Goal: Task Accomplishment & Management: Complete application form

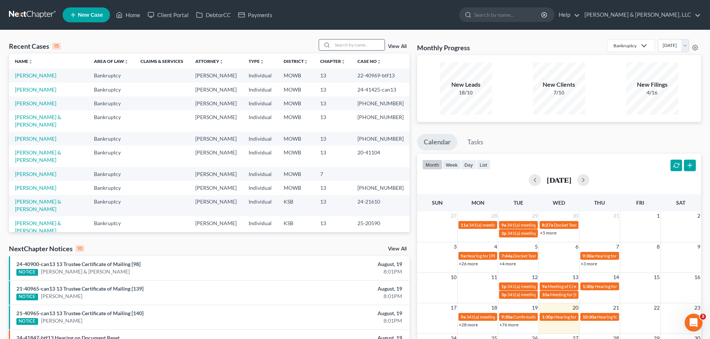
click at [361, 41] on input "search" at bounding box center [358, 44] width 52 height 11
type input "justice"
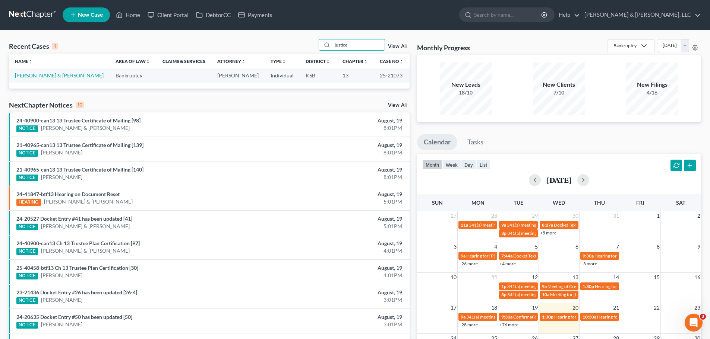
click at [55, 75] on link "[PERSON_NAME] & [PERSON_NAME]" at bounding box center [59, 75] width 89 height 6
select select "6"
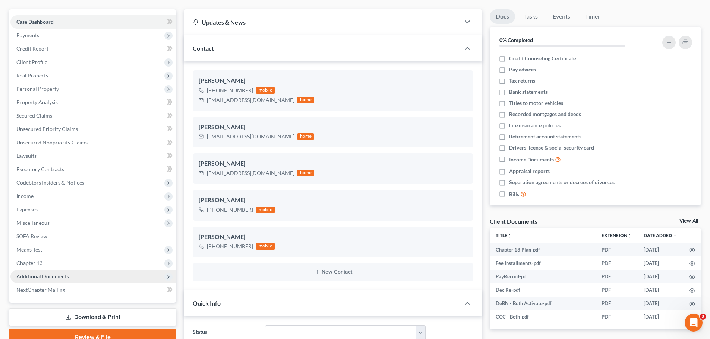
scroll to position [75, 0]
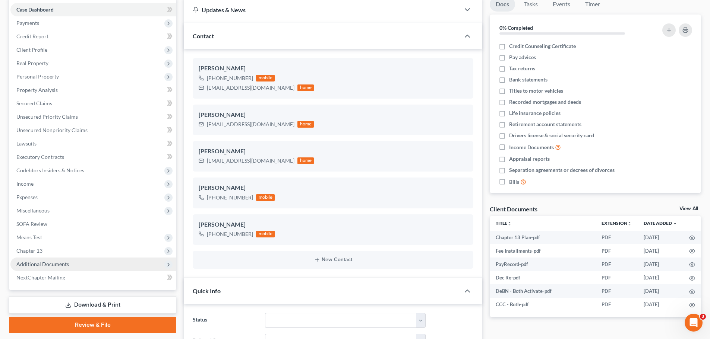
click at [57, 267] on span "Additional Documents" at bounding box center [42, 264] width 53 height 6
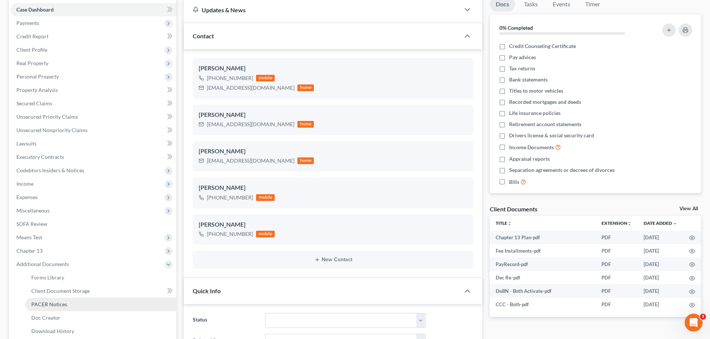
click at [53, 302] on span "PACER Notices" at bounding box center [49, 304] width 36 height 6
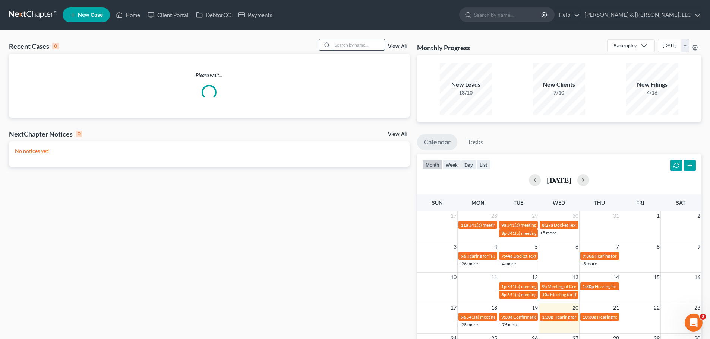
click at [351, 49] on input "search" at bounding box center [358, 44] width 52 height 11
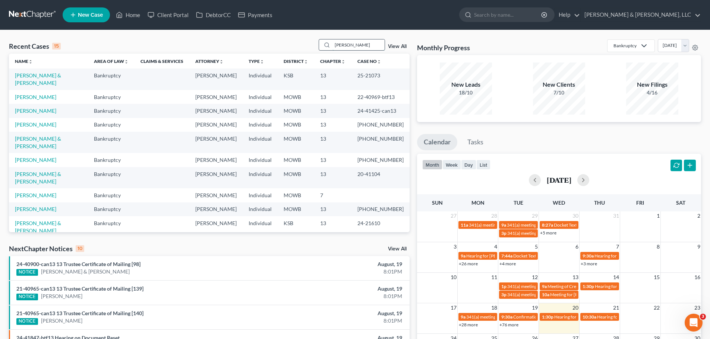
type input "[PERSON_NAME]"
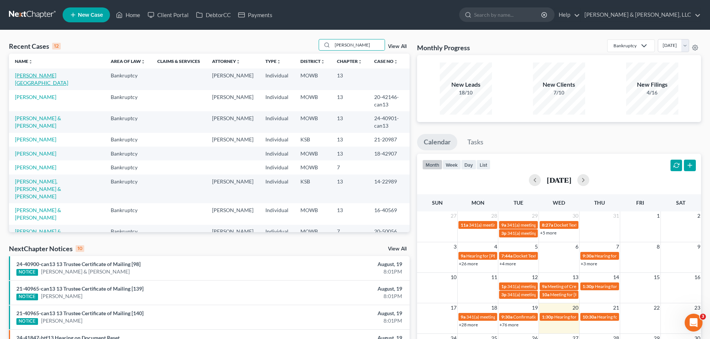
click at [39, 75] on link "[PERSON_NAME][GEOGRAPHIC_DATA]" at bounding box center [41, 79] width 53 height 14
select select "2"
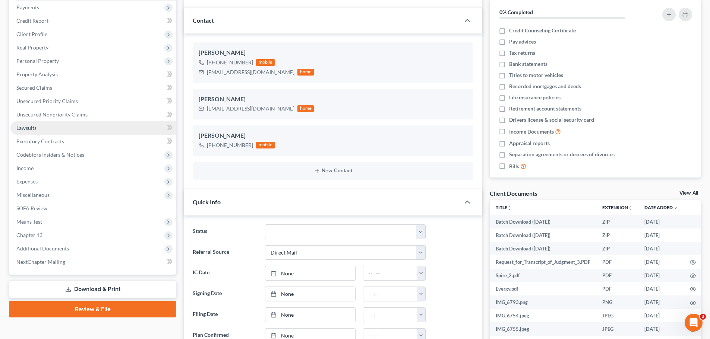
scroll to position [93, 0]
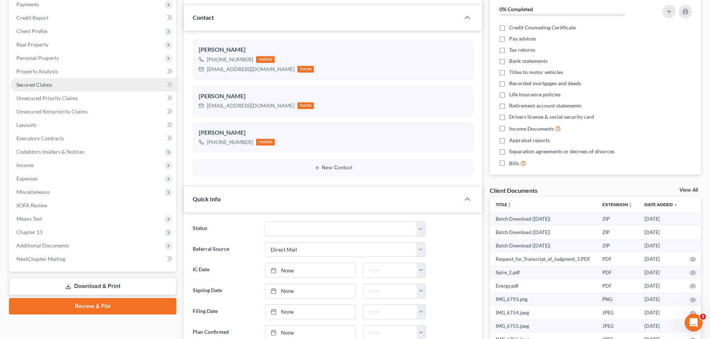
click at [51, 88] on link "Secured Claims" at bounding box center [93, 84] width 166 height 13
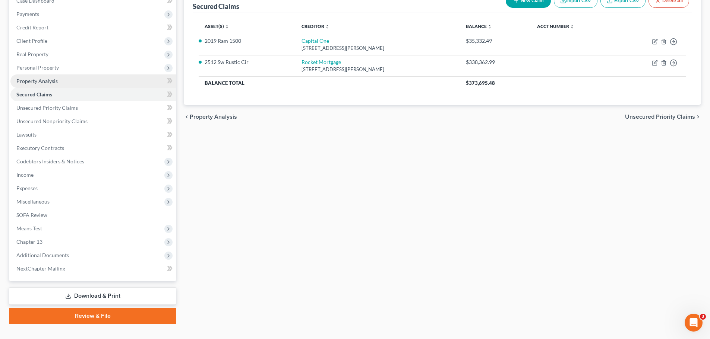
scroll to position [97, 0]
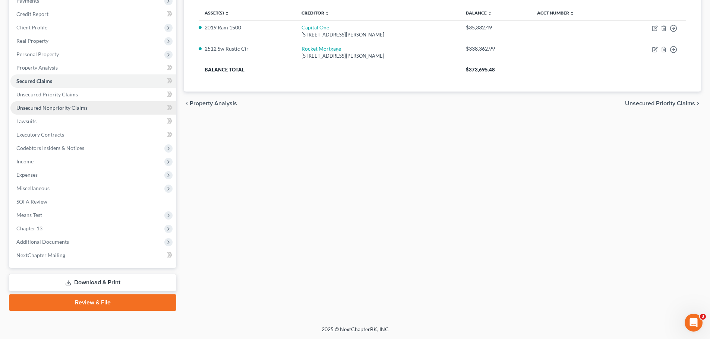
drag, startPoint x: 59, startPoint y: 111, endPoint x: 69, endPoint y: 114, distance: 10.0
click at [59, 111] on link "Unsecured Nonpriority Claims" at bounding box center [93, 107] width 166 height 13
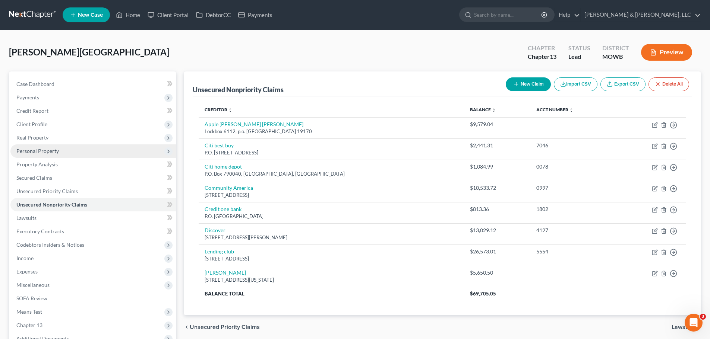
click at [56, 150] on span "Personal Property" at bounding box center [37, 151] width 42 height 6
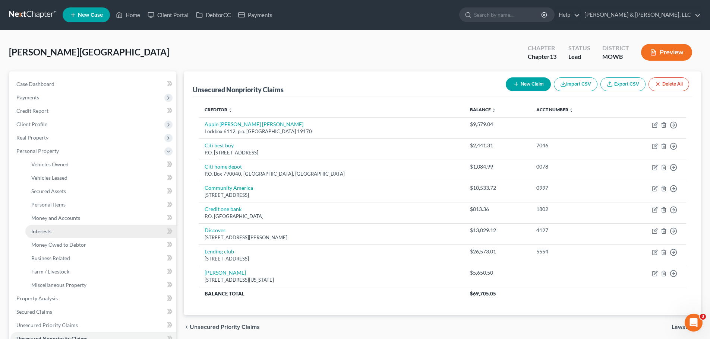
click at [61, 234] on link "Interests" at bounding box center [100, 231] width 151 height 13
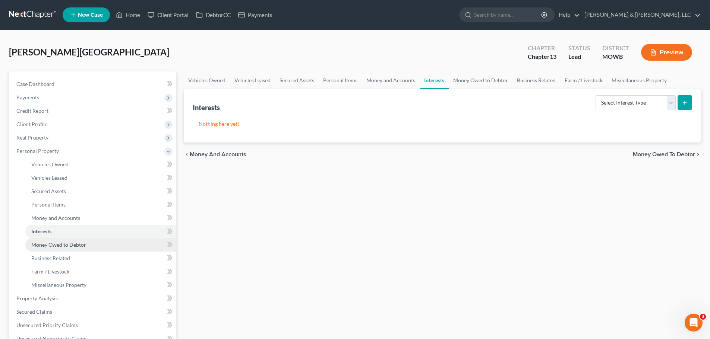
click at [62, 244] on span "Money Owed to Debtor" at bounding box center [58, 245] width 55 height 6
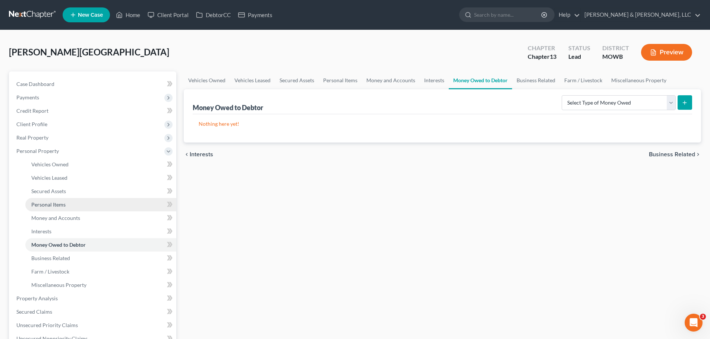
click at [83, 208] on link "Personal Items" at bounding box center [100, 204] width 151 height 13
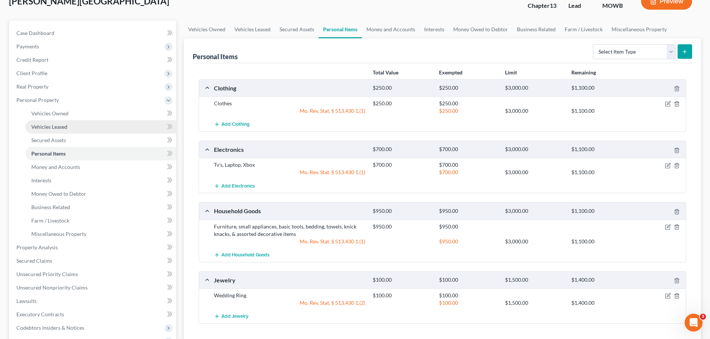
scroll to position [56, 0]
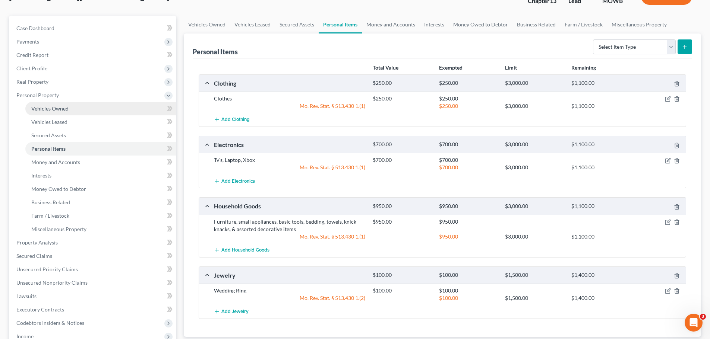
click at [69, 105] on link "Vehicles Owned" at bounding box center [100, 108] width 151 height 13
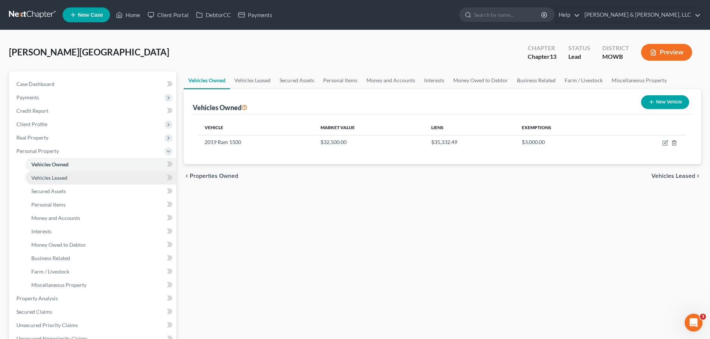
click at [75, 177] on link "Vehicles Leased" at bounding box center [100, 177] width 151 height 13
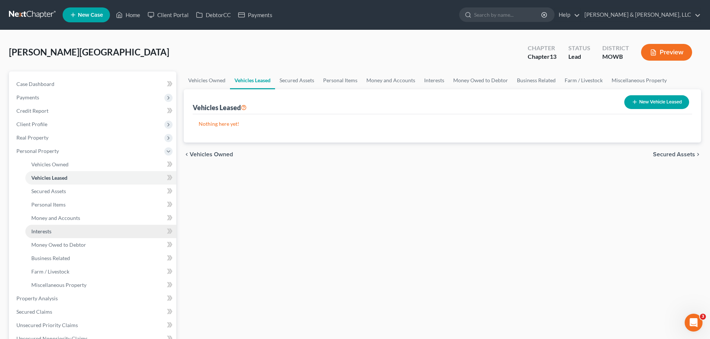
click at [58, 233] on link "Interests" at bounding box center [100, 231] width 151 height 13
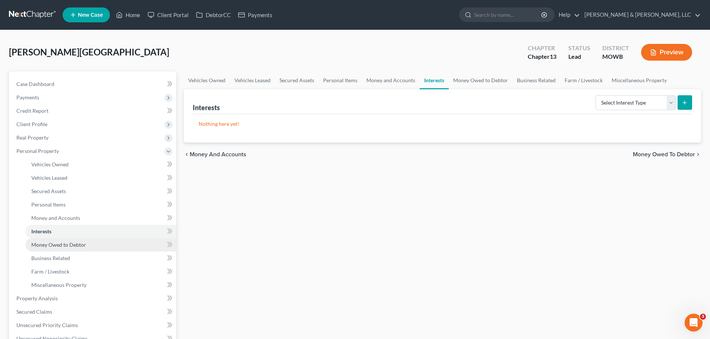
click at [99, 247] on link "Money Owed to Debtor" at bounding box center [100, 244] width 151 height 13
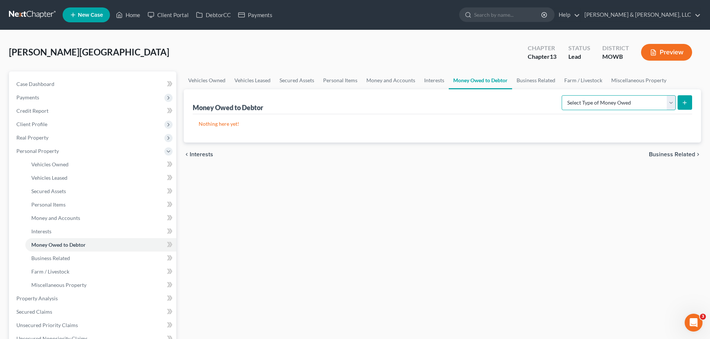
click at [597, 103] on select "Select Type of Money Owed Accounts Receivable Alimony Child Support Claims Agai…" at bounding box center [618, 102] width 114 height 15
select select "expected_tax_refund"
click at [563, 95] on select "Select Type of Money Owed Accounts Receivable Alimony Child Support Claims Agai…" at bounding box center [618, 102] width 114 height 15
click at [681, 104] on button "submit" at bounding box center [684, 102] width 15 height 15
select select "0"
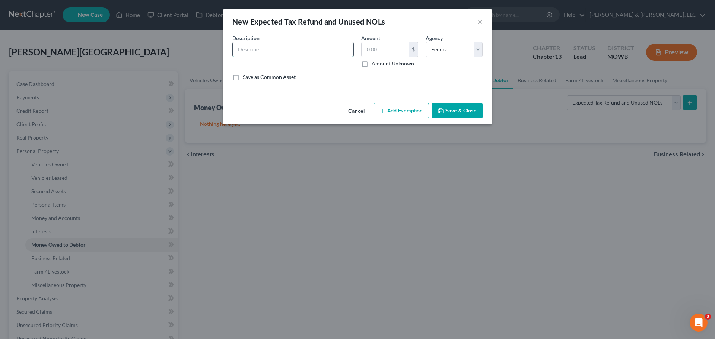
click at [294, 48] on input "text" at bounding box center [293, 49] width 121 height 14
type input "2025 Tax Refund"
click at [380, 51] on input "text" at bounding box center [385, 49] width 47 height 14
click at [378, 62] on label "Amount Unknown" at bounding box center [393, 63] width 42 height 7
click at [378, 62] on input "Amount Unknown" at bounding box center [377, 62] width 5 height 5
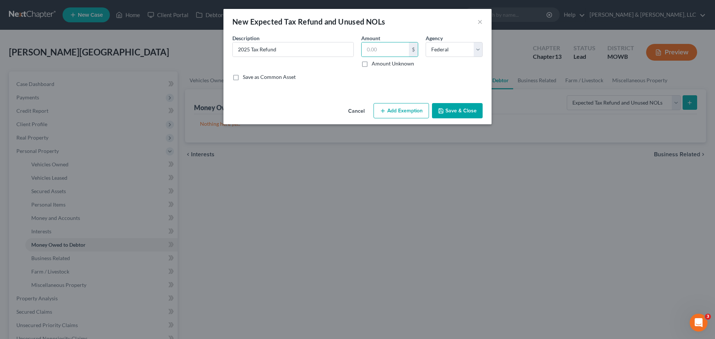
checkbox input "true"
type input "0.00"
click at [396, 109] on button "Add Exemption" at bounding box center [402, 111] width 56 height 16
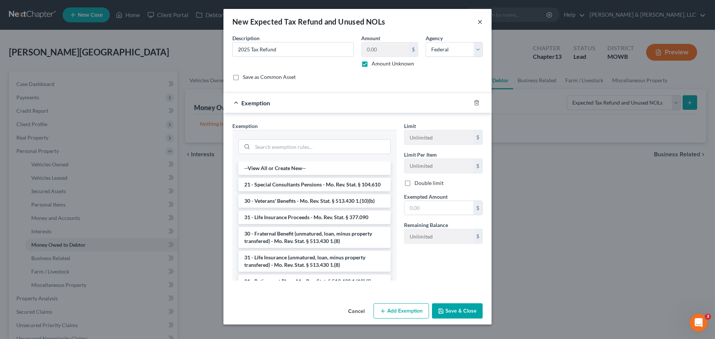
click at [479, 24] on button "×" at bounding box center [480, 21] width 5 height 9
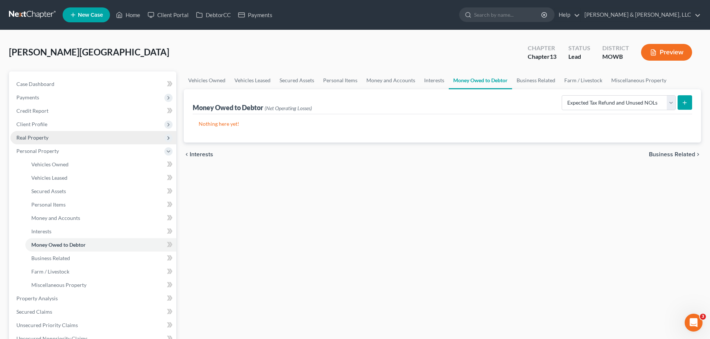
click at [108, 137] on span "Real Property" at bounding box center [93, 137] width 166 height 13
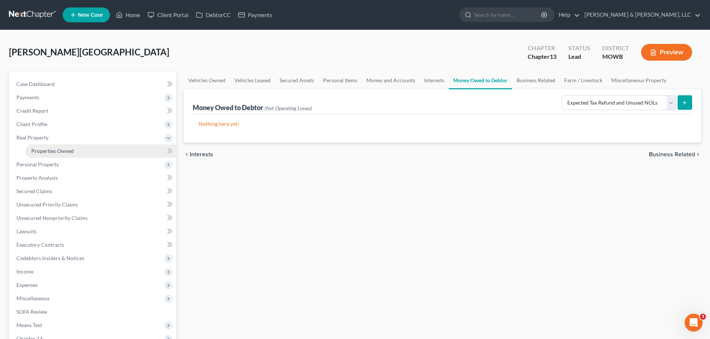
click at [91, 151] on link "Properties Owned" at bounding box center [100, 151] width 151 height 13
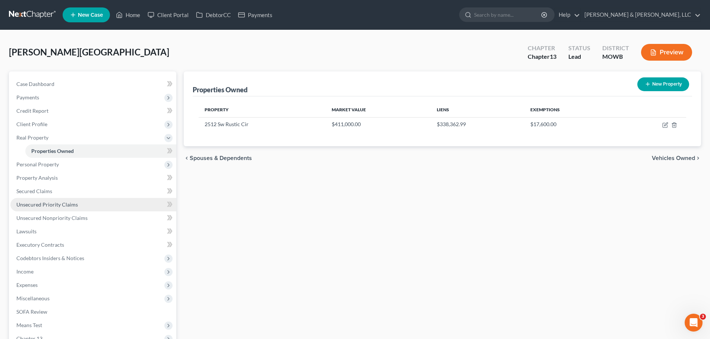
drag, startPoint x: 80, startPoint y: 208, endPoint x: 67, endPoint y: 199, distance: 15.7
click at [80, 208] on link "Unsecured Priority Claims" at bounding box center [93, 204] width 166 height 13
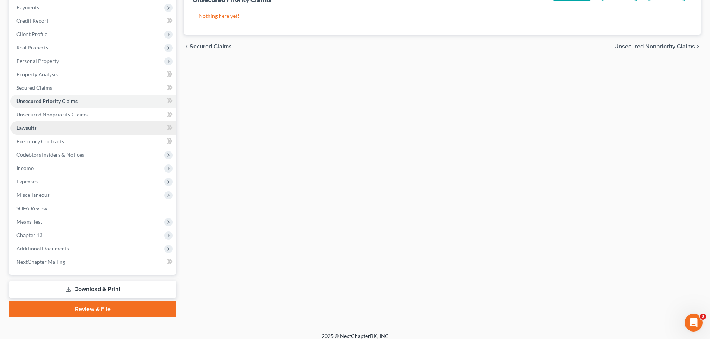
scroll to position [93, 0]
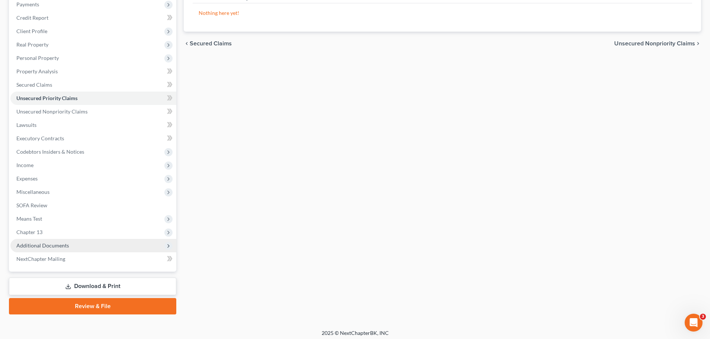
click at [45, 242] on span "Additional Documents" at bounding box center [93, 245] width 166 height 13
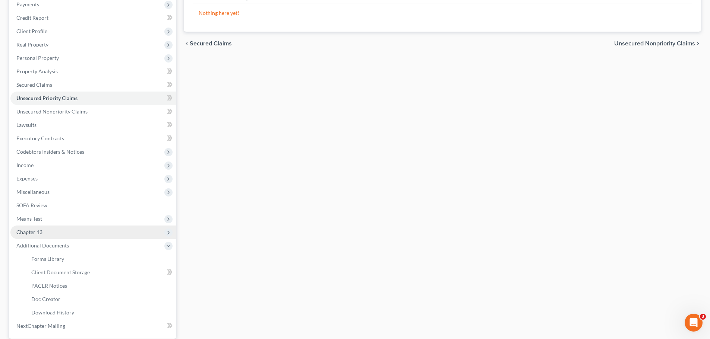
click at [52, 235] on span "Chapter 13" at bounding box center [93, 232] width 166 height 13
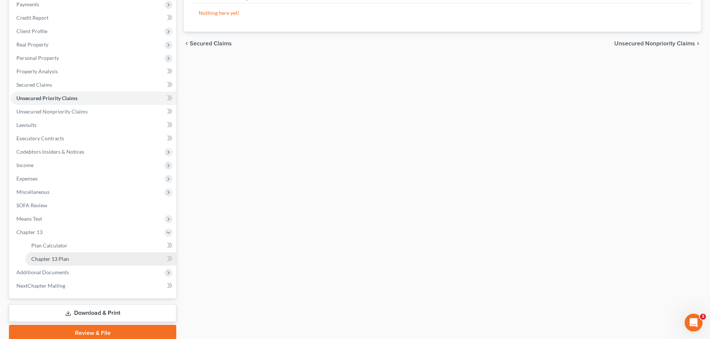
click at [60, 258] on span "Chapter 13 Plan" at bounding box center [50, 259] width 38 height 6
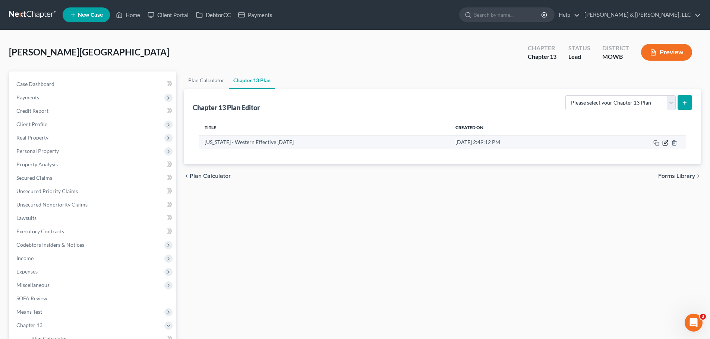
click at [664, 143] on icon "button" at bounding box center [665, 141] width 3 height 3
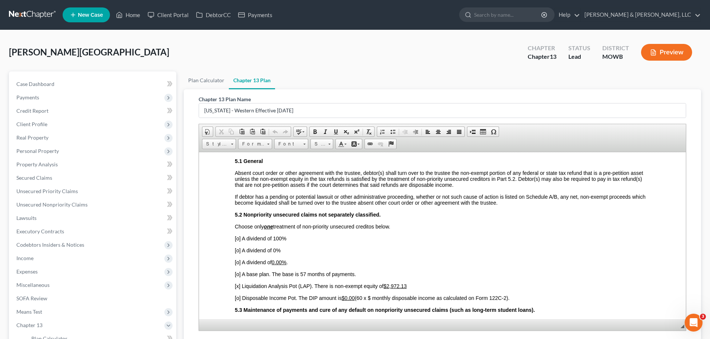
scroll to position [1369, 0]
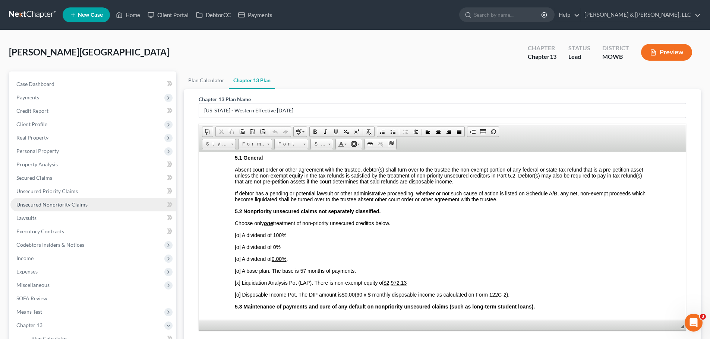
click at [88, 202] on link "Unsecured Nonpriority Claims" at bounding box center [93, 204] width 166 height 13
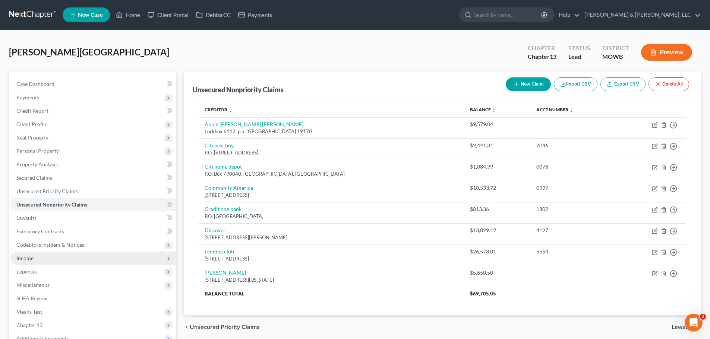
click at [42, 255] on span "Income" at bounding box center [93, 258] width 166 height 13
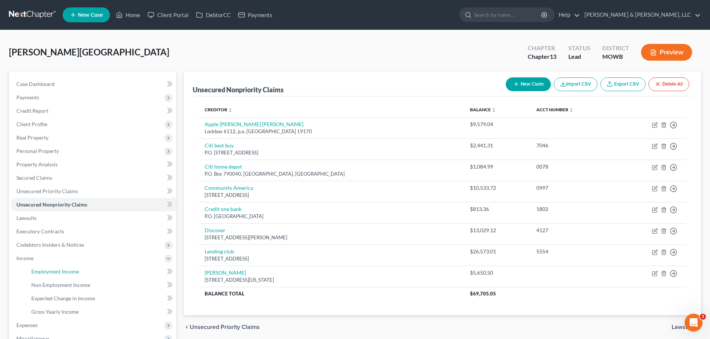
drag, startPoint x: 53, startPoint y: 270, endPoint x: 194, endPoint y: 209, distance: 153.7
click at [54, 270] on span "Employment Income" at bounding box center [55, 272] width 48 height 6
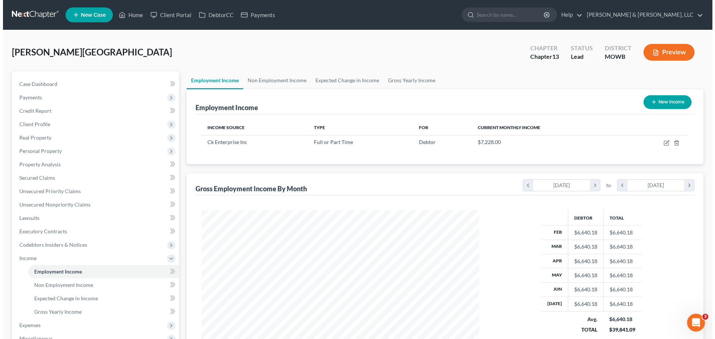
scroll to position [139, 293]
click at [657, 105] on button "New Income" at bounding box center [665, 102] width 48 height 14
select select "0"
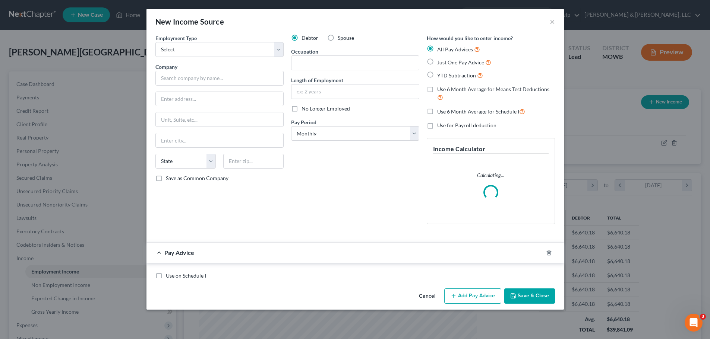
scroll to position [140, 295]
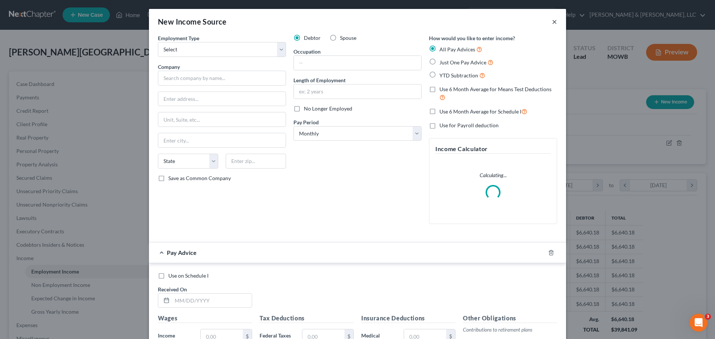
click at [552, 22] on button "×" at bounding box center [554, 21] width 5 height 9
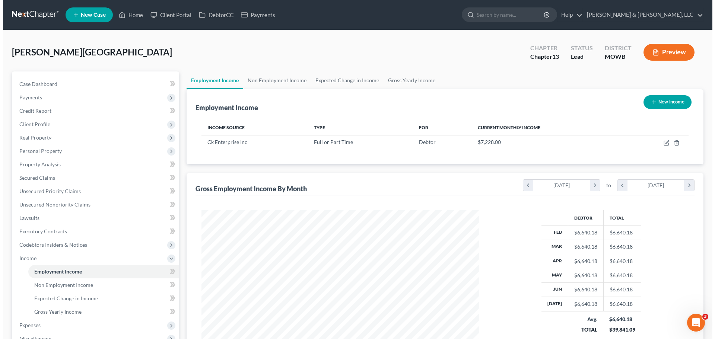
scroll to position [372451, 372297]
click at [289, 79] on link "Non Employment Income" at bounding box center [274, 81] width 68 height 18
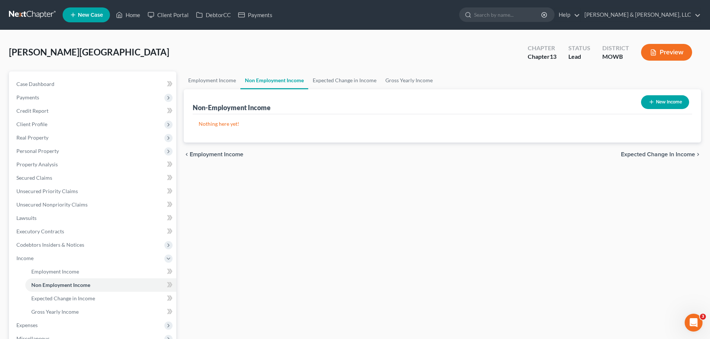
click at [643, 99] on button "New Income" at bounding box center [665, 102] width 48 height 14
select select "0"
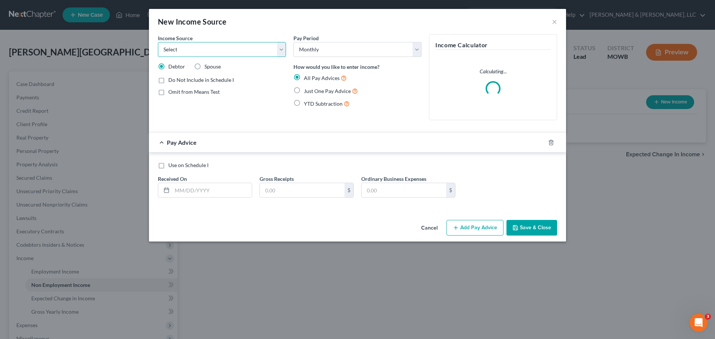
click at [265, 49] on select "Select Unemployment Disability (from employer) Pension Retirement Social Securi…" at bounding box center [222, 49] width 128 height 15
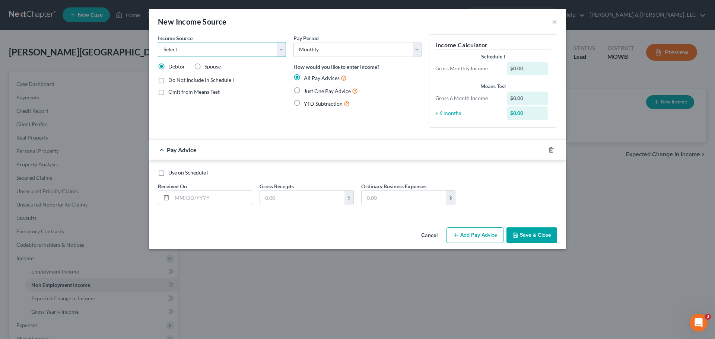
select select "13"
click at [158, 42] on select "Select Unemployment Disability (from employer) Pension Retirement Social Securi…" at bounding box center [222, 49] width 128 height 15
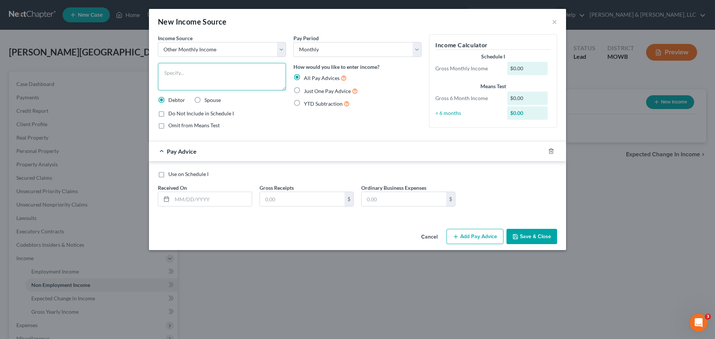
click at [218, 76] on textarea at bounding box center [222, 77] width 128 height 28
type textarea "Tax Return"
click at [320, 91] on span "Just One Pay Advice" at bounding box center [327, 91] width 47 height 6
click at [312, 91] on input "Just One Pay Advice" at bounding box center [309, 89] width 5 height 5
radio input "true"
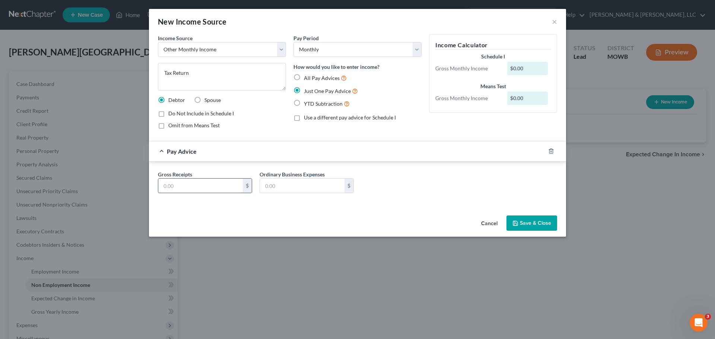
click at [238, 186] on input "text" at bounding box center [200, 186] width 85 height 14
type input "210"
click at [524, 217] on button "Save & Close" at bounding box center [532, 224] width 51 height 16
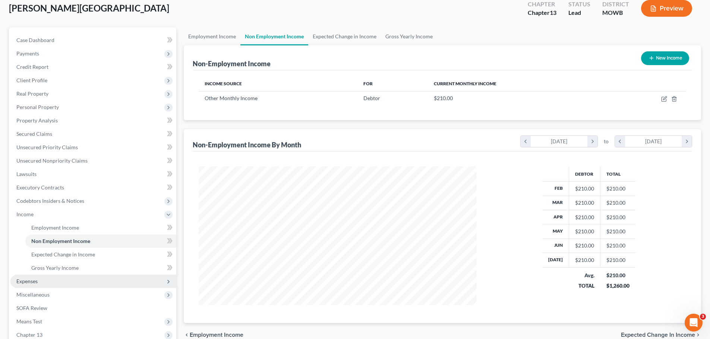
scroll to position [47, 0]
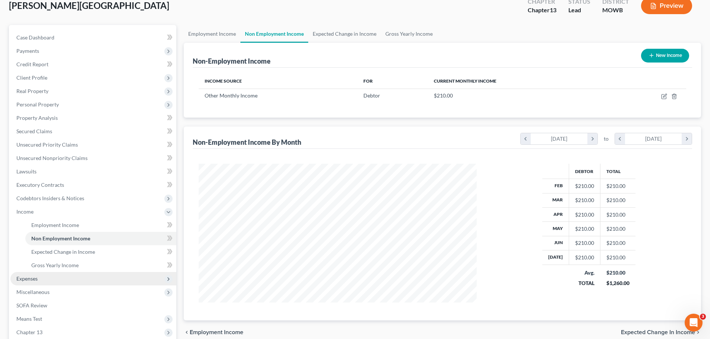
click at [52, 279] on span "Expenses" at bounding box center [93, 278] width 166 height 13
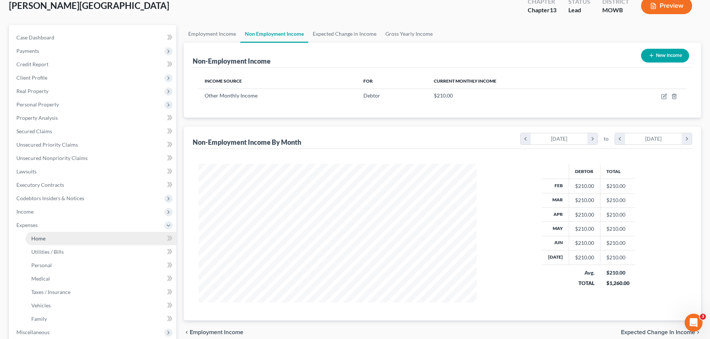
click at [50, 234] on link "Home" at bounding box center [100, 238] width 151 height 13
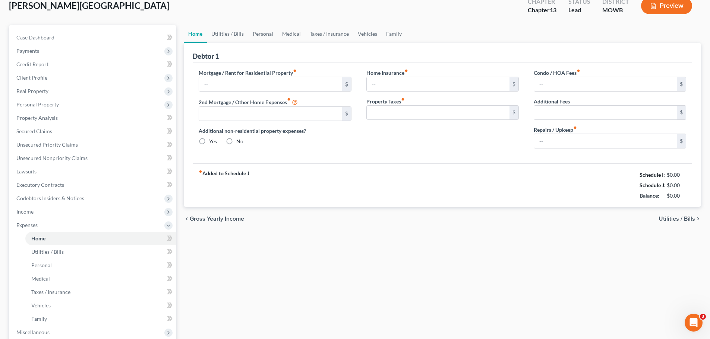
scroll to position [44, 0]
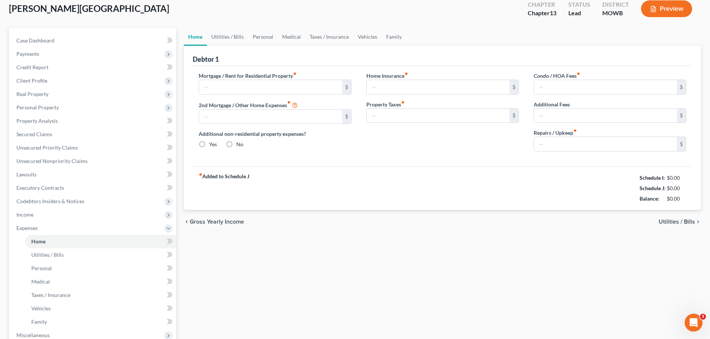
type input "2,389.93"
type input "0.00"
radio input "true"
type input "0.00"
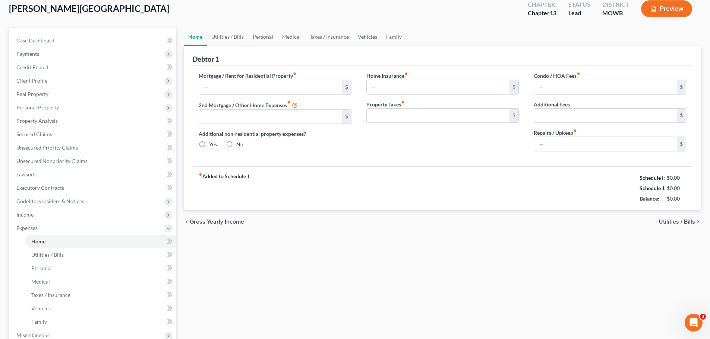
type input "0.00"
type input "40.00"
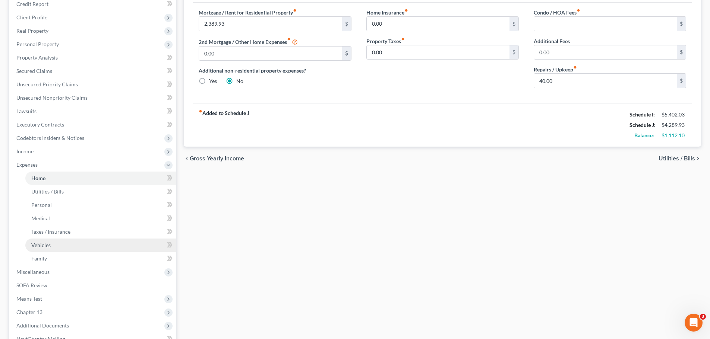
scroll to position [121, 0]
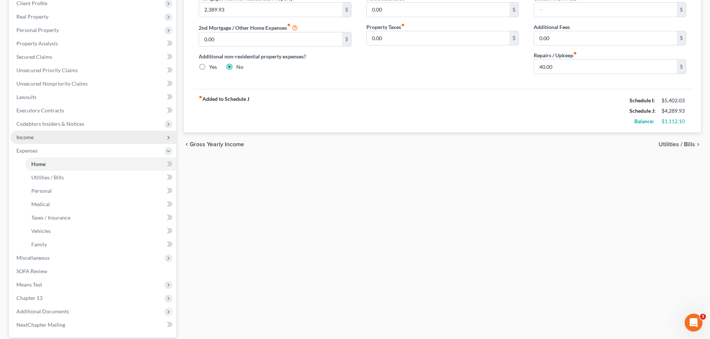
click at [31, 137] on span "Income" at bounding box center [24, 137] width 17 height 6
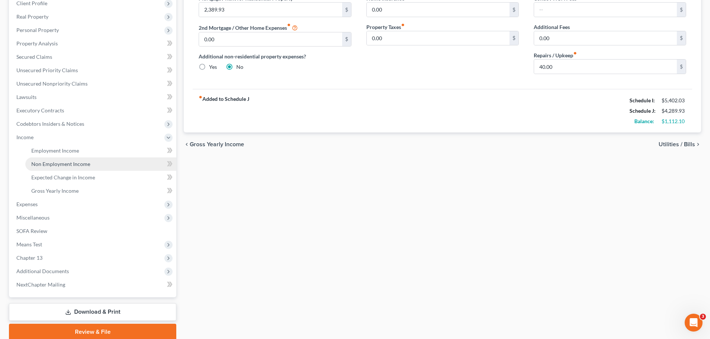
click at [48, 162] on span "Non Employment Income" at bounding box center [60, 164] width 59 height 6
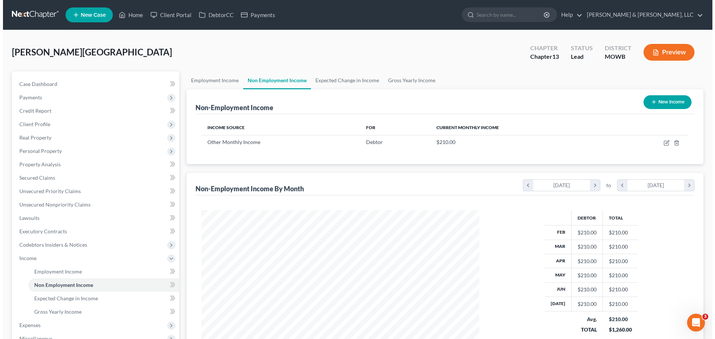
scroll to position [139, 293]
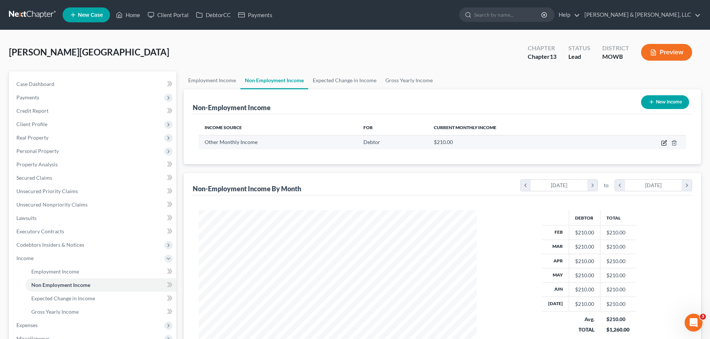
click at [664, 141] on icon "button" at bounding box center [664, 143] width 6 height 6
select select "13"
select select "0"
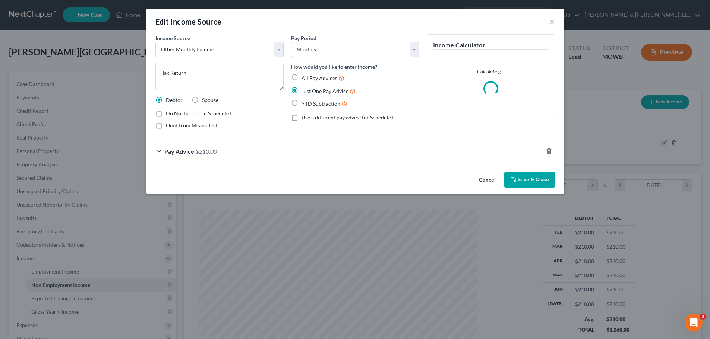
scroll to position [140, 295]
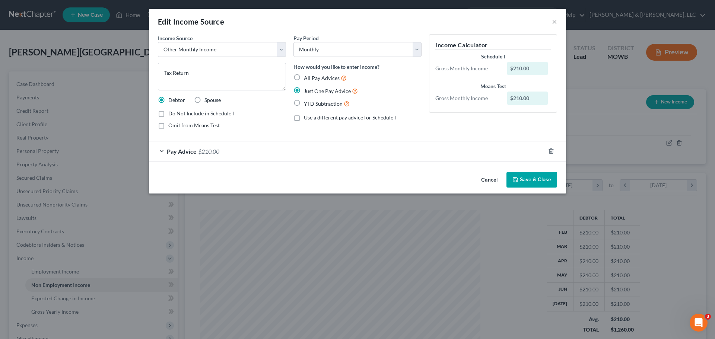
click at [516, 177] on icon "button" at bounding box center [516, 180] width 6 height 6
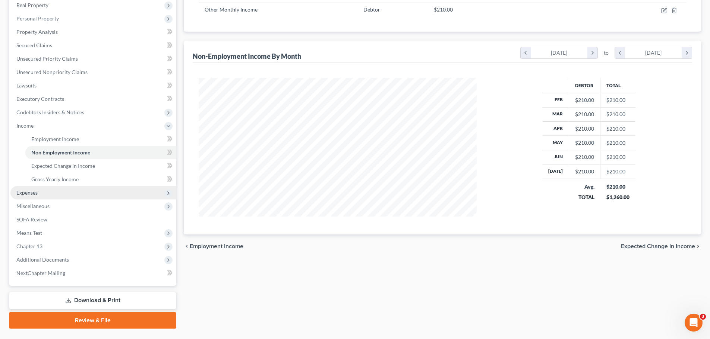
scroll to position [140, 0]
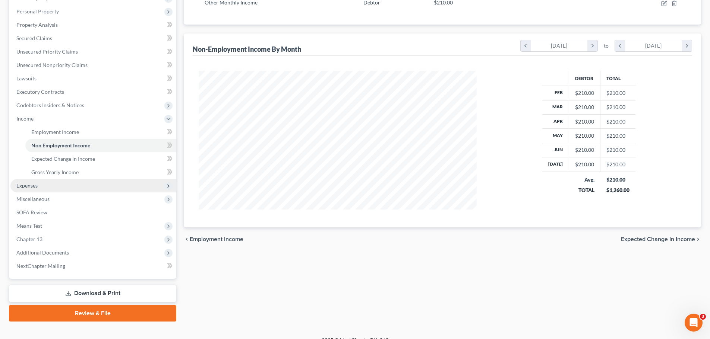
click at [44, 189] on span "Expenses" at bounding box center [93, 185] width 166 height 13
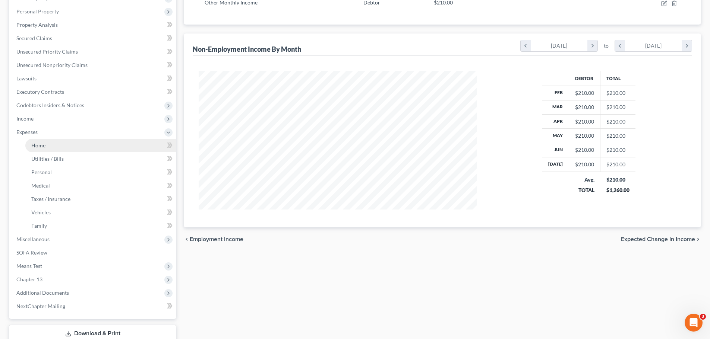
click at [39, 149] on link "Home" at bounding box center [100, 145] width 151 height 13
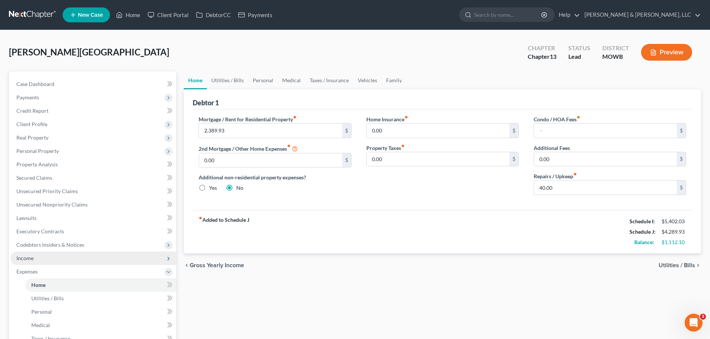
click at [61, 258] on span "Income" at bounding box center [93, 258] width 166 height 13
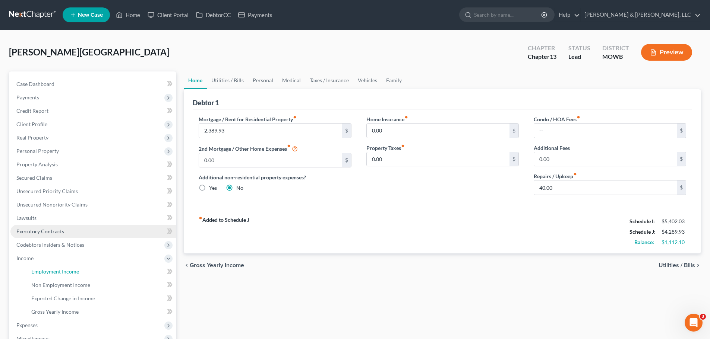
click at [64, 271] on span "Employment Income" at bounding box center [55, 272] width 48 height 6
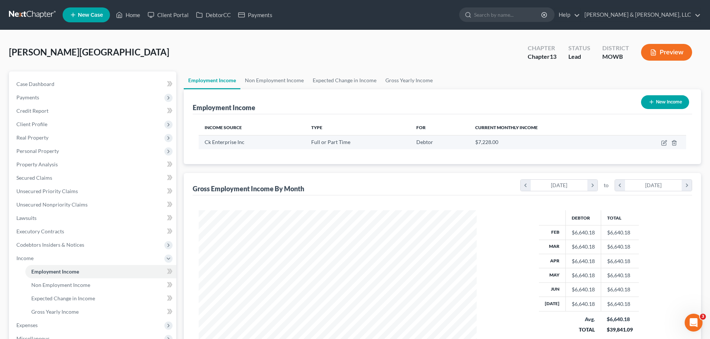
scroll to position [139, 293]
click at [289, 78] on link "Non Employment Income" at bounding box center [274, 81] width 68 height 18
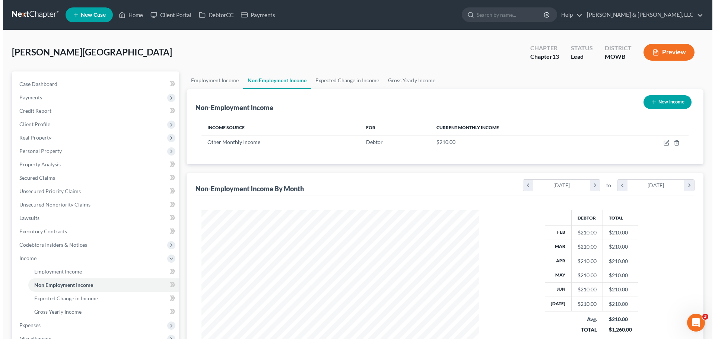
scroll to position [139, 293]
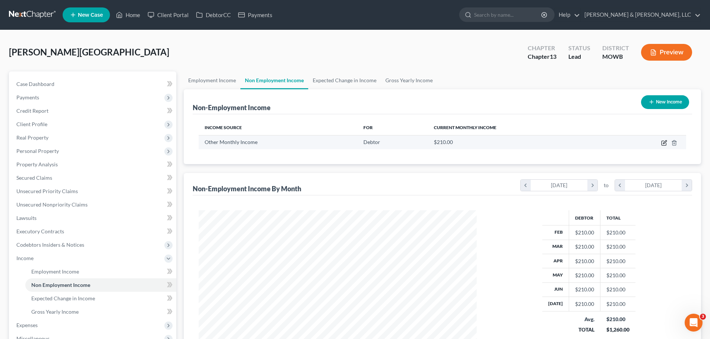
click at [663, 143] on icon "button" at bounding box center [664, 141] width 3 height 3
select select "13"
select select "0"
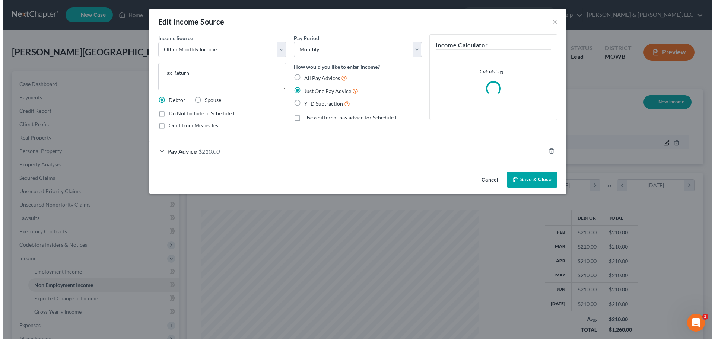
scroll to position [140, 295]
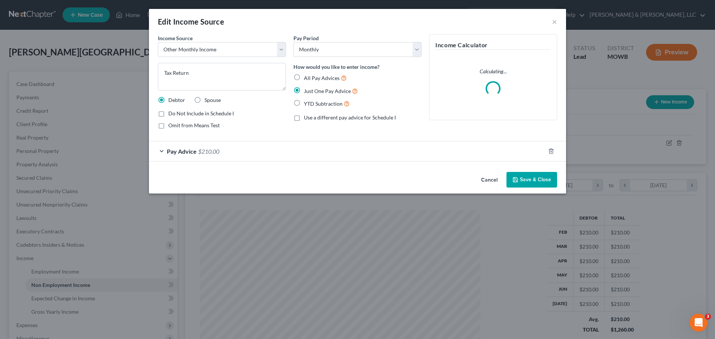
click at [220, 156] on div "Pay Advice $210.00" at bounding box center [347, 152] width 396 height 20
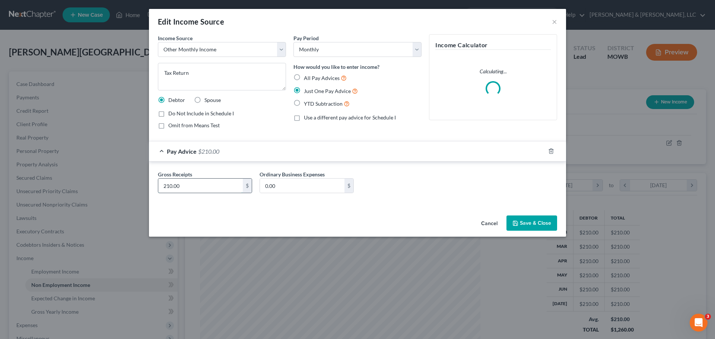
click at [168, 188] on input "210.00" at bounding box center [200, 186] width 85 height 14
click at [169, 187] on input "210.00" at bounding box center [200, 186] width 85 height 14
type input "250.00"
click at [516, 224] on polyline "button" at bounding box center [516, 225] width 3 height 2
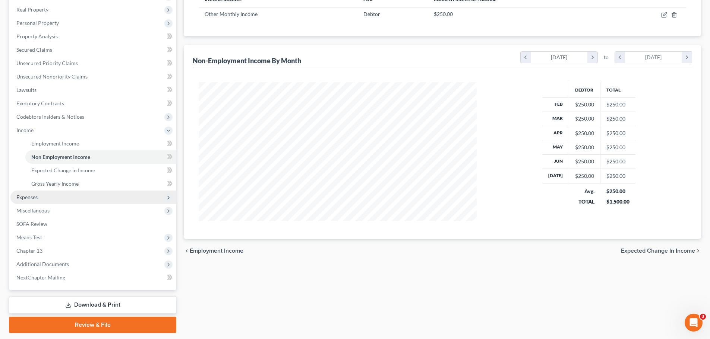
scroll to position [149, 0]
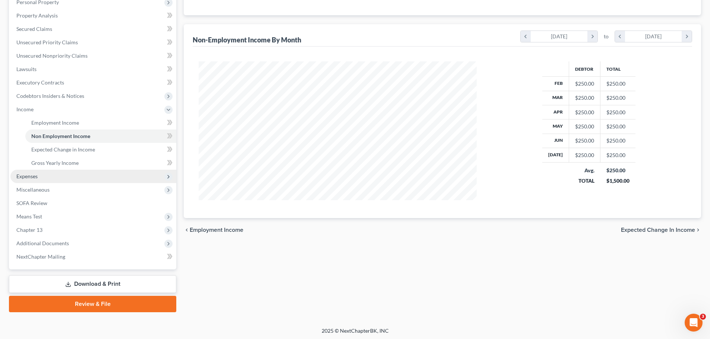
click at [45, 176] on span "Expenses" at bounding box center [93, 176] width 166 height 13
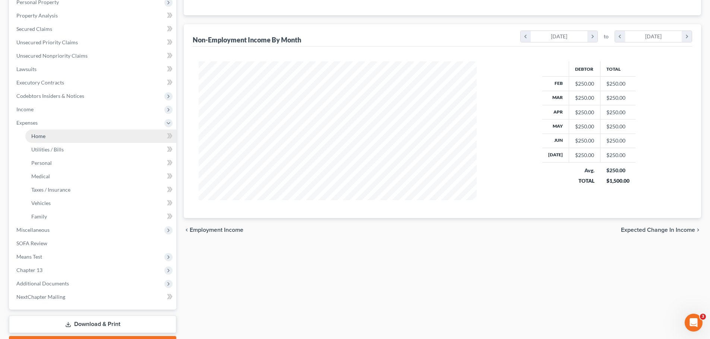
click at [41, 137] on span "Home" at bounding box center [38, 136] width 14 height 6
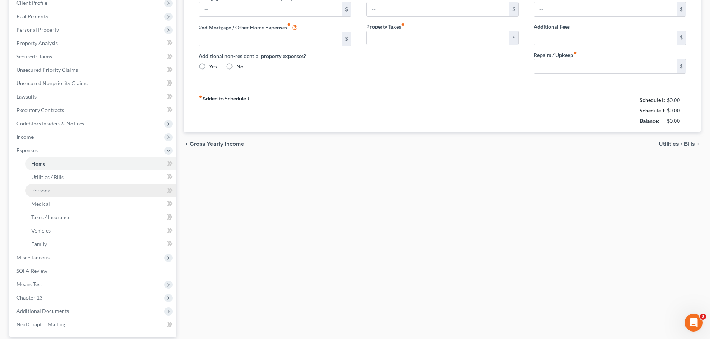
type input "2,389.93"
type input "0.00"
radio input "true"
type input "0.00"
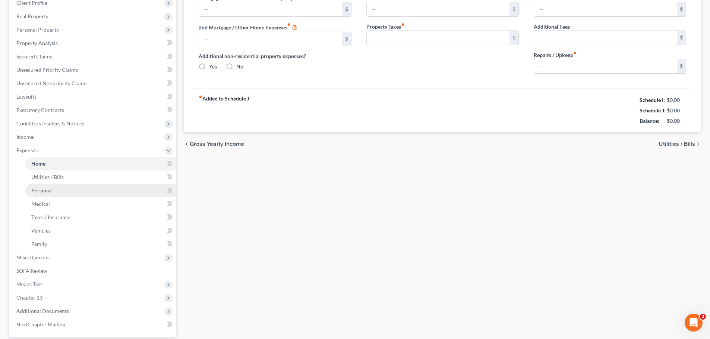
type input "0.00"
type input "40.00"
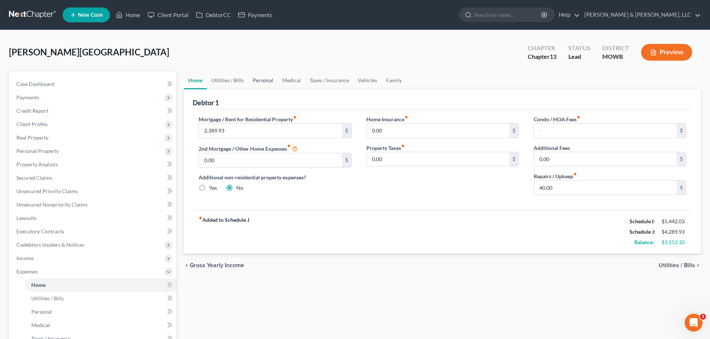
click at [265, 80] on link "Personal" at bounding box center [262, 81] width 29 height 18
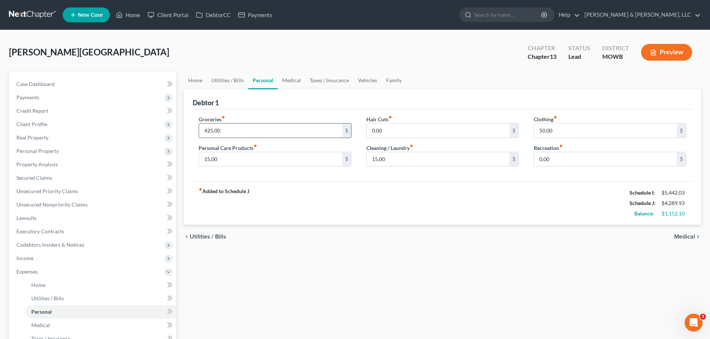
click at [246, 129] on input "425.00" at bounding box center [270, 131] width 143 height 14
click at [313, 212] on div "fiber_manual_record Added to Schedule J Schedule I: $5,442.03 Schedule J: $4,53…" at bounding box center [442, 203] width 499 height 44
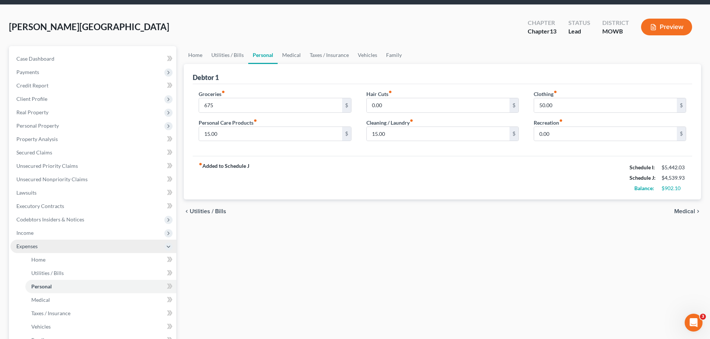
scroll to position [28, 0]
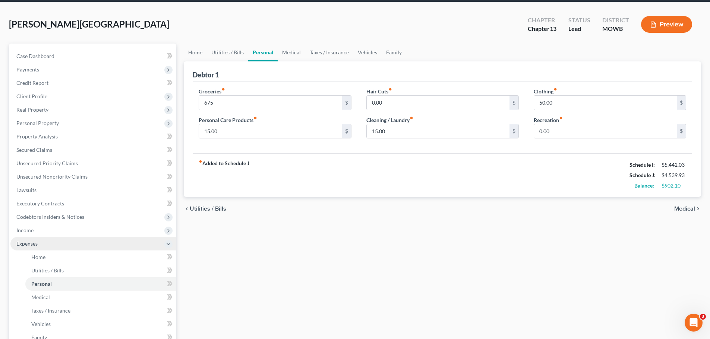
click at [41, 240] on span "Expenses" at bounding box center [93, 243] width 166 height 13
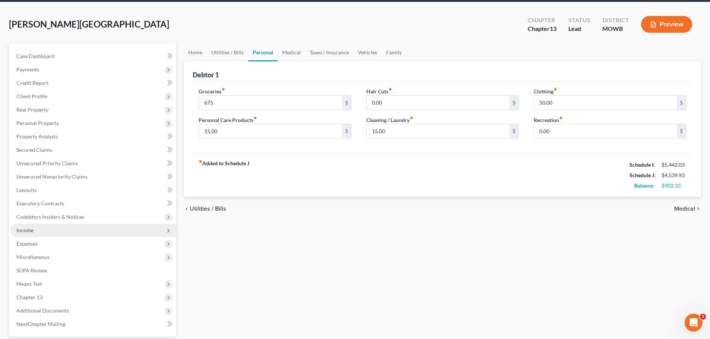
click at [38, 231] on span "Income" at bounding box center [93, 230] width 166 height 13
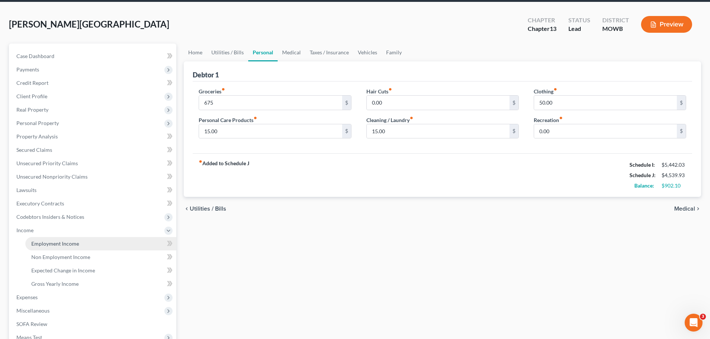
click at [57, 243] on span "Employment Income" at bounding box center [55, 244] width 48 height 6
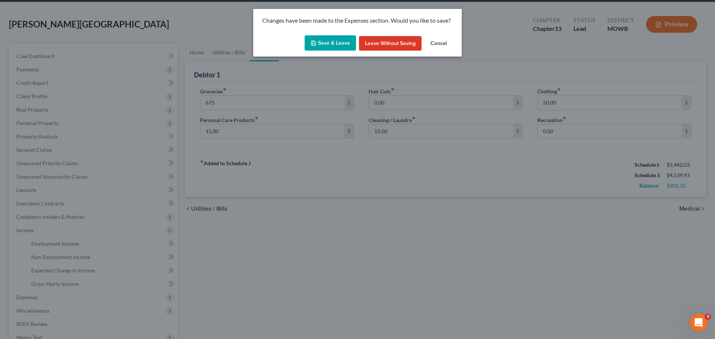
click at [321, 39] on button "Save & Leave" at bounding box center [330, 43] width 51 height 16
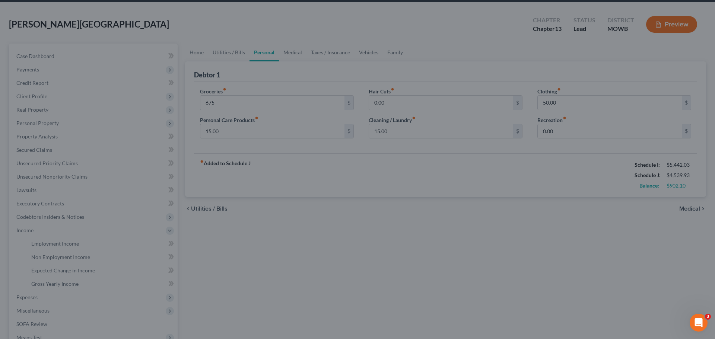
type input "675.00"
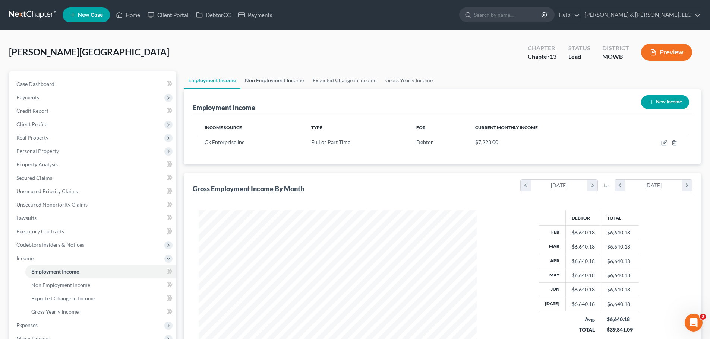
click at [282, 84] on link "Non Employment Income" at bounding box center [274, 81] width 68 height 18
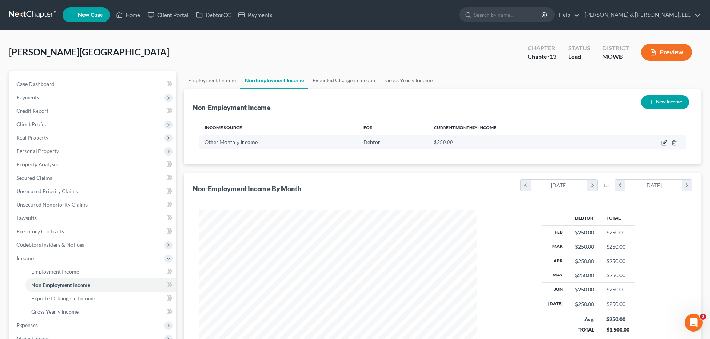
click at [666, 141] on icon "button" at bounding box center [664, 143] width 6 height 6
select select "13"
select select "0"
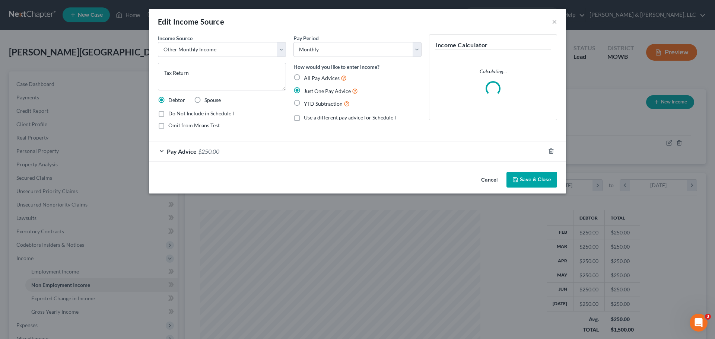
click at [213, 151] on span "$250.00" at bounding box center [208, 151] width 21 height 7
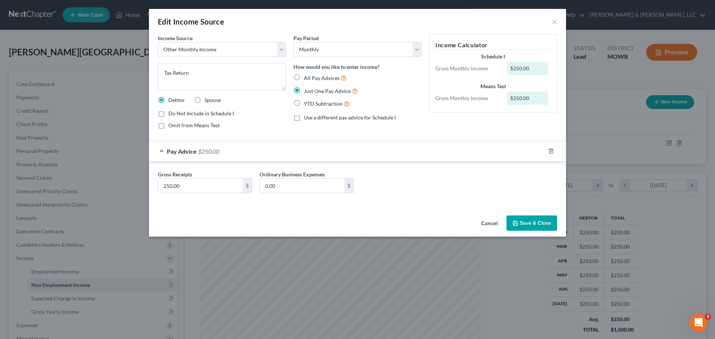
click at [540, 226] on button "Save & Close" at bounding box center [532, 224] width 51 height 16
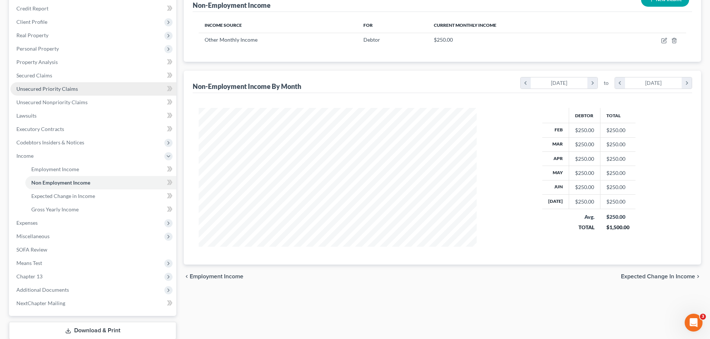
click at [54, 87] on span "Unsecured Priority Claims" at bounding box center [46, 89] width 61 height 6
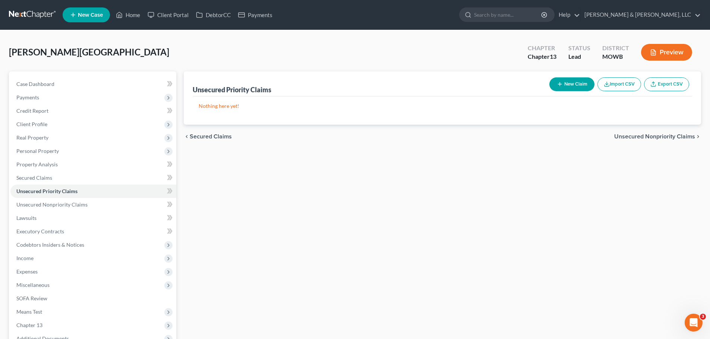
click at [558, 87] on icon "button" at bounding box center [560, 84] width 6 height 6
select select "0"
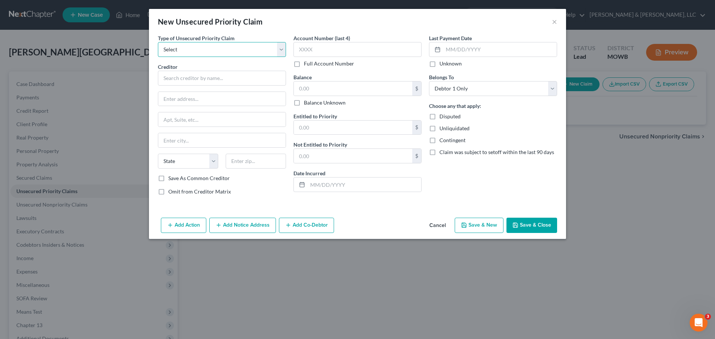
click at [270, 49] on select "Select Taxes & Other Government Units Domestic Support Obligations Extensions o…" at bounding box center [222, 49] width 128 height 15
select select "1"
click at [158, 42] on select "Select Taxes & Other Government Units Domestic Support Obligations Extensions o…" at bounding box center [222, 49] width 128 height 15
click at [228, 78] on input "text" at bounding box center [222, 78] width 128 height 15
click at [553, 21] on button "×" at bounding box center [554, 21] width 5 height 9
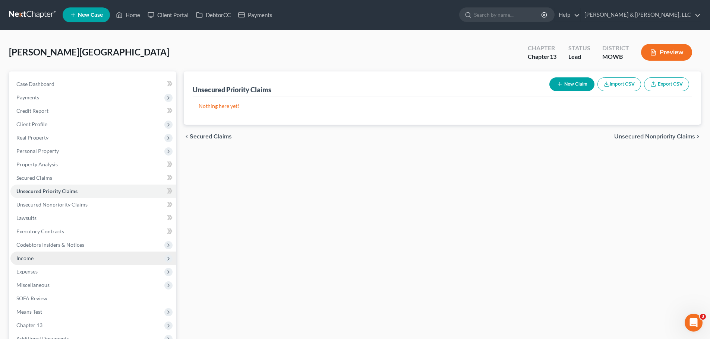
click at [49, 257] on span "Income" at bounding box center [93, 258] width 166 height 13
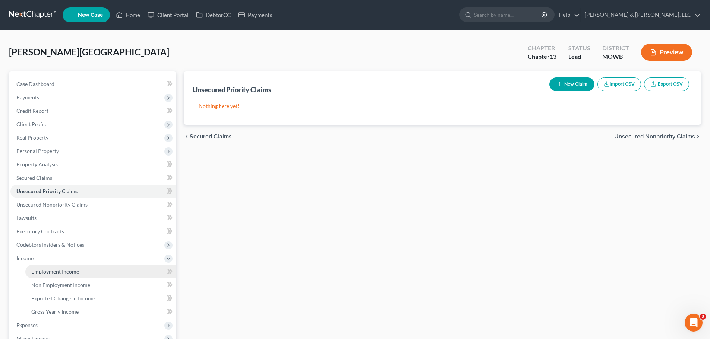
click at [51, 269] on span "Employment Income" at bounding box center [55, 272] width 48 height 6
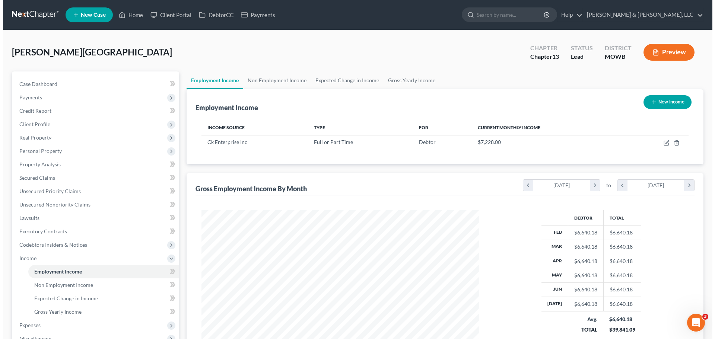
scroll to position [139, 293]
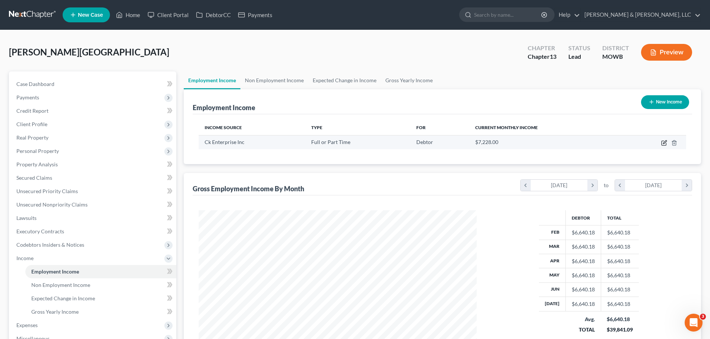
click at [662, 143] on icon "button" at bounding box center [664, 143] width 6 height 6
select select "0"
select select "26"
select select "2"
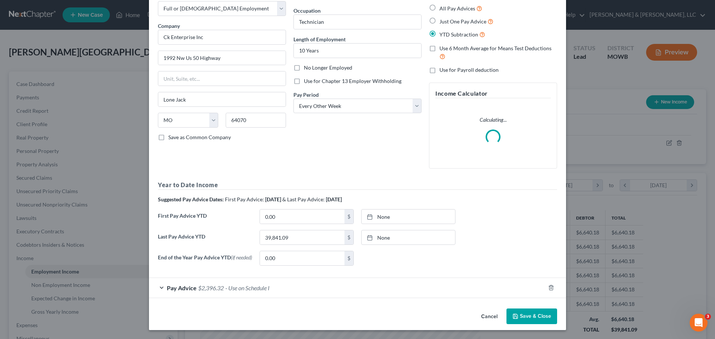
scroll to position [42, 0]
click at [253, 286] on form "Employment Type * Select Full or Part Time Employment Self Employment Company *…" at bounding box center [357, 145] width 399 height 305
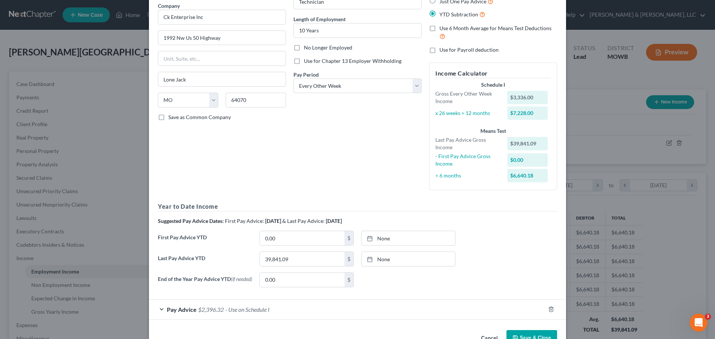
scroll to position [84, 0]
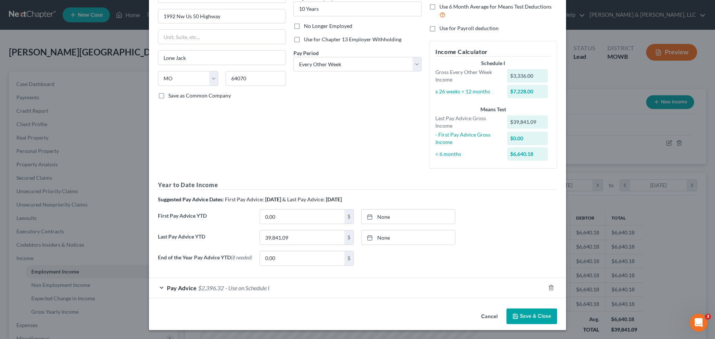
click at [263, 288] on span "- Use on Schedule I" at bounding box center [247, 288] width 44 height 7
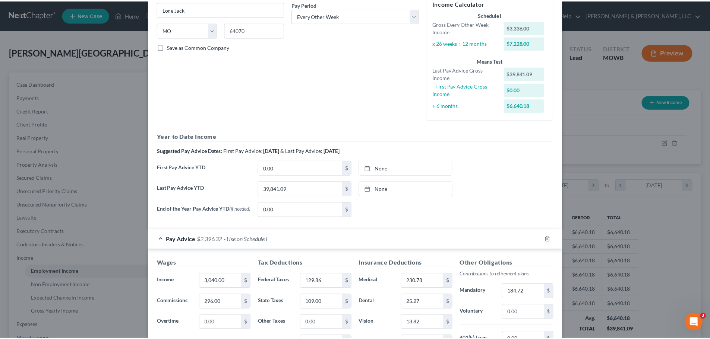
scroll to position [266, 0]
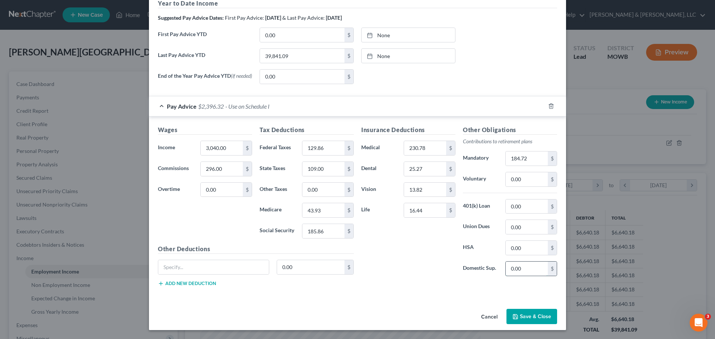
click at [524, 273] on input "0.00" at bounding box center [527, 269] width 42 height 14
type input "235.78"
click at [534, 318] on button "Save & Close" at bounding box center [532, 317] width 51 height 16
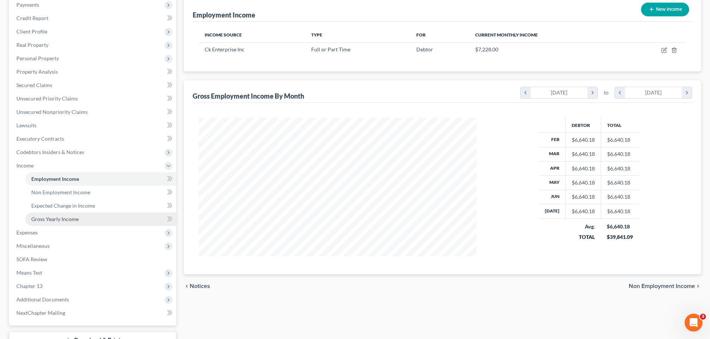
scroll to position [93, 0]
click at [44, 229] on span "Expenses" at bounding box center [93, 232] width 166 height 13
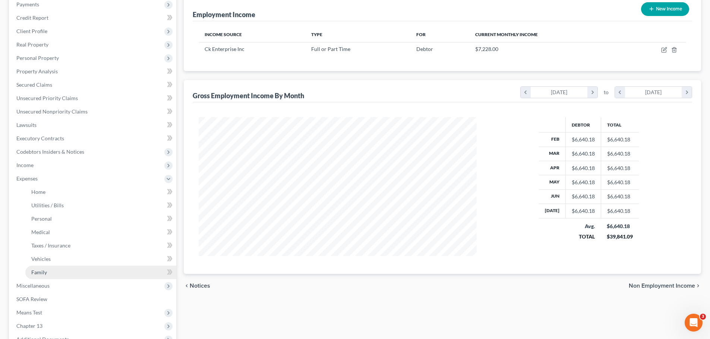
click at [57, 275] on link "Family" at bounding box center [100, 272] width 151 height 13
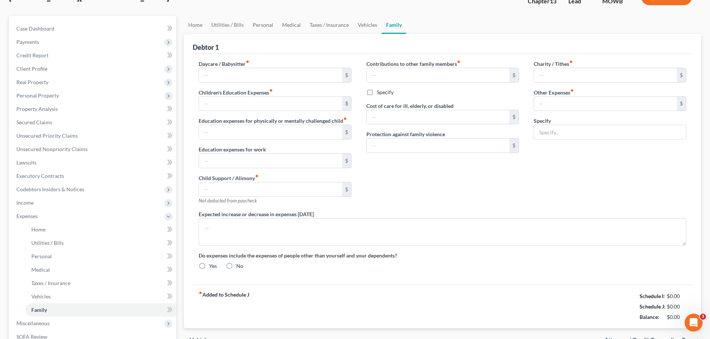
scroll to position [2, 0]
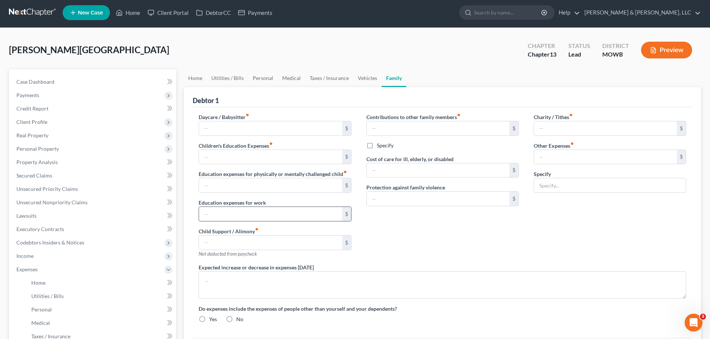
type input "0.00"
type input "500.00"
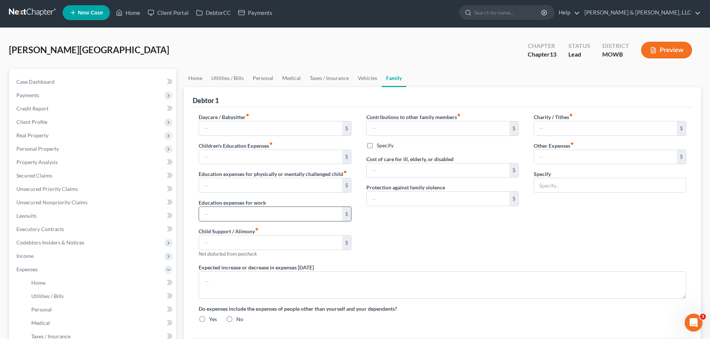
type input "0.00"
type input "30.00"
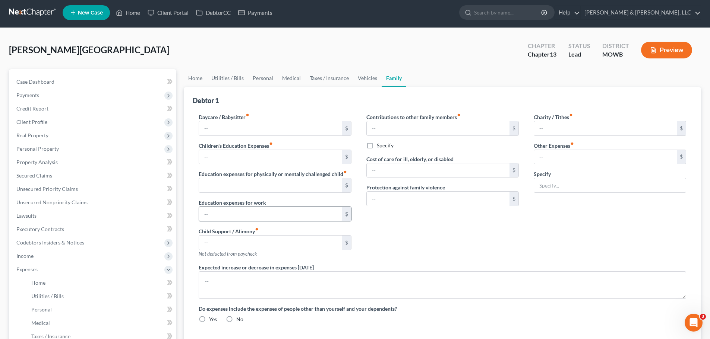
type input "Miscellaneous expenses, gifts, parking, postage, etc."
radio input "true"
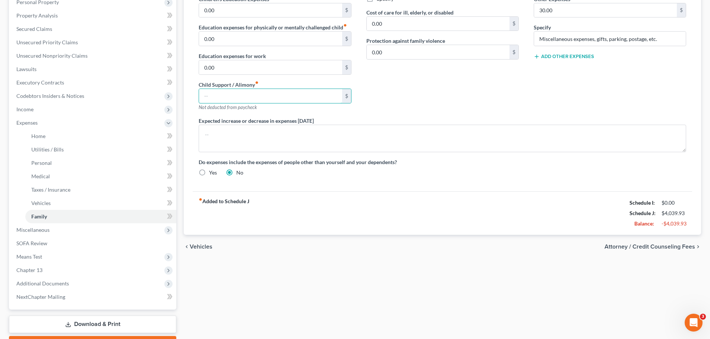
scroll to position [158, 0]
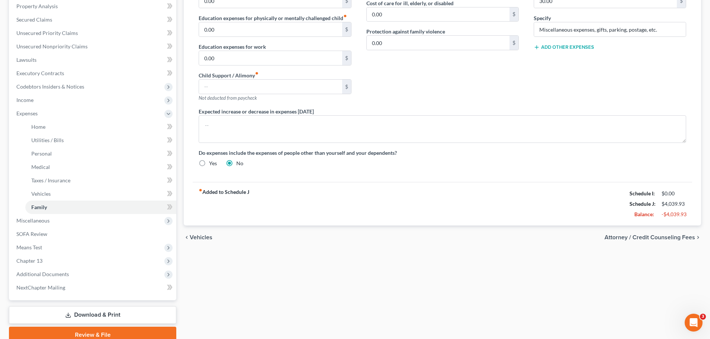
click at [406, 233] on div "chevron_left Vehicles Attorney / Credit Counseling Fees chevron_right" at bounding box center [442, 238] width 517 height 24
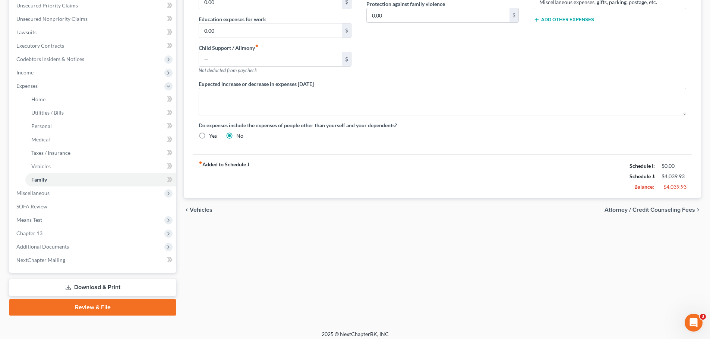
scroll to position [191, 0]
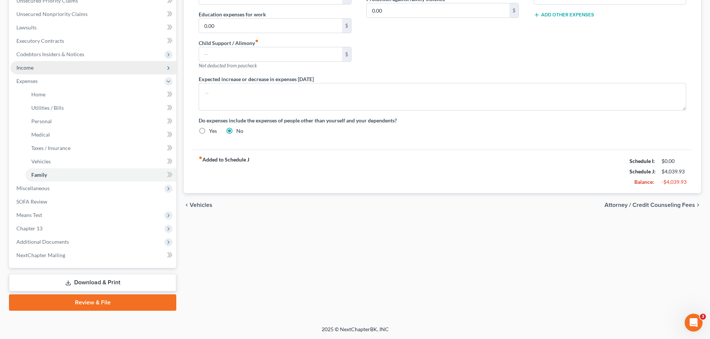
click at [37, 66] on span "Income" at bounding box center [93, 67] width 166 height 13
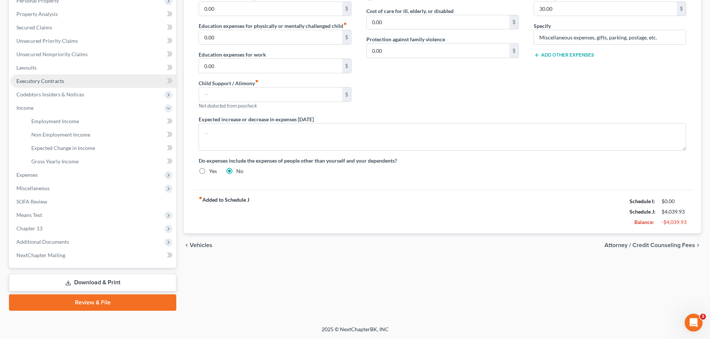
scroll to position [151, 0]
click at [57, 122] on span "Employment Income" at bounding box center [55, 121] width 48 height 6
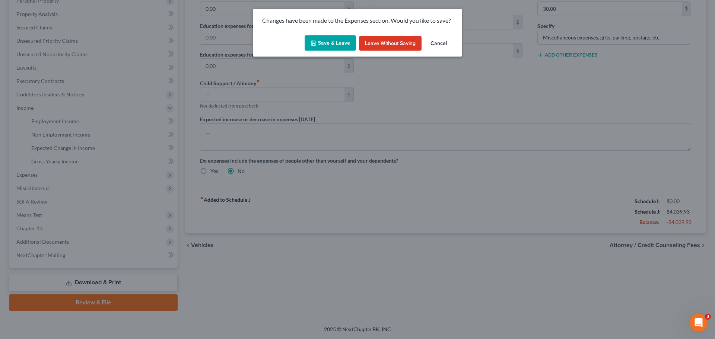
click at [313, 45] on icon "button" at bounding box center [314, 43] width 6 height 6
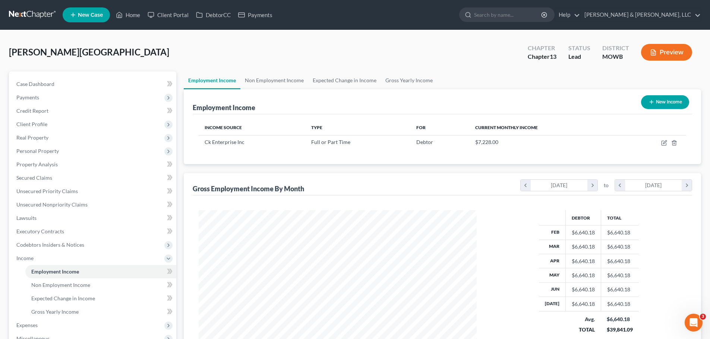
scroll to position [151, 0]
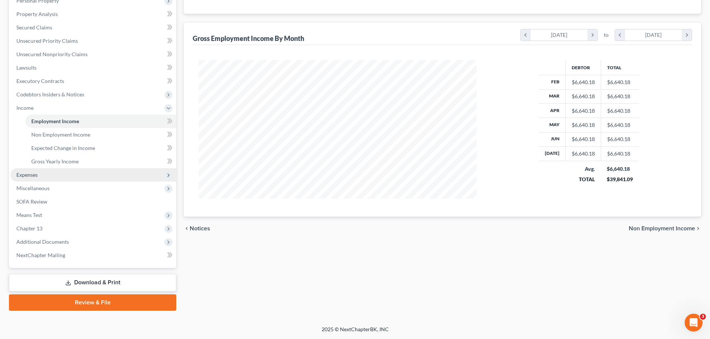
click at [34, 175] on span "Expenses" at bounding box center [26, 175] width 21 height 6
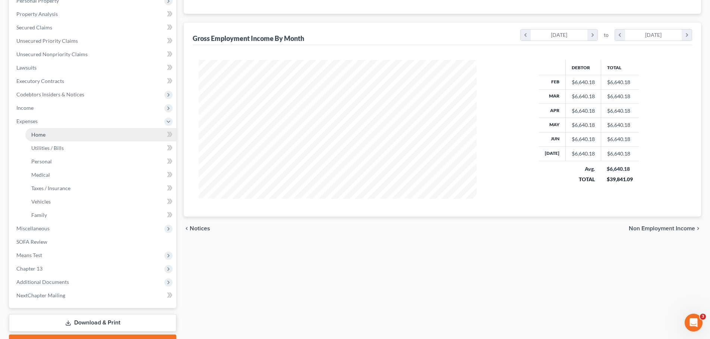
click at [46, 133] on link "Home" at bounding box center [100, 134] width 151 height 13
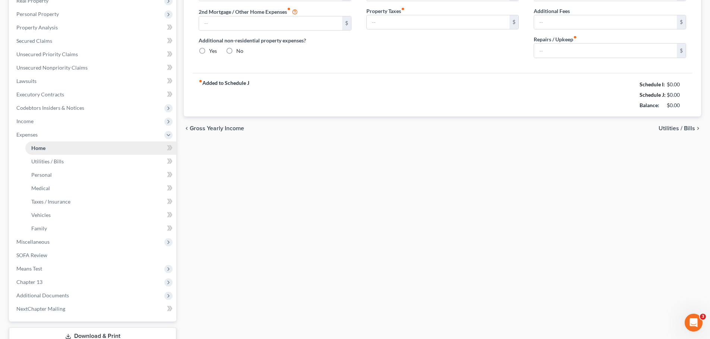
type input "2,389.93"
type input "0.00"
radio input "true"
type input "0.00"
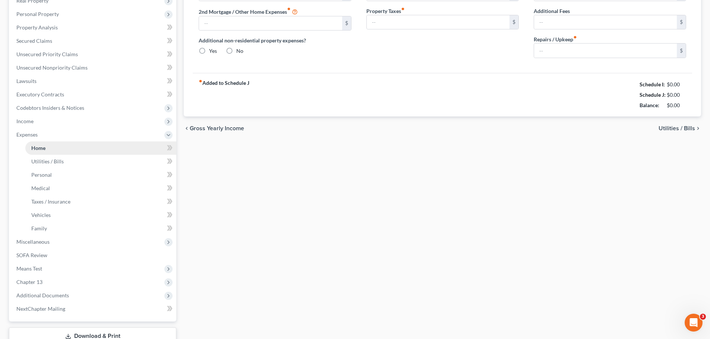
type input "0.00"
type input "40.00"
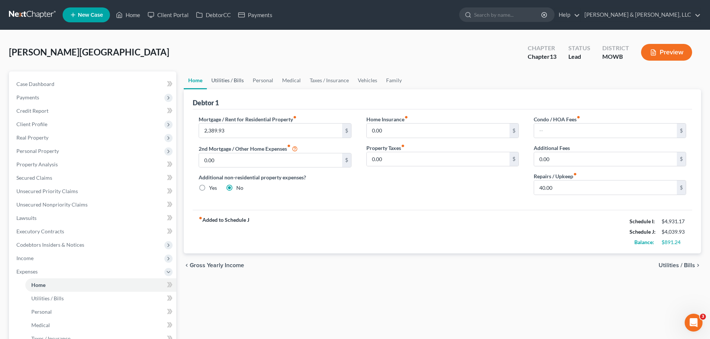
click at [236, 81] on link "Utilities / Bills" at bounding box center [227, 81] width 41 height 18
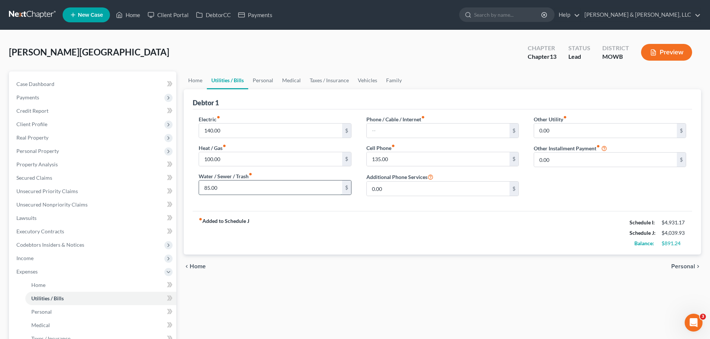
click at [245, 190] on input "85.00" at bounding box center [270, 188] width 143 height 14
click at [367, 306] on div "Home Utilities / Bills Personal Medical Taxes / Insurance Vehicles Family Debto…" at bounding box center [442, 287] width 525 height 430
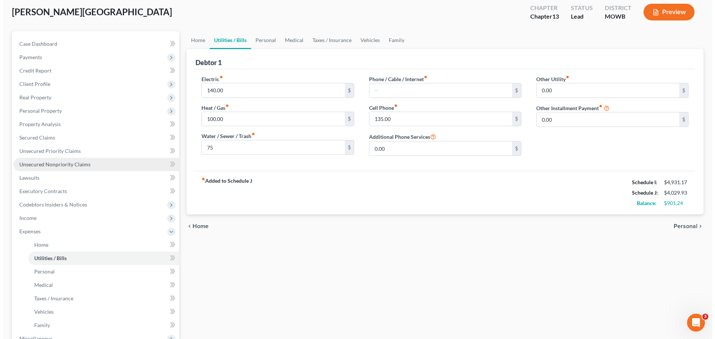
scroll to position [75, 0]
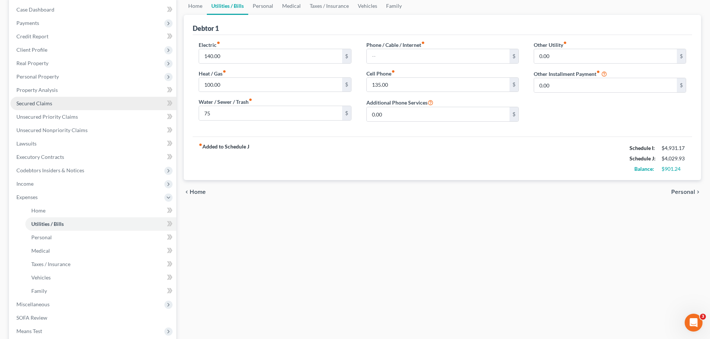
click at [52, 99] on link "Secured Claims" at bounding box center [93, 103] width 166 height 13
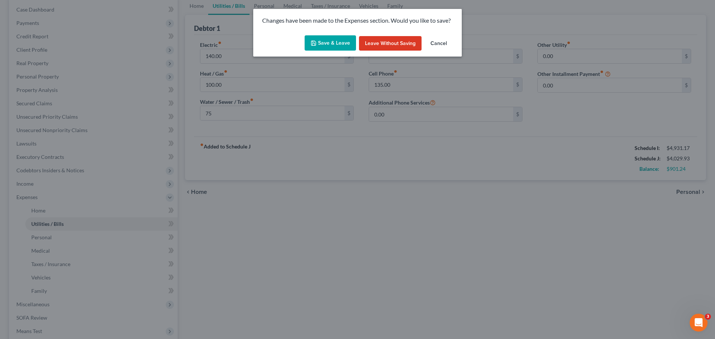
click at [319, 40] on button "Save & Leave" at bounding box center [330, 43] width 51 height 16
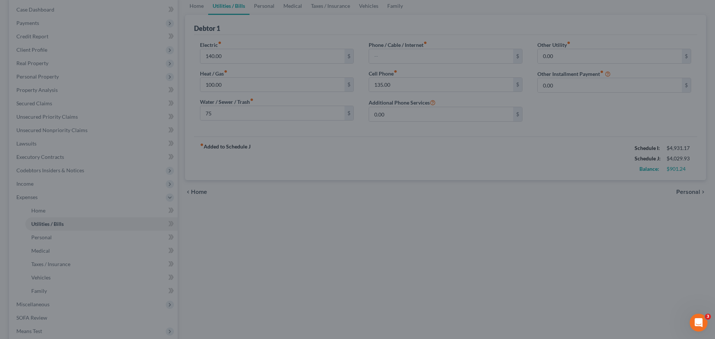
type input "75.00"
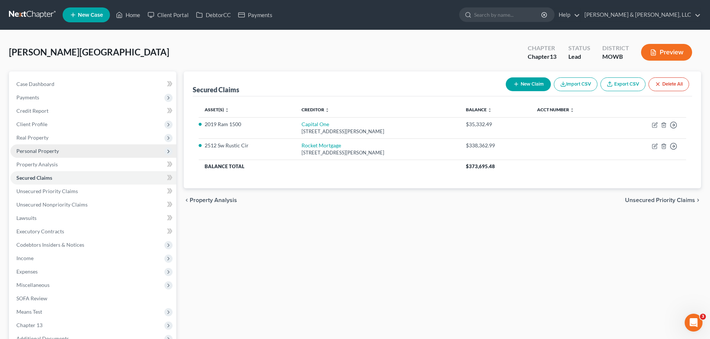
click at [55, 149] on span "Personal Property" at bounding box center [37, 151] width 42 height 6
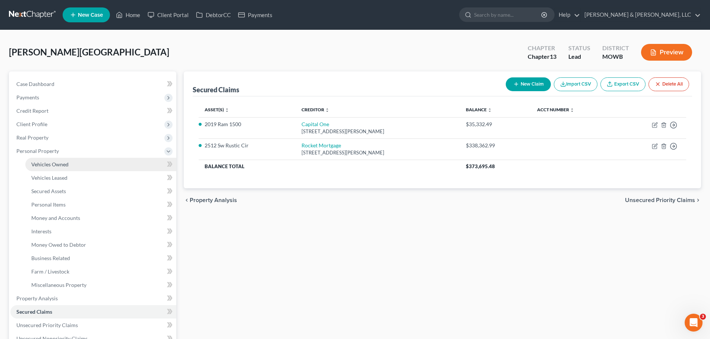
click at [63, 162] on span "Vehicles Owned" at bounding box center [49, 164] width 37 height 6
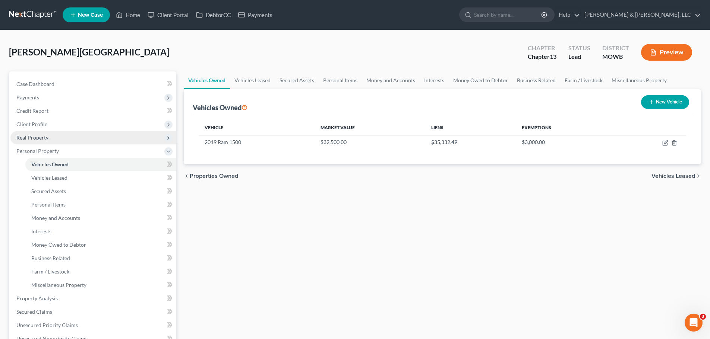
click at [50, 140] on span "Real Property" at bounding box center [93, 137] width 166 height 13
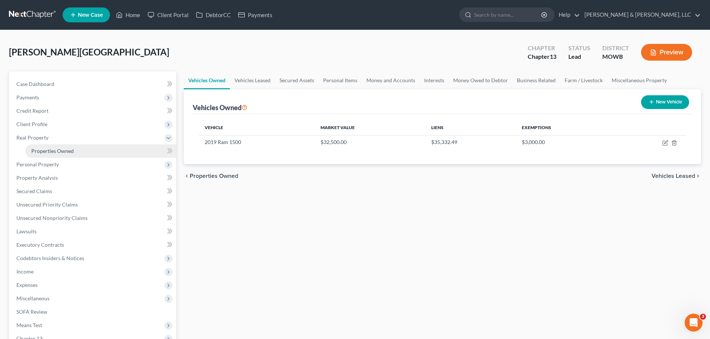
click at [63, 149] on span "Properties Owned" at bounding box center [52, 151] width 42 height 6
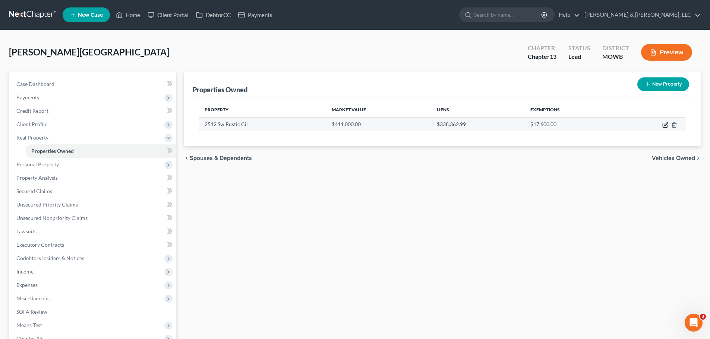
click at [664, 123] on icon "button" at bounding box center [664, 125] width 4 height 4
select select "26"
select select "0"
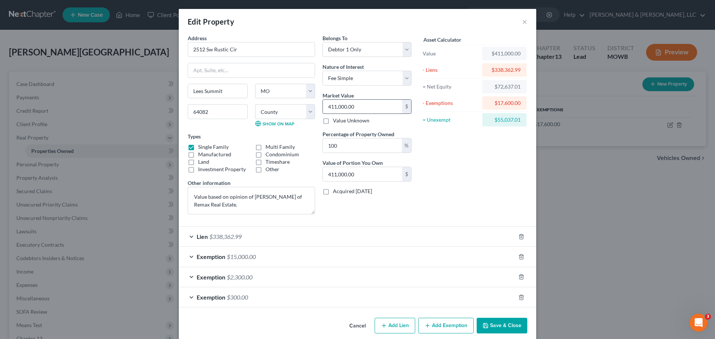
click at [359, 109] on input "411,000.00" at bounding box center [362, 107] width 79 height 14
type input "3"
type input "3.00"
type input "38"
type input "38.00"
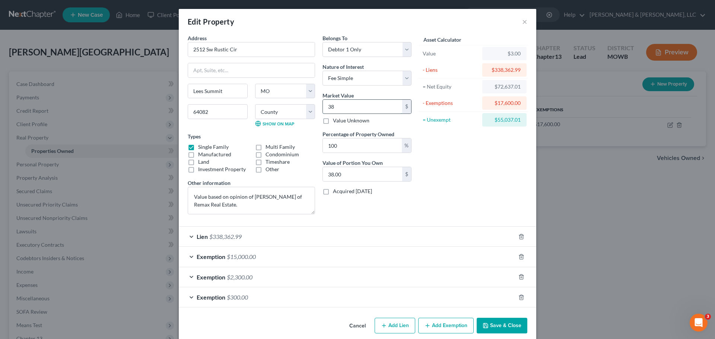
type input "385"
type input "385.00"
type input "3859"
type input "3,859.00"
type input "3,8595"
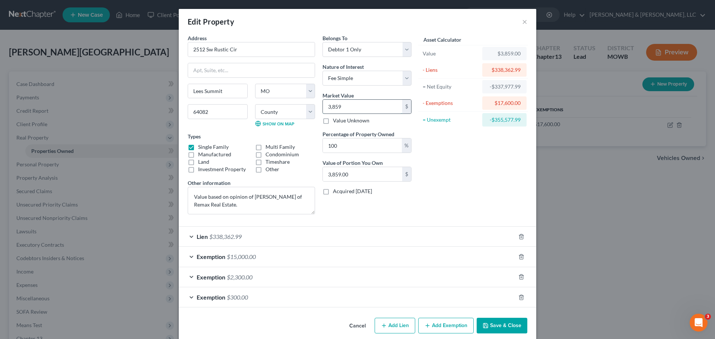
type input "38,595.00"
type input "38,5951"
type input "385,951.00"
type input "385,951.7"
type input "385,951.70"
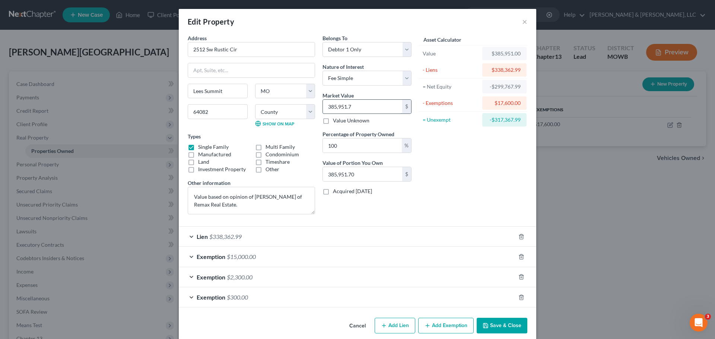
type input "385,951.75"
click at [458, 184] on div "Asset Calculator Value $385,951.75 - Liens $338,362.99 = Net Equity $47,588.01 …" at bounding box center [473, 127] width 116 height 186
click at [237, 209] on textarea "Value based on opinion of Matt Bass of Remax Real Estate." at bounding box center [251, 201] width 127 height 28
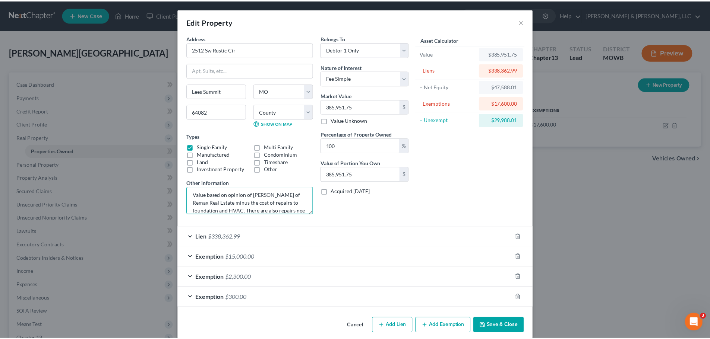
scroll to position [10, 0]
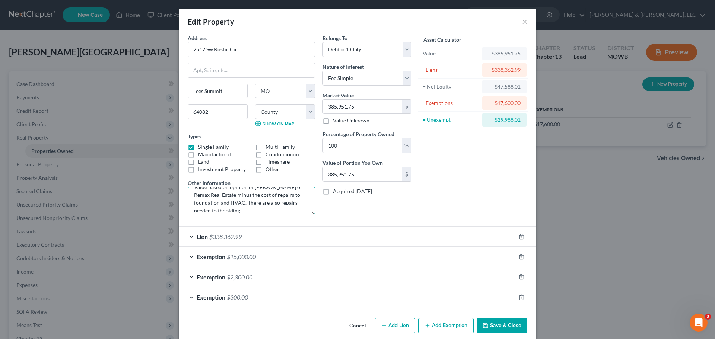
type textarea "Value based on opinion of Matt Bass of Remax Real Estate minus the cost of repa…"
click at [497, 329] on button "Save & Close" at bounding box center [502, 326] width 51 height 16
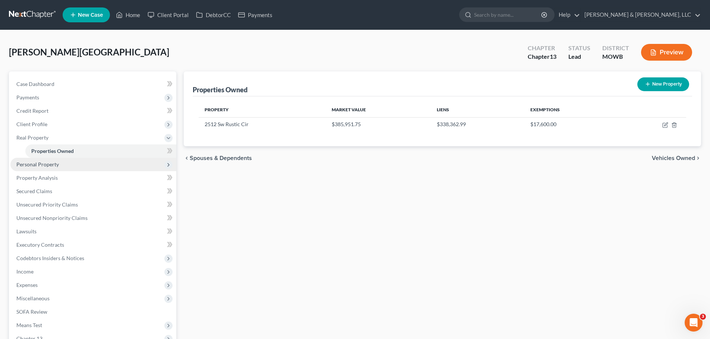
click at [47, 166] on span "Personal Property" at bounding box center [37, 164] width 42 height 6
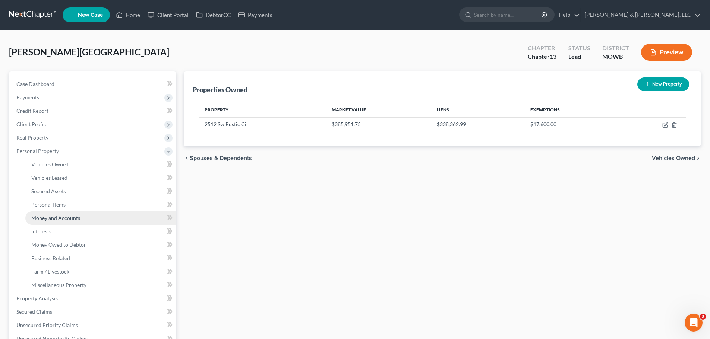
click at [48, 216] on span "Money and Accounts" at bounding box center [55, 218] width 49 height 6
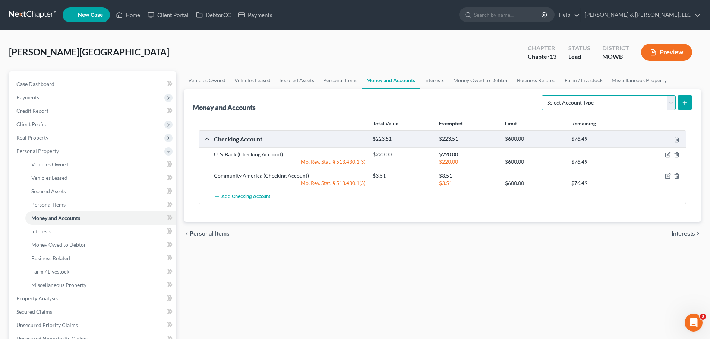
click at [609, 108] on select "Select Account Type Brokerage Cash on Hand Certificates of Deposit Checking Acc…" at bounding box center [608, 102] width 134 height 15
select select "other"
click at [543, 95] on select "Select Account Type Brokerage Cash on Hand Certificates of Deposit Checking Acc…" at bounding box center [608, 102] width 134 height 15
click at [681, 103] on icon "submit" at bounding box center [684, 103] width 6 height 6
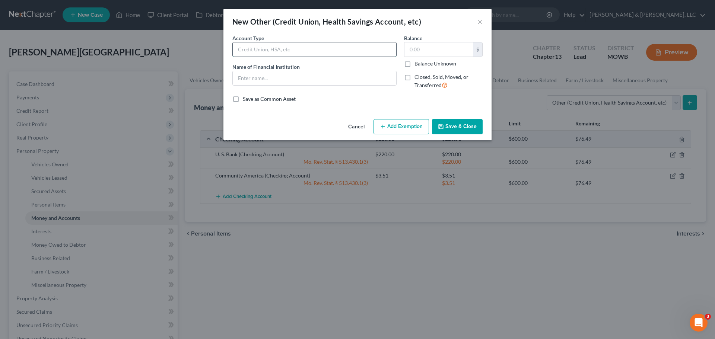
click at [279, 48] on input "text" at bounding box center [315, 49] width 164 height 14
click at [279, 48] on input "Cry" at bounding box center [315, 49] width 164 height 14
drag, startPoint x: 251, startPoint y: 106, endPoint x: 263, endPoint y: 74, distance: 34.2
click at [251, 107] on div "An exemption set must first be selected from the Filing Information section. Co…" at bounding box center [358, 75] width 268 height 82
click at [261, 50] on input "Cry" at bounding box center [315, 49] width 164 height 14
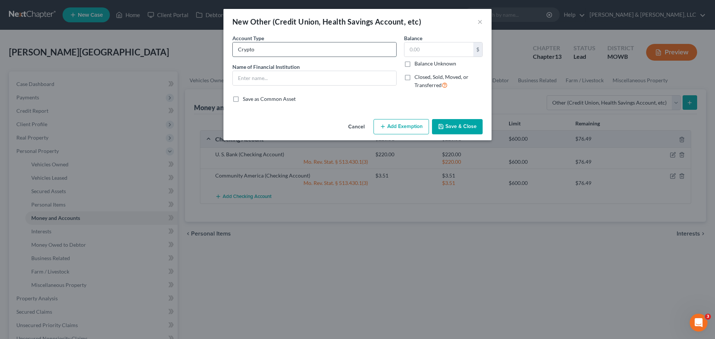
click at [269, 51] on input "Crypto" at bounding box center [315, 49] width 164 height 14
type input "Crypto Account"
type input "Crypto.com"
click at [297, 53] on input "Crypto Account" at bounding box center [315, 49] width 164 height 14
type input "Crypto Account -"
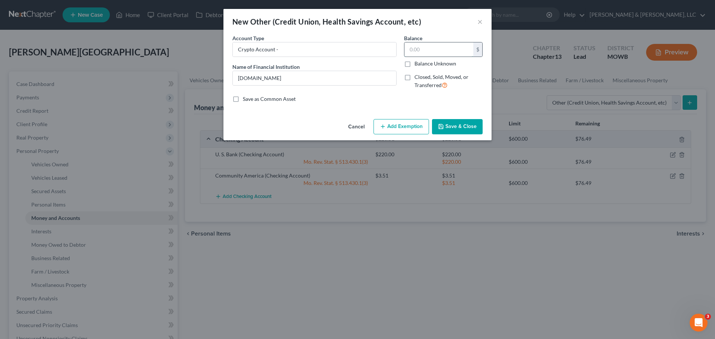
click at [424, 47] on input "text" at bounding box center [439, 49] width 69 height 14
type input "50"
click at [367, 50] on input "Crypto Account -" at bounding box center [315, 49] width 164 height 14
type input "Crypto Account - Trump Coins"
click at [452, 122] on button "Save & Close" at bounding box center [457, 127] width 51 height 16
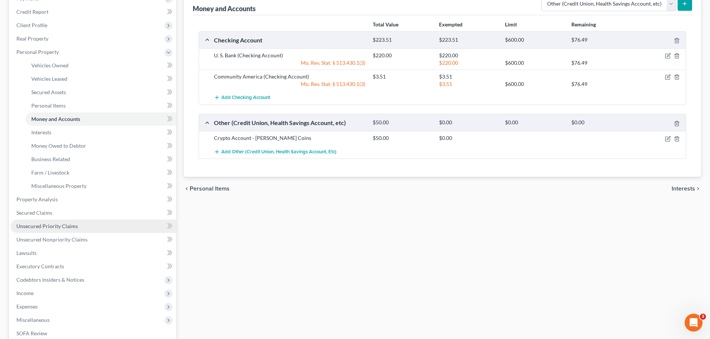
scroll to position [102, 0]
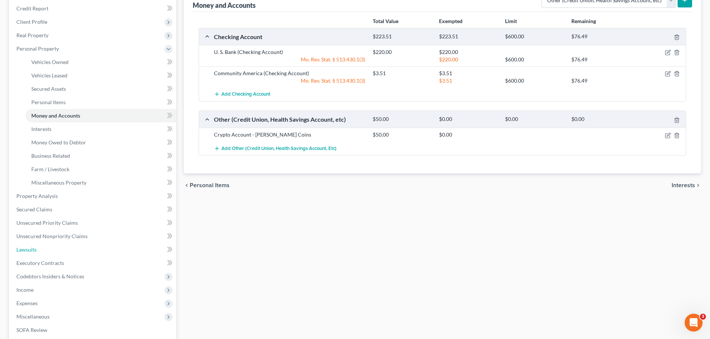
drag, startPoint x: 38, startPoint y: 251, endPoint x: 299, endPoint y: 118, distance: 292.4
click at [38, 252] on link "Lawsuits" at bounding box center [93, 249] width 166 height 13
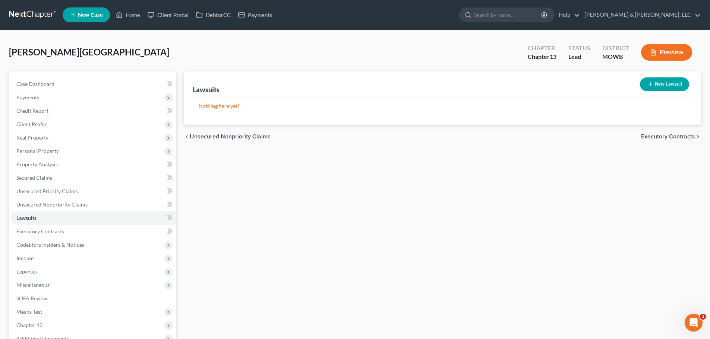
click at [654, 84] on button "New Lawsuit" at bounding box center [664, 84] width 49 height 14
select select "0"
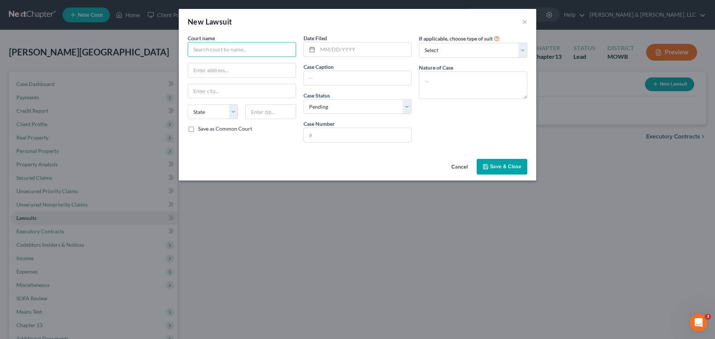
click at [234, 52] on input "text" at bounding box center [242, 49] width 108 height 15
click at [237, 62] on div "Jackson County Circuit Court" at bounding box center [232, 62] width 77 height 7
type input "Jackson County Circuit Court"
type input "308 W Kansas"
type input "Independence"
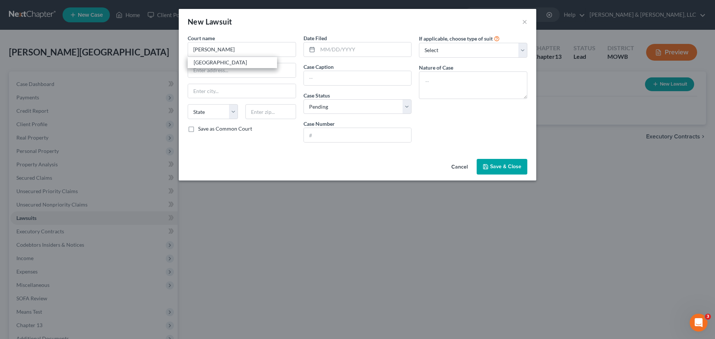
select select "26"
type input "64050"
click at [336, 77] on input "text" at bounding box center [358, 78] width 108 height 14
type input "Discover vs Dallas Rogers"
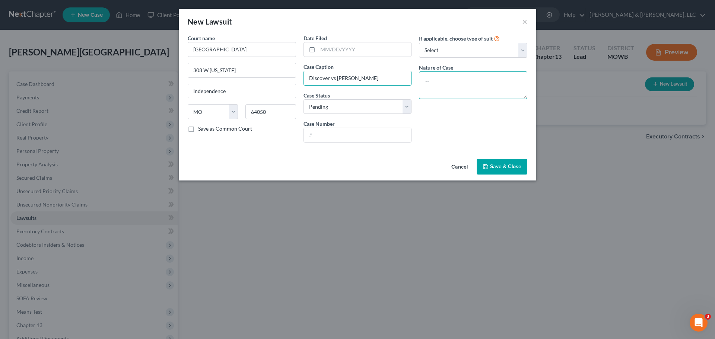
click at [494, 83] on textarea at bounding box center [473, 86] width 108 height 28
type textarea "Civil"
drag, startPoint x: 507, startPoint y: 166, endPoint x: 506, endPoint y: 162, distance: 4.5
click at [506, 166] on span "Save & Close" at bounding box center [505, 167] width 31 height 6
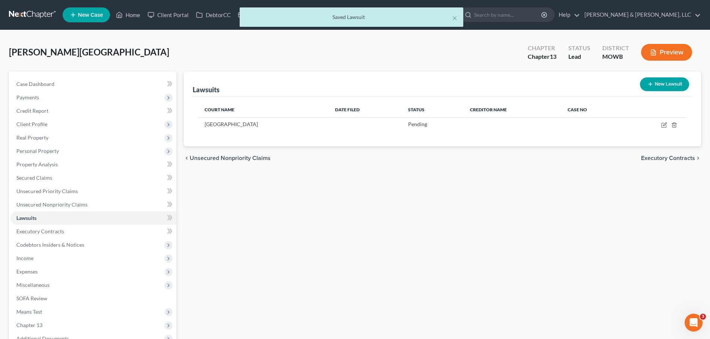
click at [656, 87] on button "New Lawsuit" at bounding box center [664, 84] width 49 height 14
select select "0"
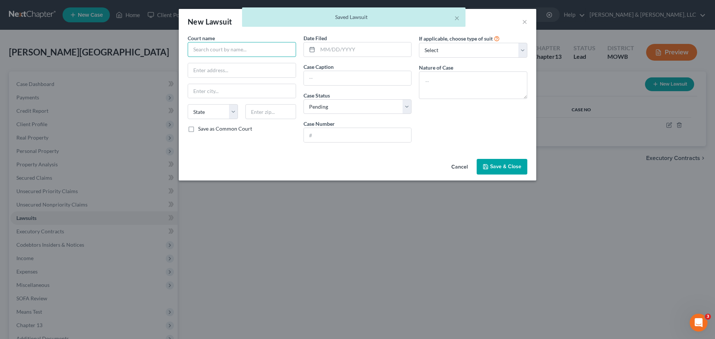
click at [267, 45] on input "text" at bounding box center [242, 49] width 108 height 15
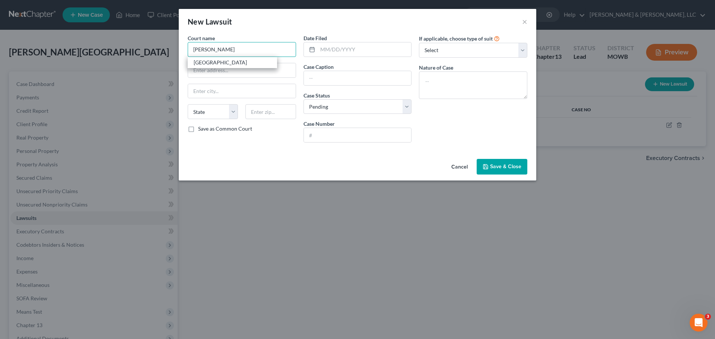
type input "Jackson County Circuit Court"
type input "308 W Kansas"
type input "Independence"
select select "26"
type input "64050"
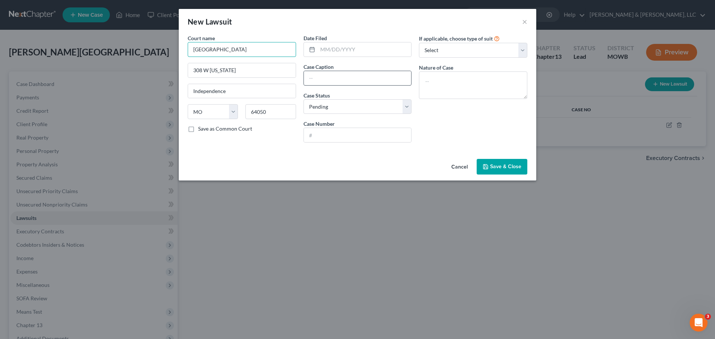
type input "Jackson County Circuit Court"
click at [345, 85] on input "text" at bounding box center [358, 78] width 108 height 14
type input "Citibank vs Dallas Rogers"
click at [436, 86] on textarea at bounding box center [473, 86] width 108 height 28
type textarea "Civil"
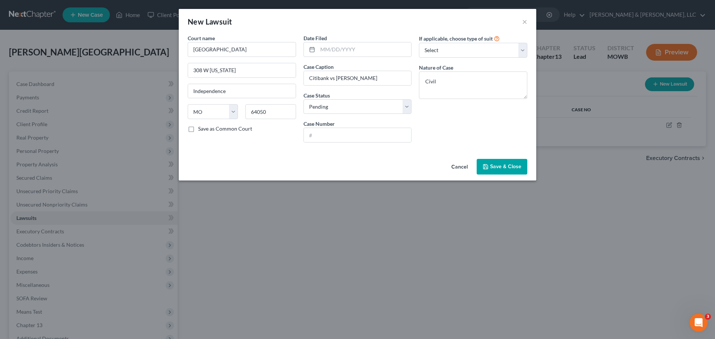
click at [493, 164] on span "Save & Close" at bounding box center [505, 167] width 31 height 6
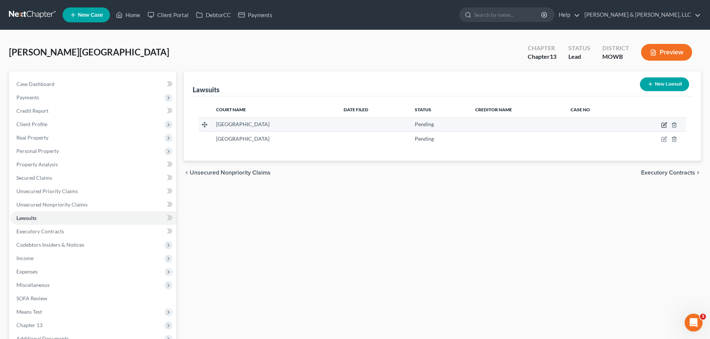
click at [665, 127] on icon "button" at bounding box center [664, 125] width 6 height 6
select select "26"
select select "0"
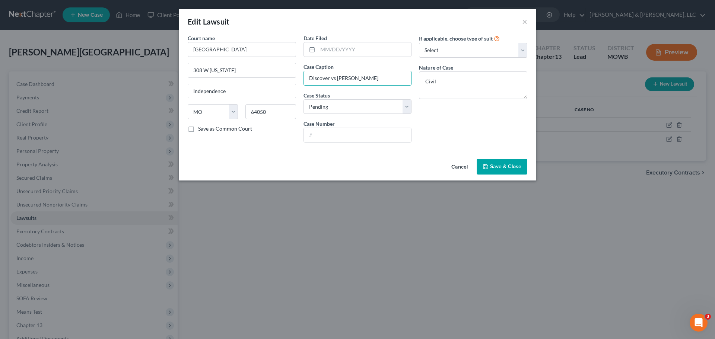
drag, startPoint x: 329, startPoint y: 80, endPoint x: 284, endPoint y: 79, distance: 45.1
click at [284, 79] on div "Court name * Jackson County Circuit Court 308 W Kansas Independence State AL AK…" at bounding box center [357, 91] width 347 height 114
type input "Capital One vs Dallas Rogers"
click at [491, 161] on button "Save & Close" at bounding box center [502, 167] width 51 height 16
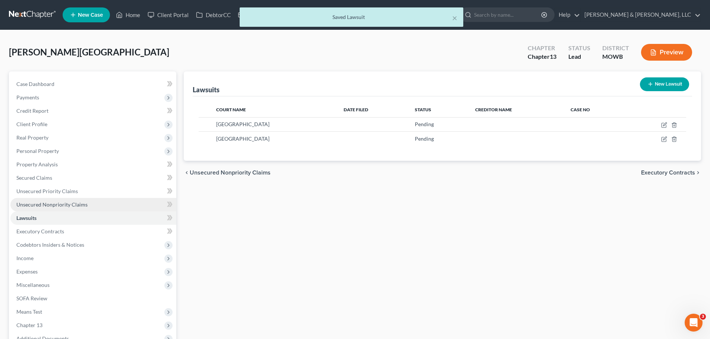
click at [78, 207] on span "Unsecured Nonpriority Claims" at bounding box center [51, 205] width 71 height 6
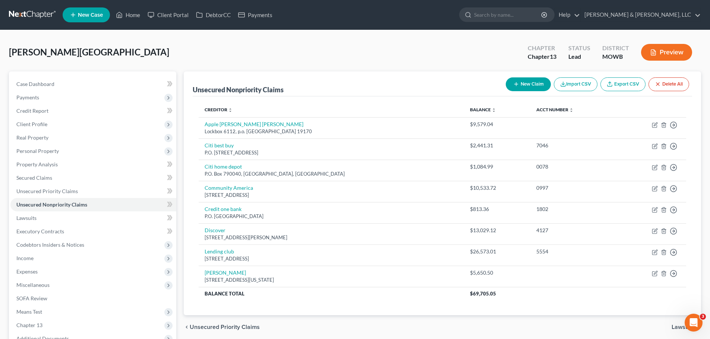
click at [534, 80] on button "New Claim" at bounding box center [528, 84] width 45 height 14
select select "0"
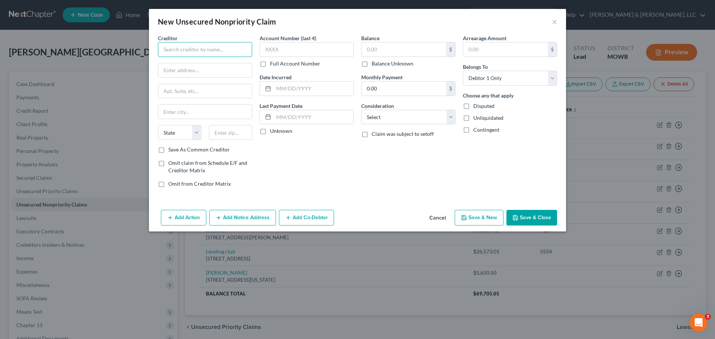
click at [235, 50] on input "text" at bounding box center [205, 49] width 94 height 15
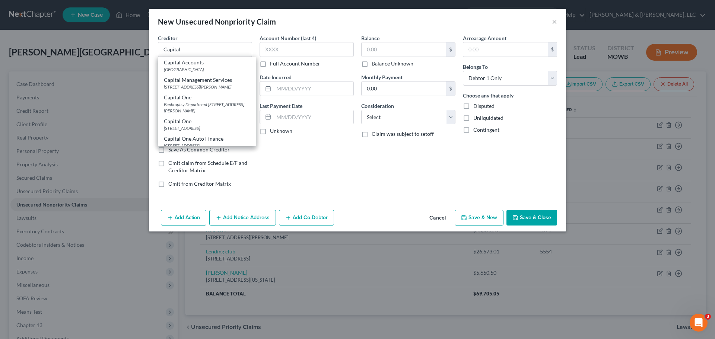
drag, startPoint x: 200, startPoint y: 133, endPoint x: 340, endPoint y: 66, distance: 154.8
click at [201, 132] on div "PO Box 30285, Salt Lake City, UT 84130" at bounding box center [207, 128] width 86 height 6
type input "Capital One"
type input "PO Box 30285"
type input "Salt Lake City"
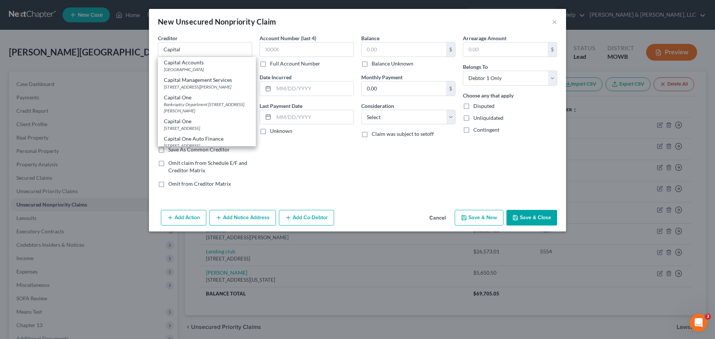
select select "46"
type input "84130"
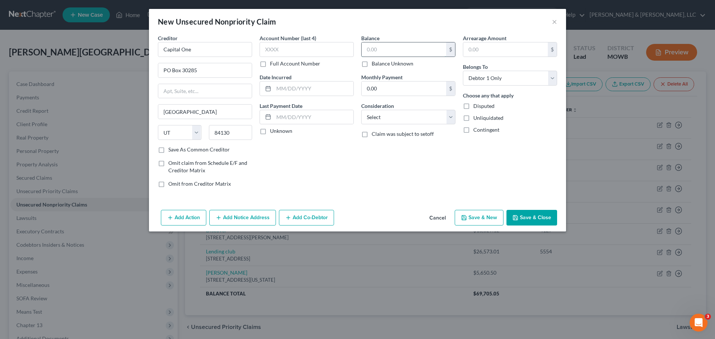
click at [400, 51] on input "text" at bounding box center [404, 49] width 85 height 14
type input "50"
click at [401, 121] on select "Select Cable / Satellite Services Collection Agency Credit Card Debt Debt Couns…" at bounding box center [408, 117] width 94 height 15
select select "2"
click at [361, 110] on select "Select Cable / Satellite Services Collection Agency Credit Card Debt Debt Couns…" at bounding box center [408, 117] width 94 height 15
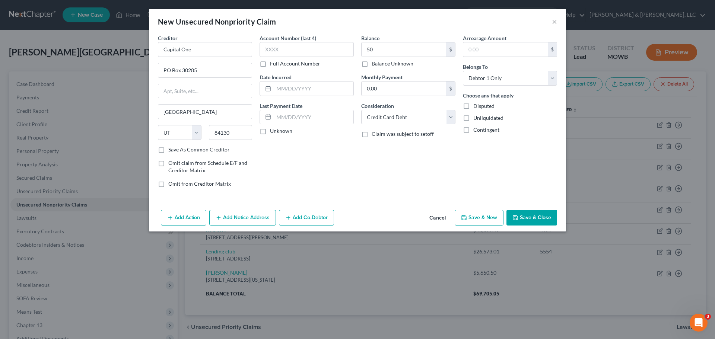
click at [536, 214] on button "Save & Close" at bounding box center [532, 218] width 51 height 16
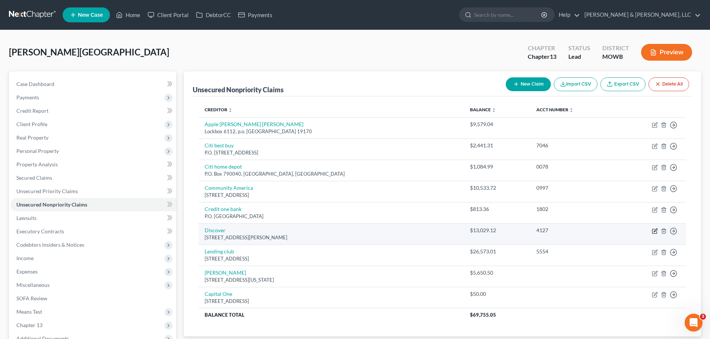
click at [655, 232] on icon "button" at bounding box center [655, 230] width 3 height 3
select select "14"
select select "2"
select select "0"
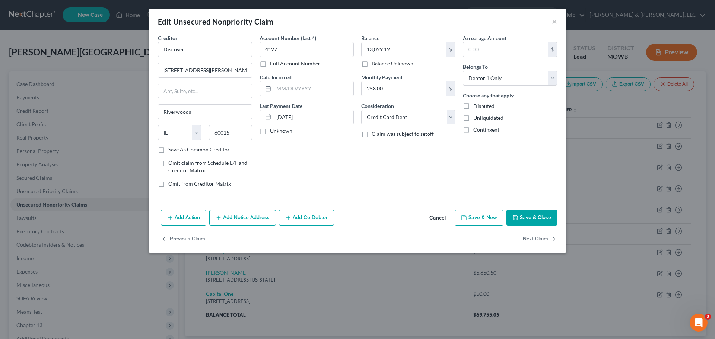
click at [243, 221] on button "Add Notice Address" at bounding box center [242, 218] width 67 height 16
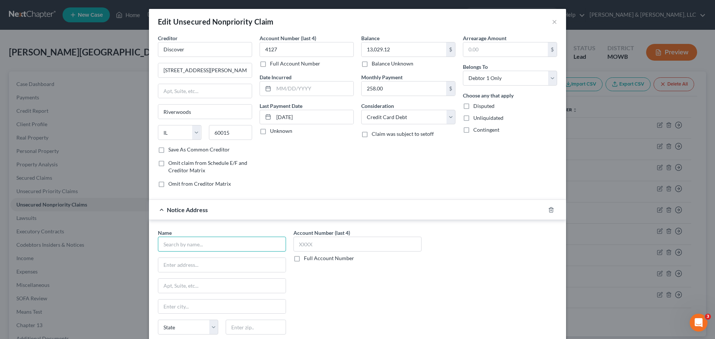
click at [241, 250] on input "text" at bounding box center [222, 244] width 128 height 15
type input "Blitt and Gaines"
type input "775 Corporate Woods Pkwy"
type input "Vernon Hills"
select select "14"
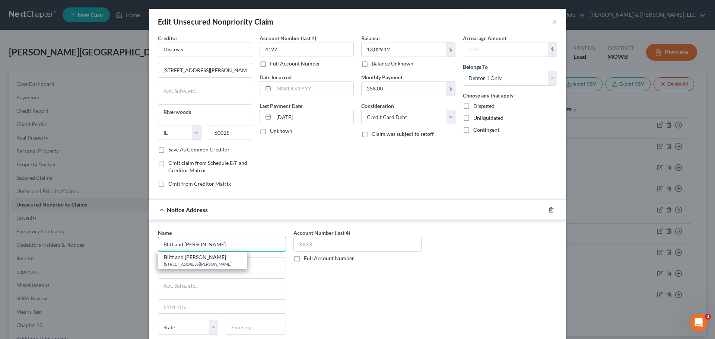
type input "60061"
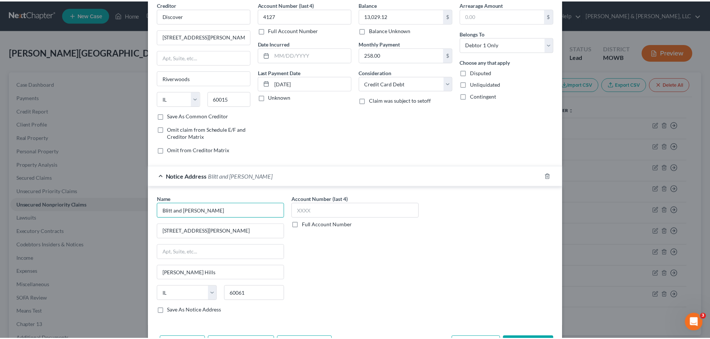
scroll to position [83, 0]
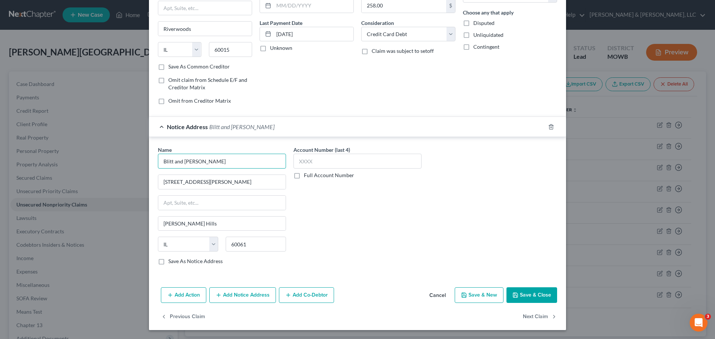
type input "Blitt and Gaines"
click at [522, 298] on button "Save & Close" at bounding box center [532, 296] width 51 height 16
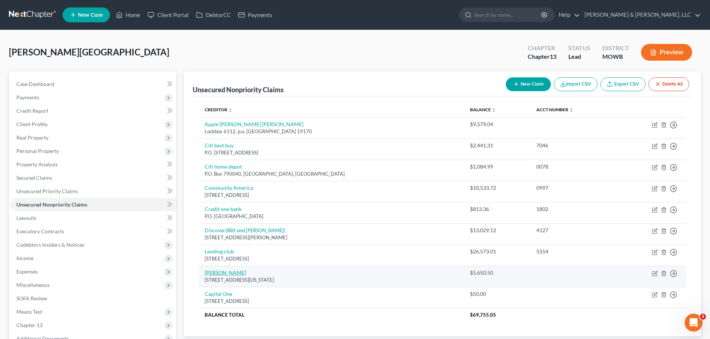
click at [236, 273] on link "Stuart Wieland" at bounding box center [225, 273] width 41 height 6
select select "26"
select select "8"
select select "0"
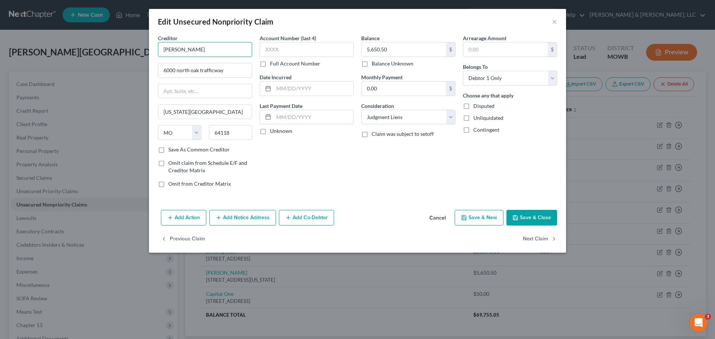
click at [224, 51] on input "Stuart Wieland" at bounding box center [205, 49] width 94 height 15
drag, startPoint x: 198, startPoint y: 55, endPoint x: 154, endPoint y: 48, distance: 44.1
click at [154, 48] on div "Creditor * Stuart Wieland 6000 north oak trafficway Kansas city State AL AK AR …" at bounding box center [205, 113] width 102 height 159
click at [162, 51] on input "Stuart Wieland" at bounding box center [205, 49] width 94 height 15
type input "Law Office of Stuart Wieland"
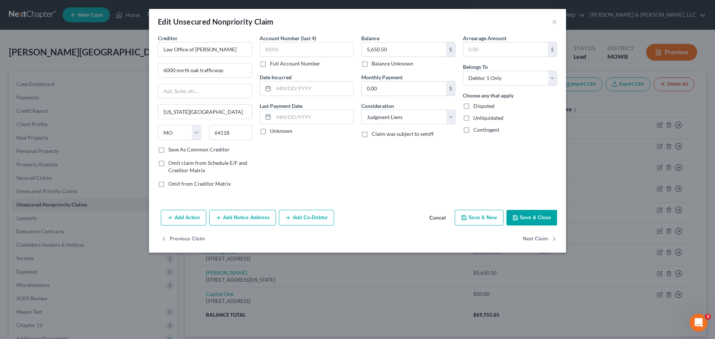
click at [531, 217] on button "Save & Close" at bounding box center [532, 218] width 51 height 16
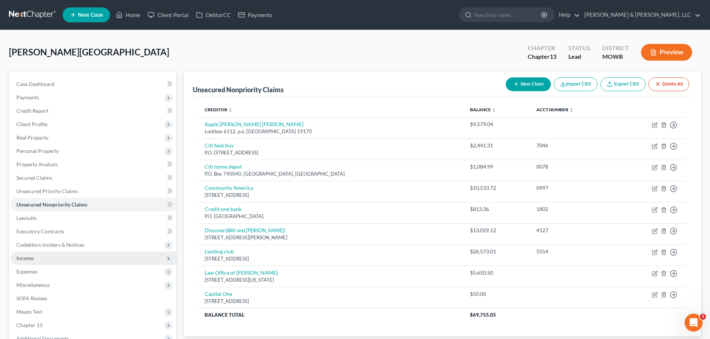
click at [77, 259] on span "Income" at bounding box center [93, 258] width 166 height 13
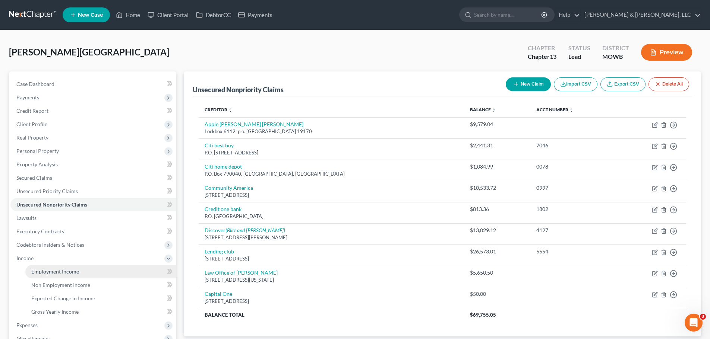
click at [95, 271] on link "Employment Income" at bounding box center [100, 271] width 151 height 13
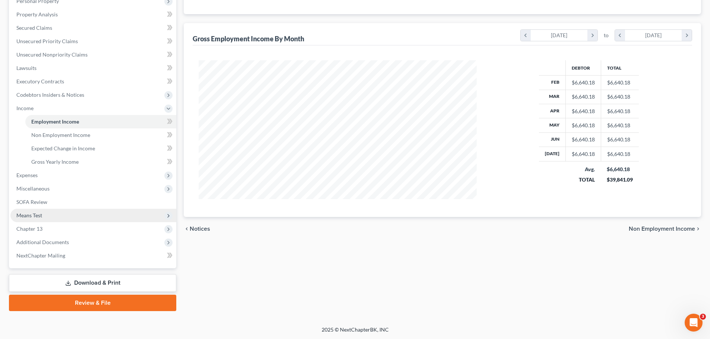
scroll to position [151, 0]
click at [44, 217] on span "Means Test" at bounding box center [93, 215] width 166 height 13
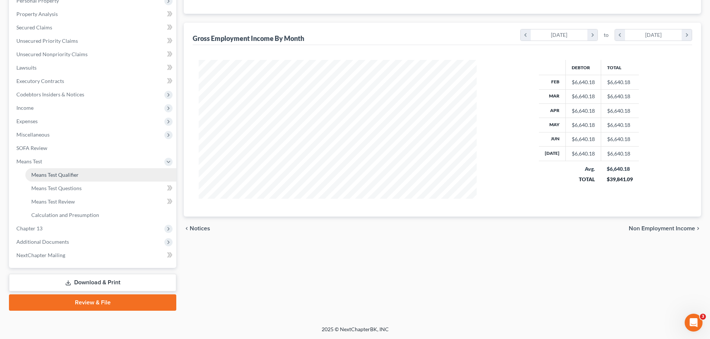
click at [49, 178] on link "Means Test Qualifier" at bounding box center [100, 174] width 151 height 13
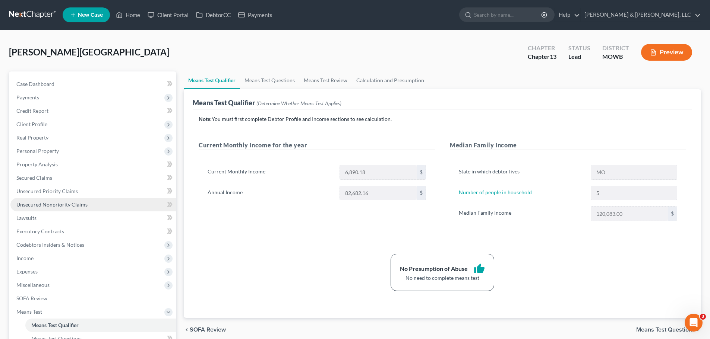
click at [45, 202] on span "Unsecured Nonpriority Claims" at bounding box center [51, 205] width 71 height 6
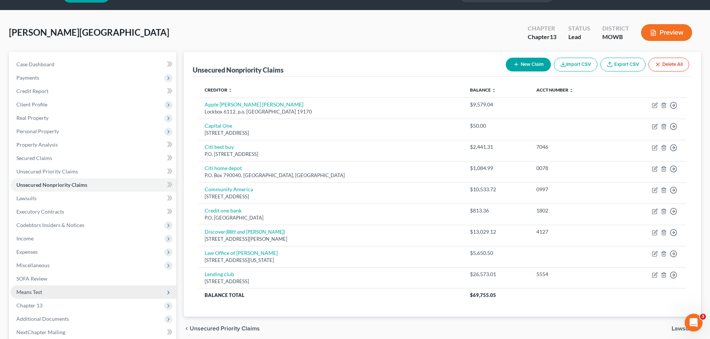
scroll to position [84, 0]
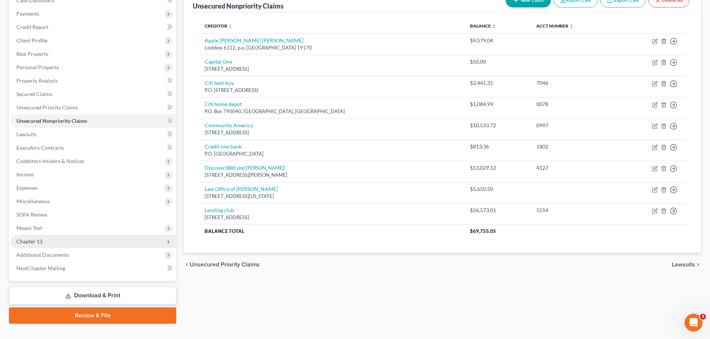
click at [19, 239] on span "Chapter 13" at bounding box center [29, 241] width 26 height 6
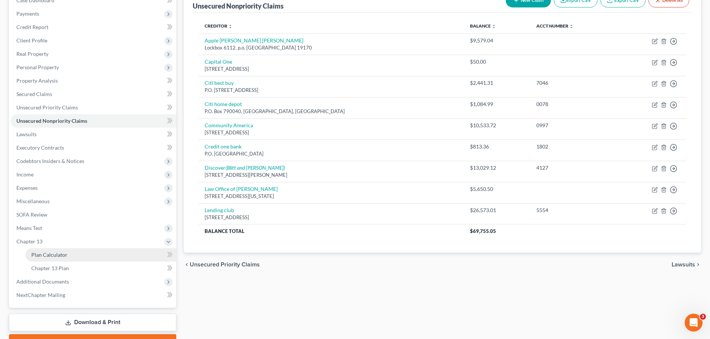
drag, startPoint x: 42, startPoint y: 252, endPoint x: 112, endPoint y: 225, distance: 75.2
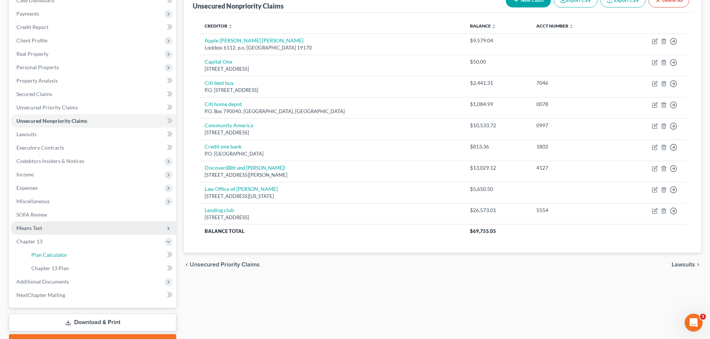
click at [42, 253] on span "Plan Calculator" at bounding box center [49, 255] width 36 height 6
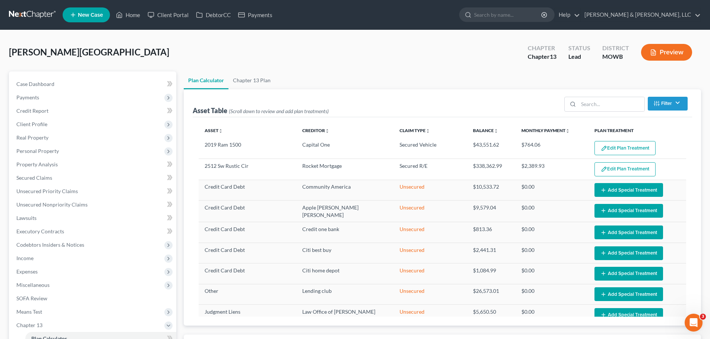
select select "56"
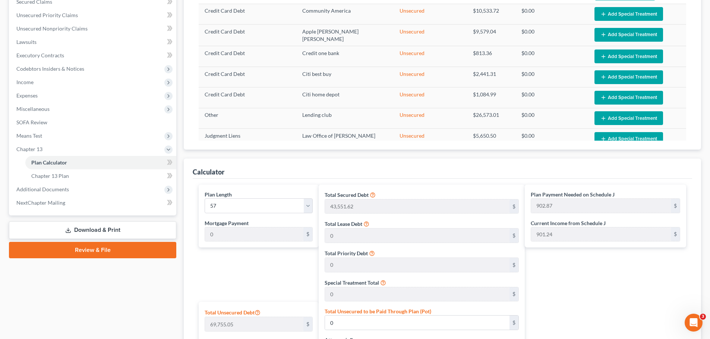
scroll to position [121, 0]
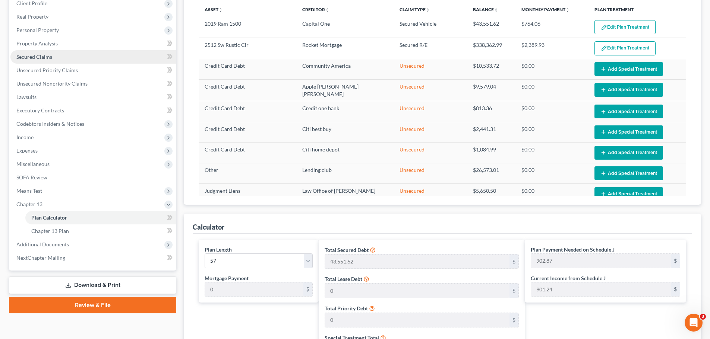
click at [54, 57] on link "Secured Claims" at bounding box center [93, 56] width 166 height 13
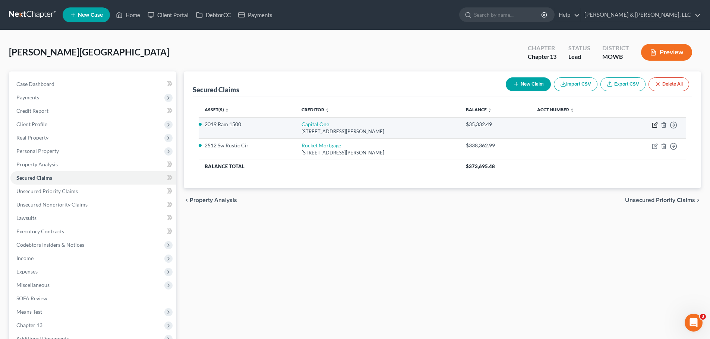
click at [654, 126] on icon "button" at bounding box center [655, 124] width 3 height 3
select select "48"
select select "2"
select select "0"
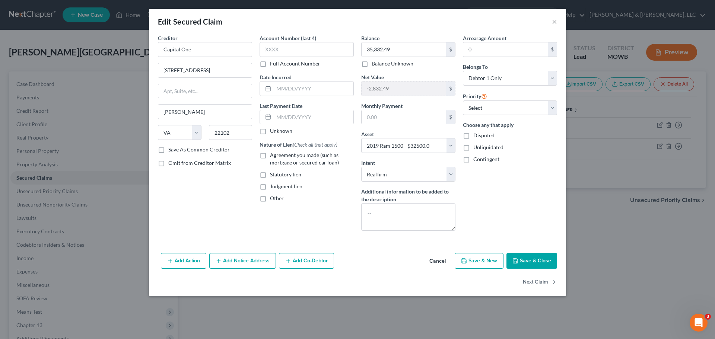
click at [531, 259] on button "Save & Close" at bounding box center [532, 261] width 51 height 16
select select
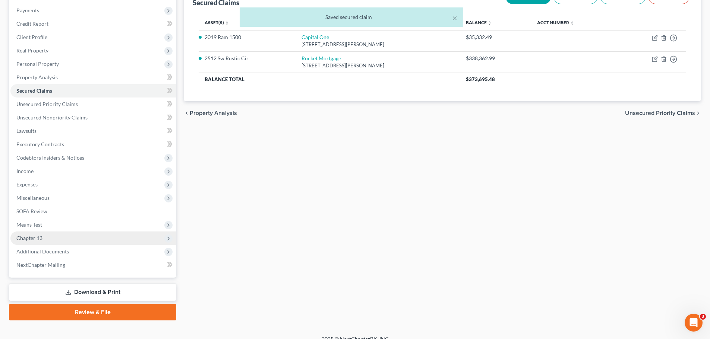
scroll to position [97, 0]
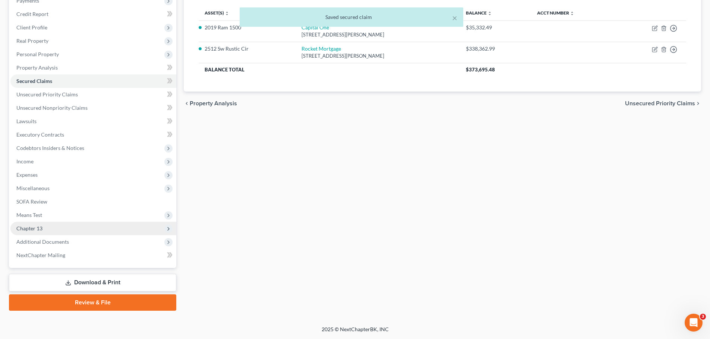
click at [52, 228] on span "Chapter 13" at bounding box center [93, 228] width 166 height 13
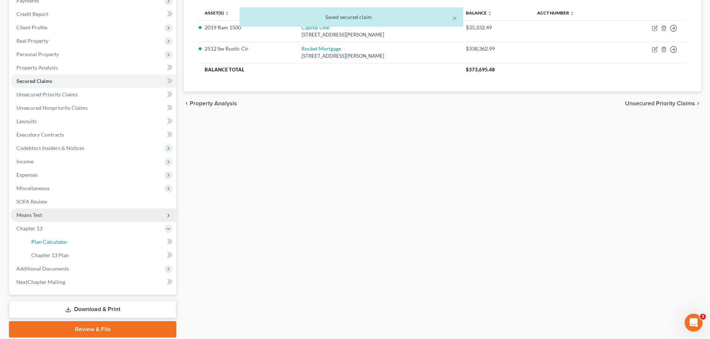
click at [57, 239] on span "Plan Calculator" at bounding box center [49, 242] width 36 height 6
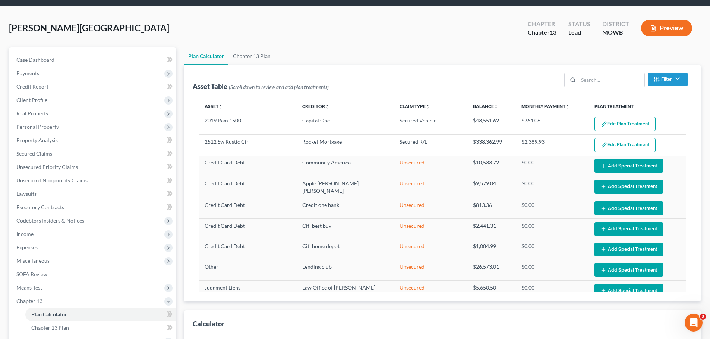
select select "56"
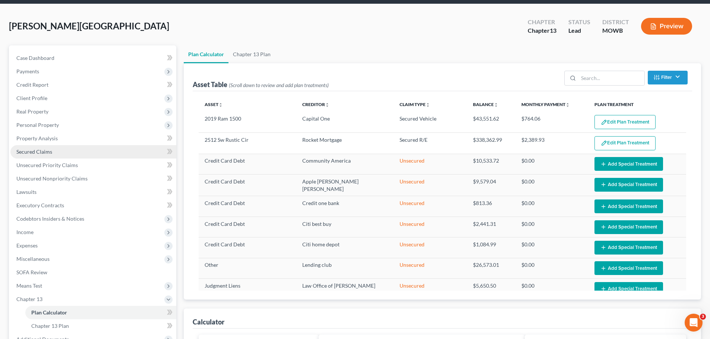
scroll to position [26, 0]
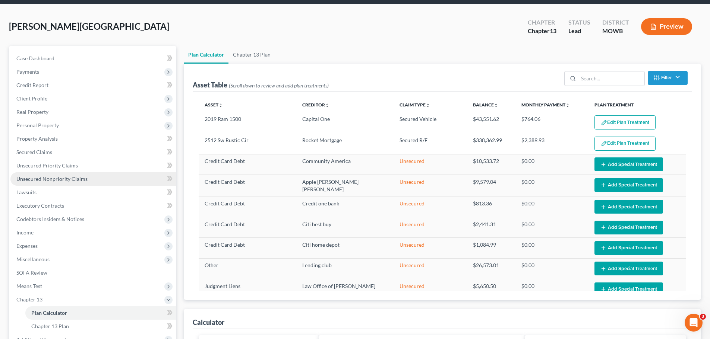
click at [63, 178] on span "Unsecured Nonpriority Claims" at bounding box center [51, 179] width 71 height 6
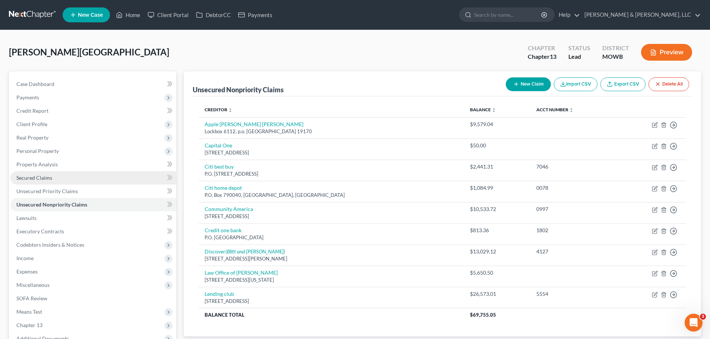
click at [49, 175] on span "Secured Claims" at bounding box center [34, 178] width 36 height 6
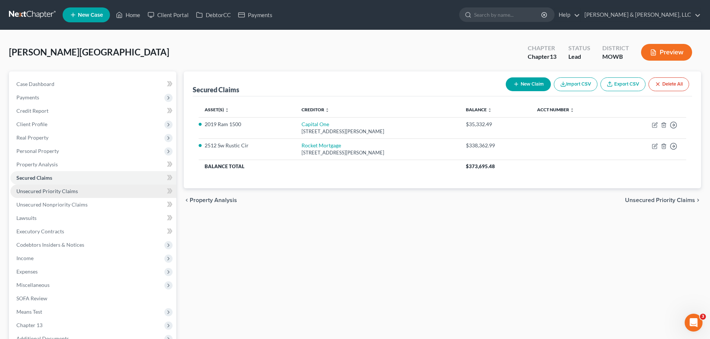
click at [75, 189] on span "Unsecured Priority Claims" at bounding box center [46, 191] width 61 height 6
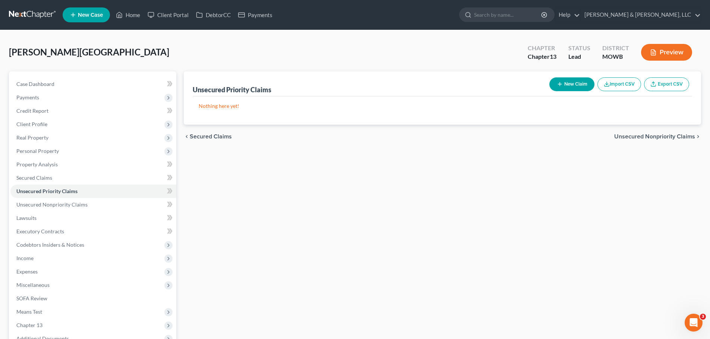
click at [554, 85] on button "New Claim" at bounding box center [571, 84] width 45 height 14
select select "0"
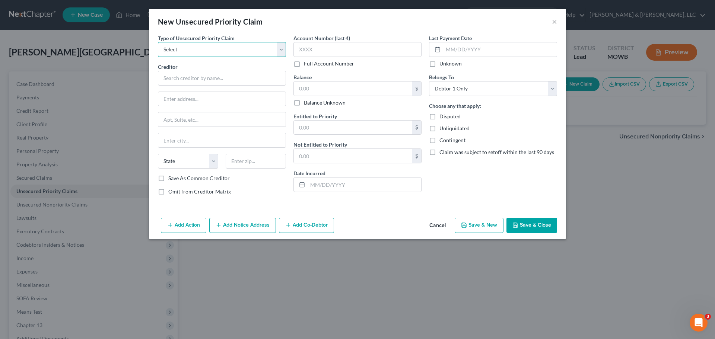
click at [199, 46] on select "Select Taxes & Other Government Units Domestic Support Obligations Extensions o…" at bounding box center [222, 49] width 128 height 15
select select "1"
click at [158, 42] on select "Select Taxes & Other Government Units Domestic Support Obligations Extensions o…" at bounding box center [222, 49] width 128 height 15
click at [208, 80] on input "text" at bounding box center [222, 78] width 128 height 15
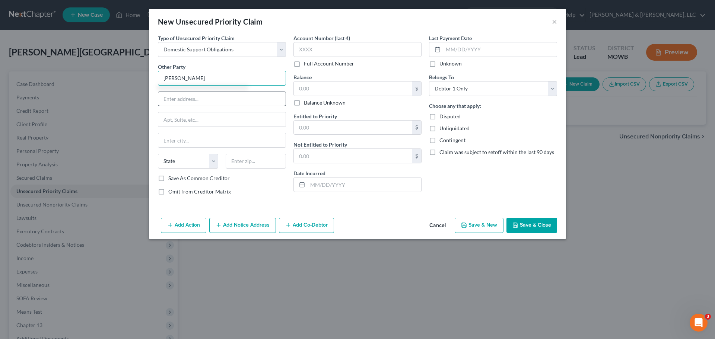
type input "Tina Hunter"
click at [215, 101] on input "text" at bounding box center [221, 99] width 127 height 14
type input "1911 Owen Dr"
type input "64050"
type input "Independence"
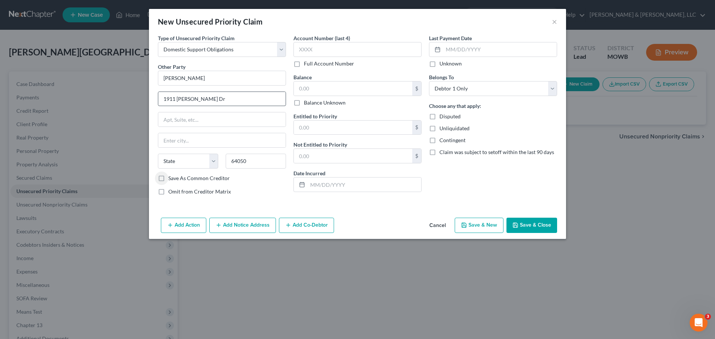
select select "26"
drag, startPoint x: 268, startPoint y: 163, endPoint x: 228, endPoint y: 163, distance: 40.2
click at [237, 162] on input "64050" at bounding box center [256, 161] width 60 height 15
click at [225, 163] on div "64050" at bounding box center [256, 161] width 68 height 15
type input "0"
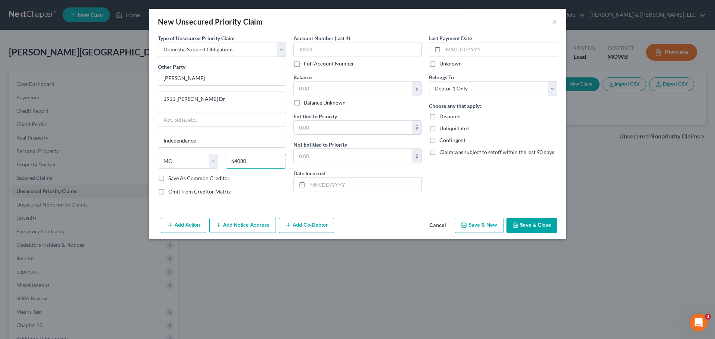
type input "64080"
type input "Pleasant Hill"
click at [524, 223] on button "Save & Close" at bounding box center [532, 226] width 51 height 16
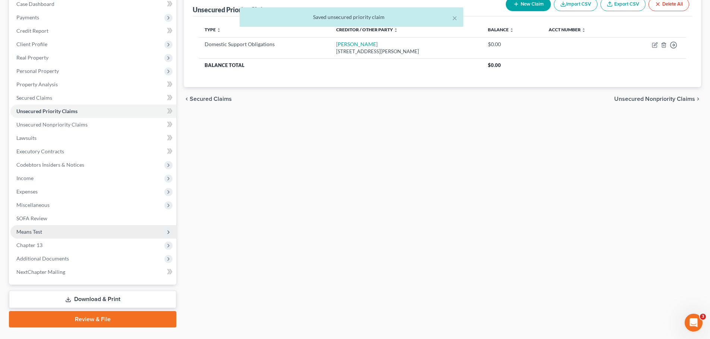
scroll to position [97, 0]
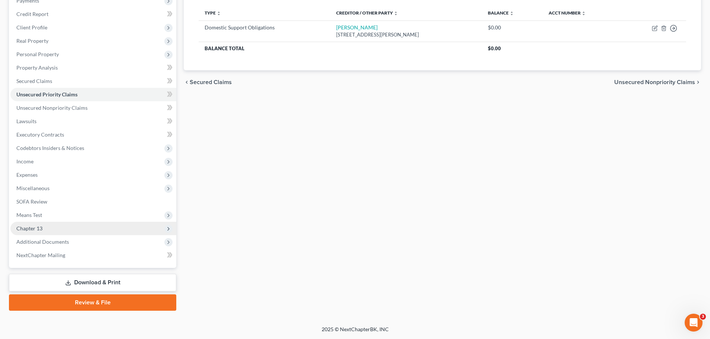
click at [45, 229] on span "Chapter 13" at bounding box center [93, 228] width 166 height 13
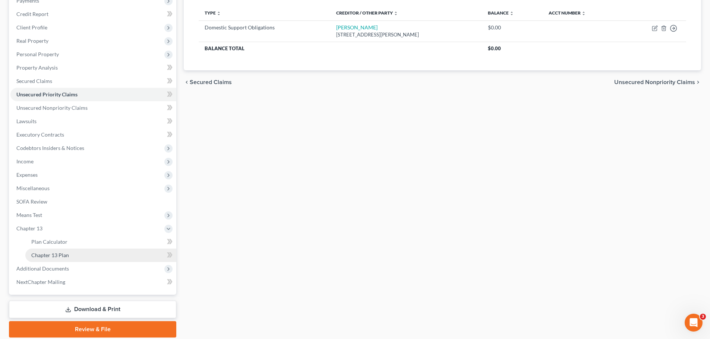
click at [91, 258] on link "Chapter 13 Plan" at bounding box center [100, 255] width 151 height 13
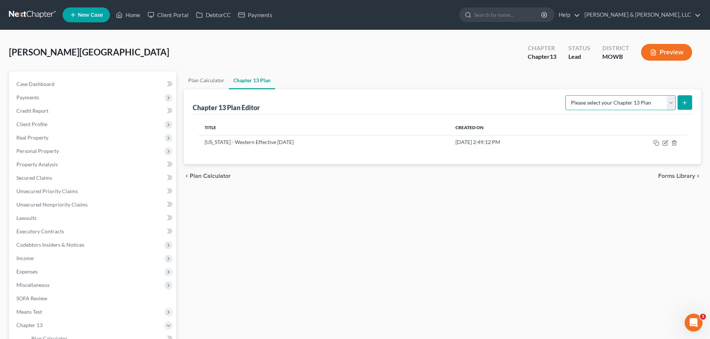
click at [622, 106] on select "Please select your Chapter 13 Plan Missouri - Western Effective 12/1/17 Nationa…" at bounding box center [620, 102] width 110 height 15
select select "0"
click at [568, 95] on select "Please select your Chapter 13 Plan Missouri - Western Effective 12/1/17 Nationa…" at bounding box center [620, 102] width 110 height 15
click at [665, 142] on icon "button" at bounding box center [665, 141] width 3 height 3
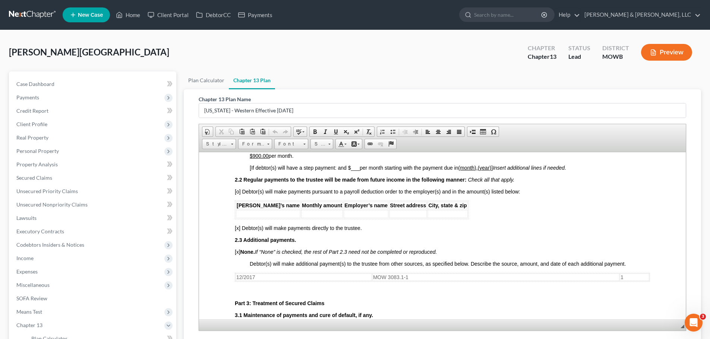
scroll to position [382, 0]
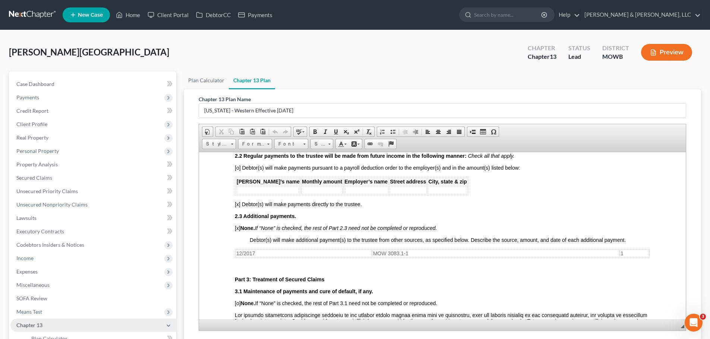
click at [49, 325] on span "Chapter 13" at bounding box center [93, 325] width 166 height 13
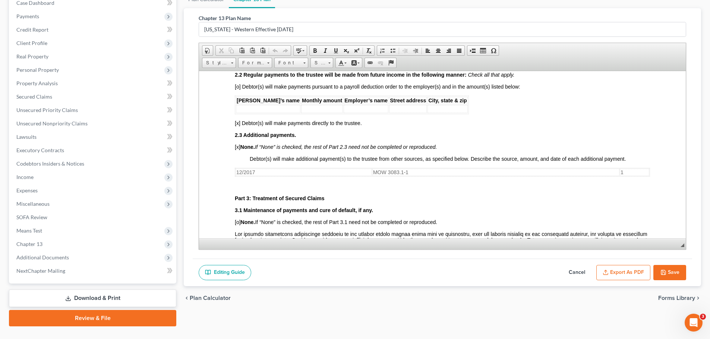
scroll to position [84, 0]
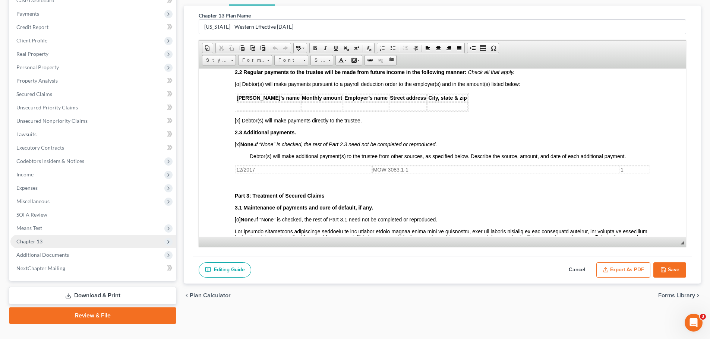
click at [35, 243] on span "Chapter 13" at bounding box center [29, 241] width 26 height 6
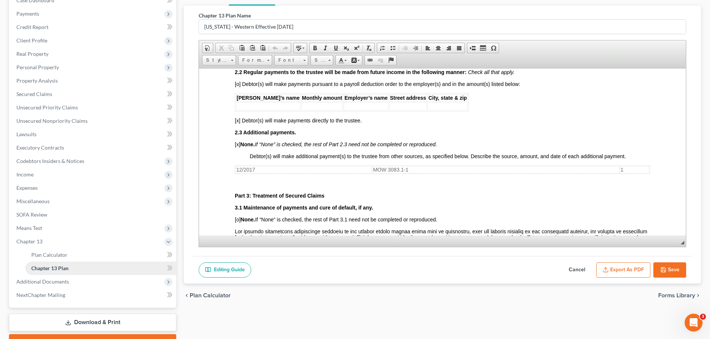
click at [55, 270] on span "Chapter 13 Plan" at bounding box center [49, 268] width 37 height 6
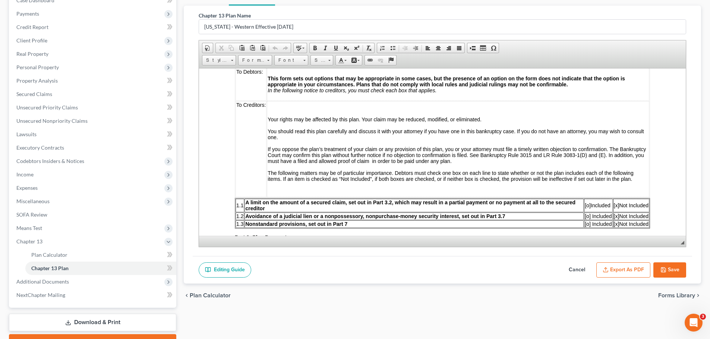
scroll to position [158, 0]
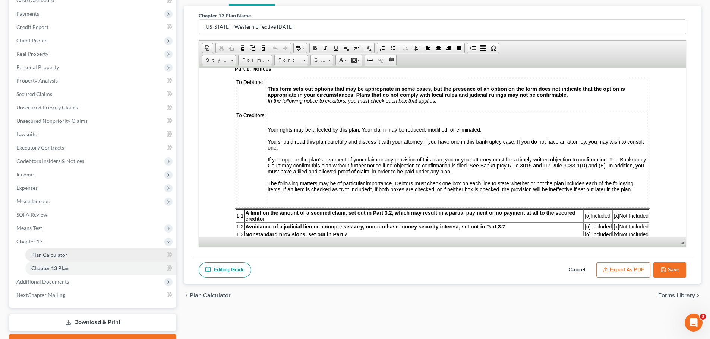
click at [69, 254] on link "Plan Calculator" at bounding box center [100, 255] width 151 height 13
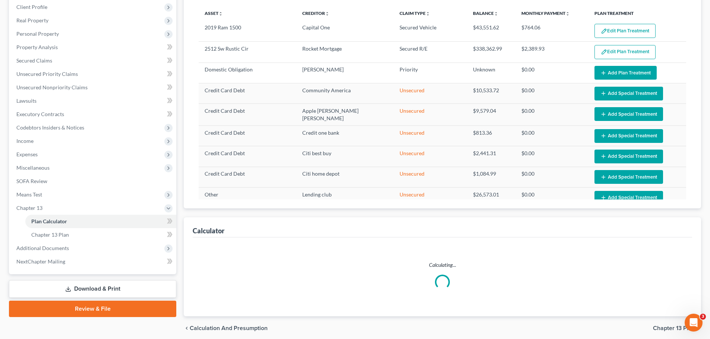
scroll to position [140, 0]
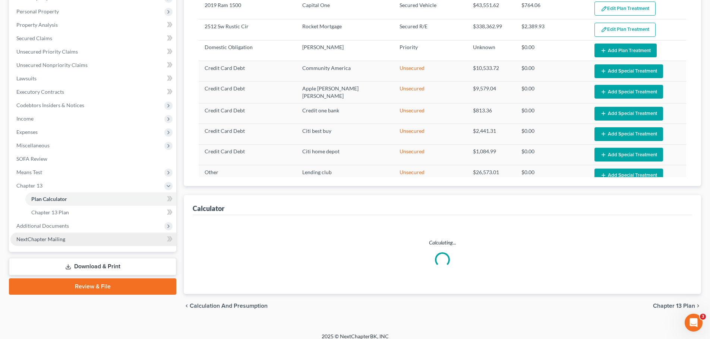
select select "56"
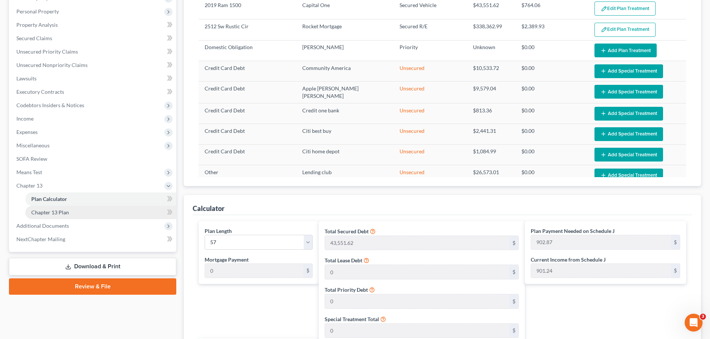
click at [59, 214] on span "Chapter 13 Plan" at bounding box center [50, 212] width 38 height 6
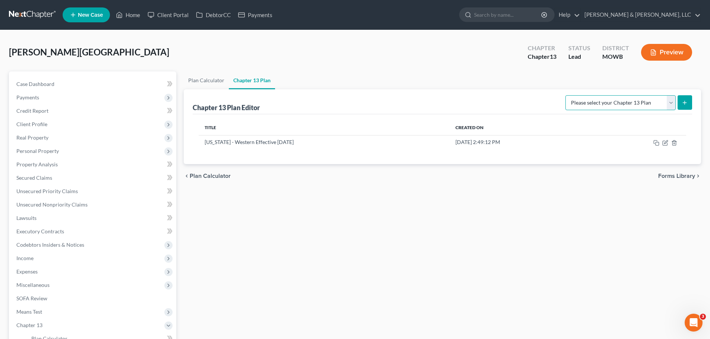
click at [583, 102] on select "Please select your Chapter 13 Plan Missouri - Western Effective 12/1/17 Nationa…" at bounding box center [620, 102] width 110 height 15
select select "0"
click at [568, 95] on select "Please select your Chapter 13 Plan Missouri - Western Effective 12/1/17 Nationa…" at bounding box center [620, 102] width 110 height 15
click at [689, 102] on button "submit" at bounding box center [684, 102] width 15 height 15
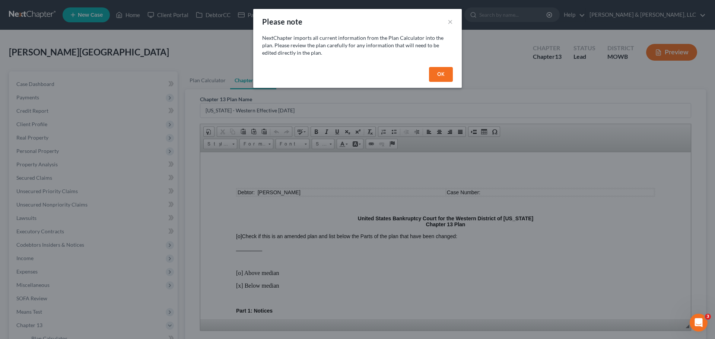
click at [444, 78] on button "OK" at bounding box center [441, 74] width 24 height 15
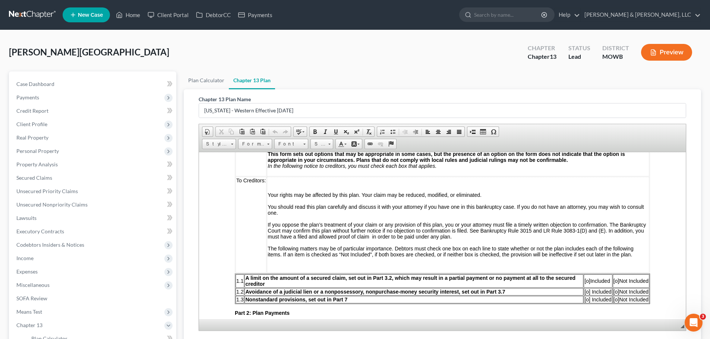
scroll to position [261, 0]
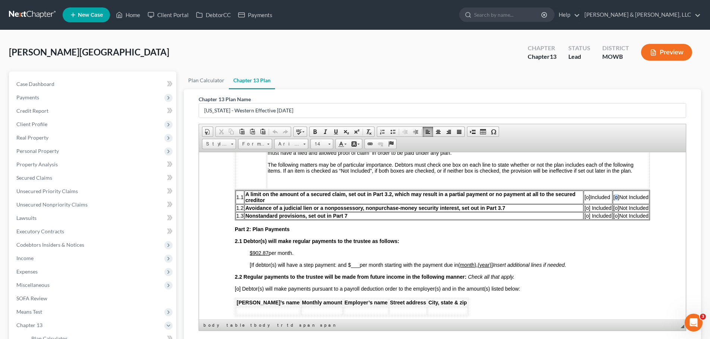
click at [613, 199] on span "[o]" at bounding box center [616, 197] width 6 height 6
click at [613, 209] on span "[o]" at bounding box center [616, 208] width 6 height 6
click at [613, 218] on span "[o]" at bounding box center [616, 216] width 6 height 6
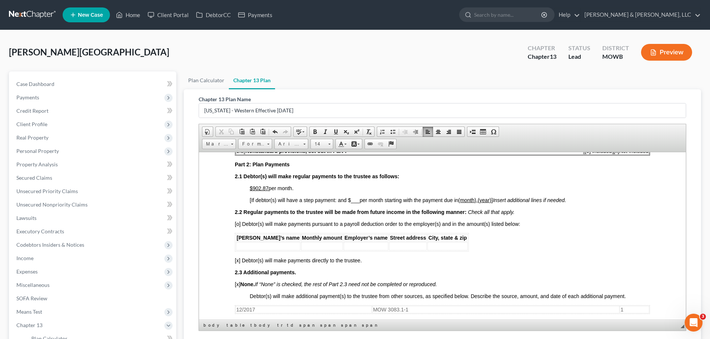
scroll to position [326, 0]
drag, startPoint x: 257, startPoint y: 187, endPoint x: 268, endPoint y: 188, distance: 10.9
click at [268, 188] on u "$902.87" at bounding box center [259, 188] width 19 height 6
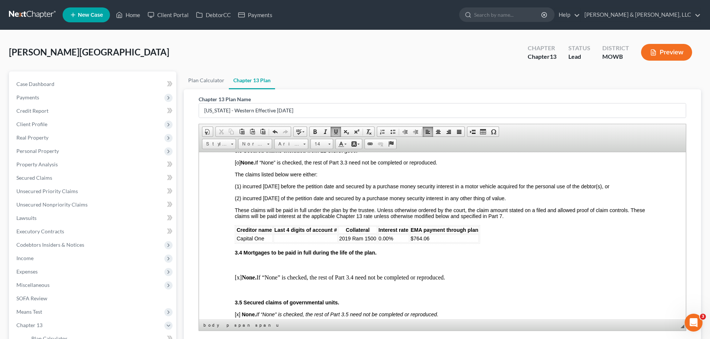
scroll to position [745, 0]
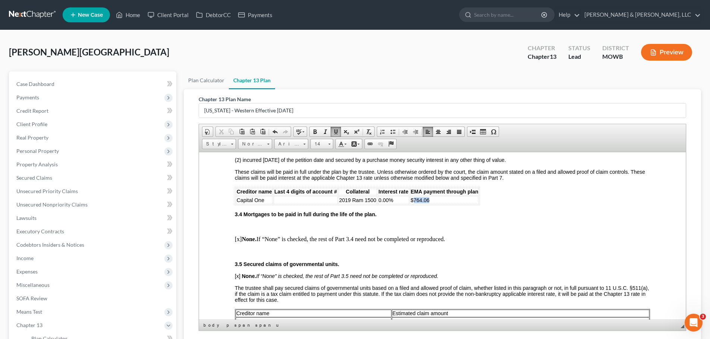
drag, startPoint x: 429, startPoint y: 196, endPoint x: 413, endPoint y: 196, distance: 16.4
click at [413, 196] on td "$764.06" at bounding box center [444, 200] width 69 height 8
drag, startPoint x: 387, startPoint y: 195, endPoint x: 376, endPoint y: 196, distance: 10.5
click at [376, 196] on tr "Capital One 2019 Ram 1500 0.00% $410.00" at bounding box center [357, 200] width 243 height 8
click at [392, 196] on td at bounding box center [393, 200] width 31 height 8
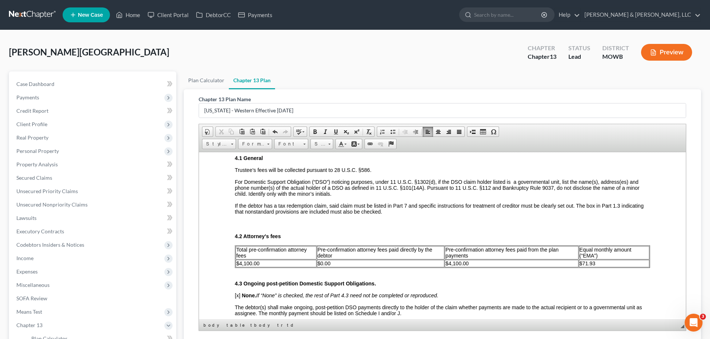
scroll to position [1053, 0]
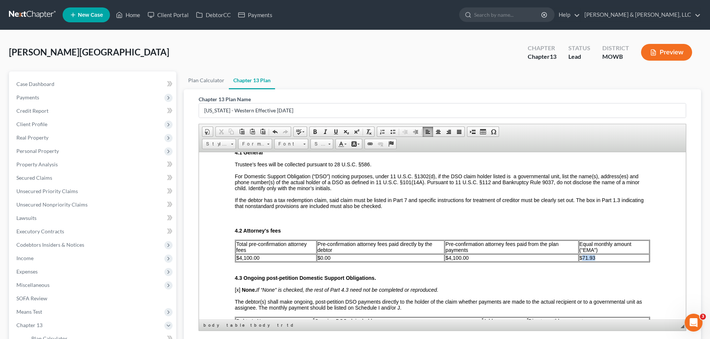
drag, startPoint x: 590, startPoint y: 253, endPoint x: 576, endPoint y: 253, distance: 13.8
click at [579, 255] on span "$71.93" at bounding box center [587, 258] width 16 height 6
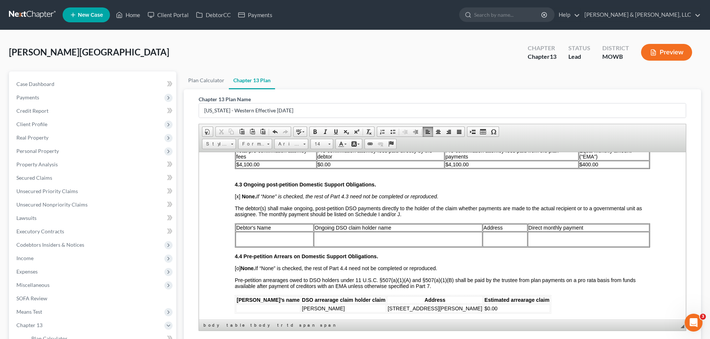
scroll to position [1146, 0]
click at [280, 232] on td at bounding box center [274, 239] width 78 height 15
click at [268, 232] on td at bounding box center [274, 239] width 78 height 15
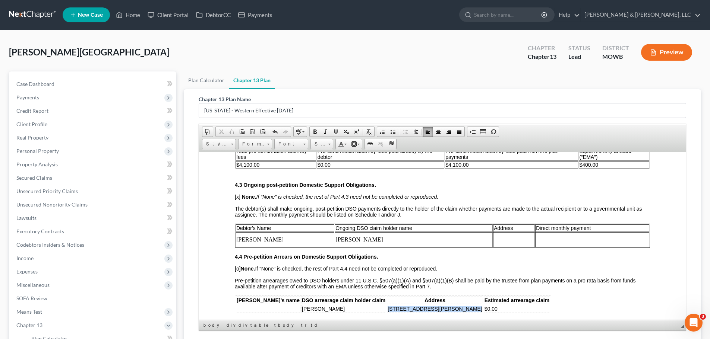
drag, startPoint x: 360, startPoint y: 303, endPoint x: 454, endPoint y: 305, distance: 93.9
click at [454, 305] on tr "Tina Hunter 1911 Owen Dr, Pleasant Hill, MO 64080 $0.00" at bounding box center [393, 309] width 314 height 8
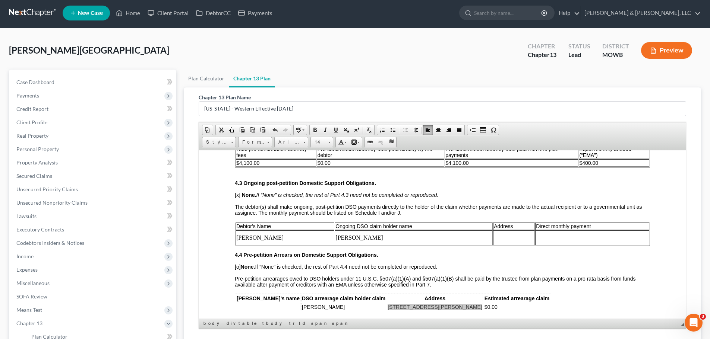
scroll to position [0, 0]
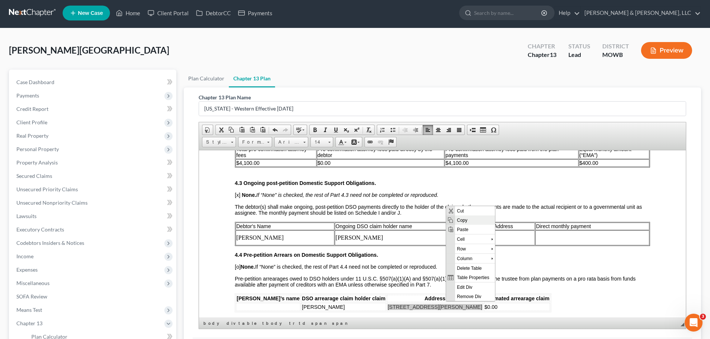
drag, startPoint x: 461, startPoint y: 222, endPoint x: 718, endPoint y: 278, distance: 262.7
click at [461, 222] on span "Copy" at bounding box center [475, 219] width 40 height 9
copy span "1911 Owen Dr, Pleasant Hill, MO 64080"
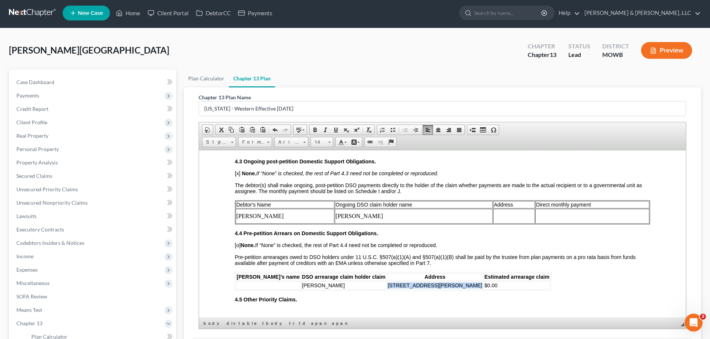
scroll to position [1146, 0]
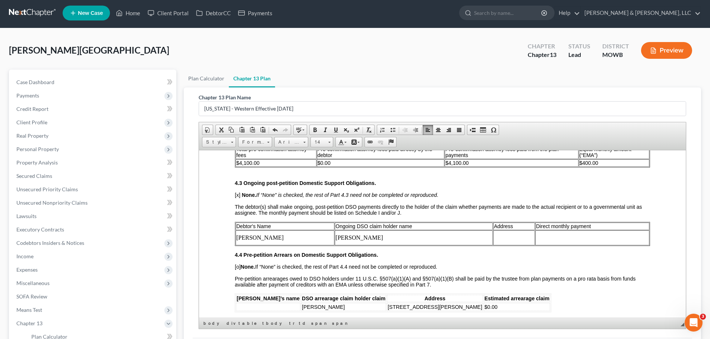
click at [493, 231] on td at bounding box center [514, 237] width 42 height 15
click at [506, 236] on span "Paste" at bounding box center [517, 236] width 40 height 9
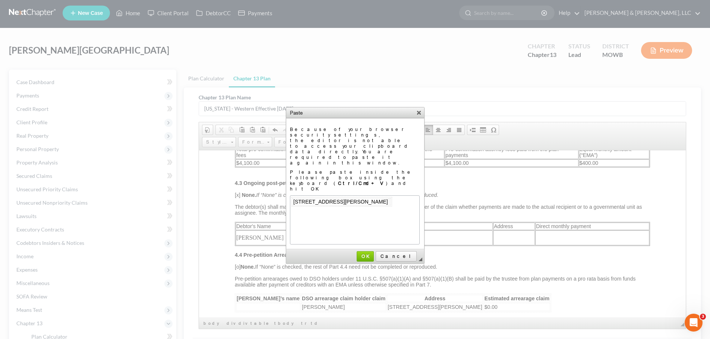
scroll to position [0, 0]
click at [373, 254] on span "OK" at bounding box center [365, 257] width 16 height 6
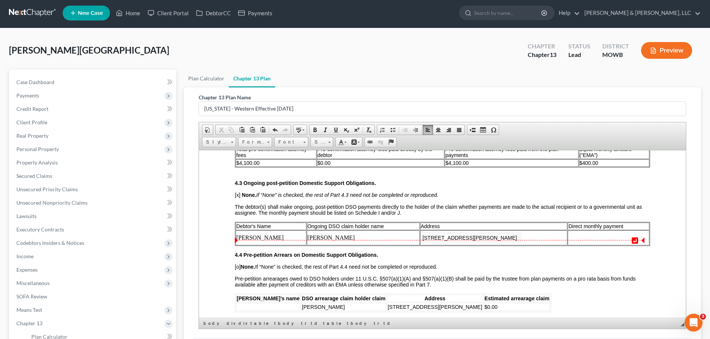
click at [584, 230] on td at bounding box center [608, 237] width 82 height 15
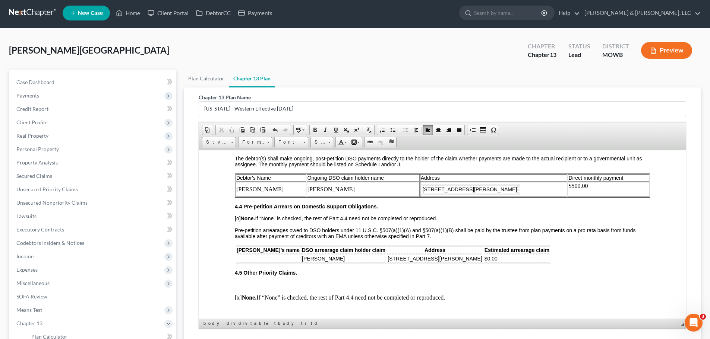
scroll to position [1202, 0]
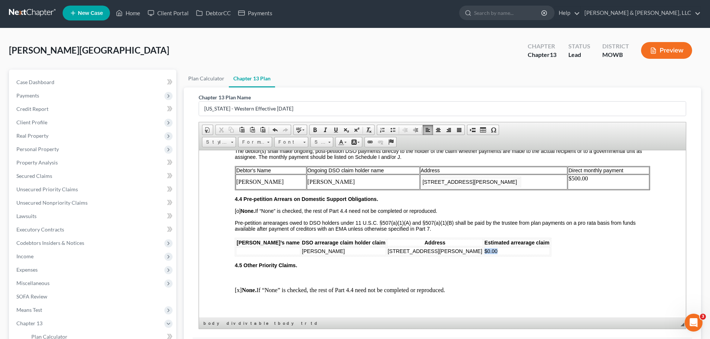
drag, startPoint x: 481, startPoint y: 245, endPoint x: 455, endPoint y: 247, distance: 26.5
click at [484, 247] on td "$0.00" at bounding box center [517, 251] width 66 height 8
drag, startPoint x: 453, startPoint y: 246, endPoint x: 348, endPoint y: 246, distance: 105.8
click at [358, 246] on table "Debtor’s name DSO arrearage claim holder claim Address Estimated arrearage clai…" at bounding box center [393, 247] width 316 height 19
drag, startPoint x: 338, startPoint y: 243, endPoint x: 275, endPoint y: 248, distance: 63.1
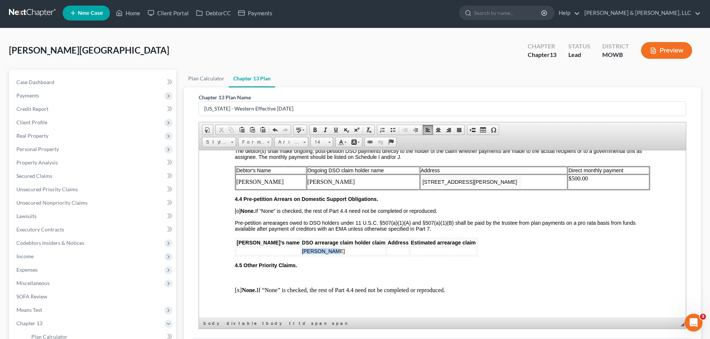
click at [301, 248] on td "Tina Hunter" at bounding box center [343, 251] width 85 height 8
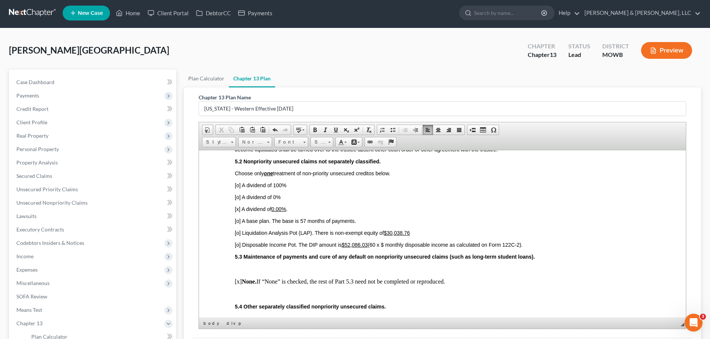
scroll to position [1434, 0]
drag, startPoint x: 387, startPoint y: 226, endPoint x: 412, endPoint y: 227, distance: 25.0
click at [412, 229] on p "[o] Liquidation Analysis Pot (LAP). There is non-exempt equity of $30,038.76​" at bounding box center [442, 232] width 415 height 6
drag, startPoint x: 345, startPoint y: 238, endPoint x: 369, endPoint y: 239, distance: 23.9
click at [369, 241] on span "[o] Disposable Income Pot. The DIP amount is $52,086.03 (60 x $ monthly disposa…" at bounding box center [379, 244] width 288 height 6
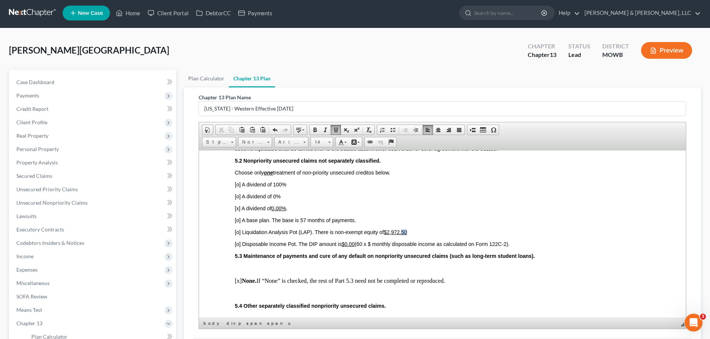
drag, startPoint x: 402, startPoint y: 228, endPoint x: 409, endPoint y: 228, distance: 6.3
click at [409, 229] on p "[o] Liquidation Analysis Pot (LAP). There is non-exempt equity of $2,972.50" at bounding box center [442, 232] width 415 height 6
click at [238, 205] on span "[x] A dividend of 0.00% ." at bounding box center [261, 208] width 53 height 6
click at [236, 229] on span "[o] Liquidation Analysis Pot (LAP). There is non-exempt equity of $2,972.13" at bounding box center [321, 232] width 172 height 6
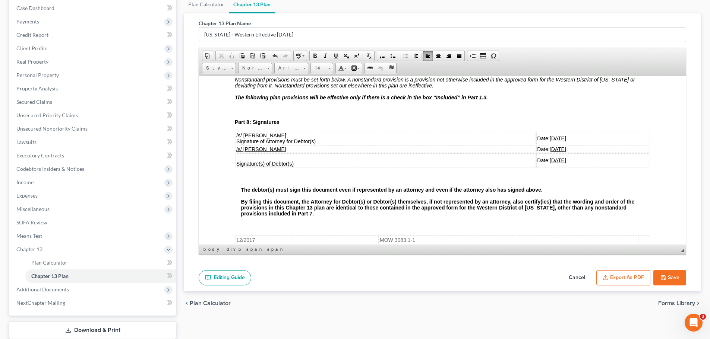
scroll to position [95, 0]
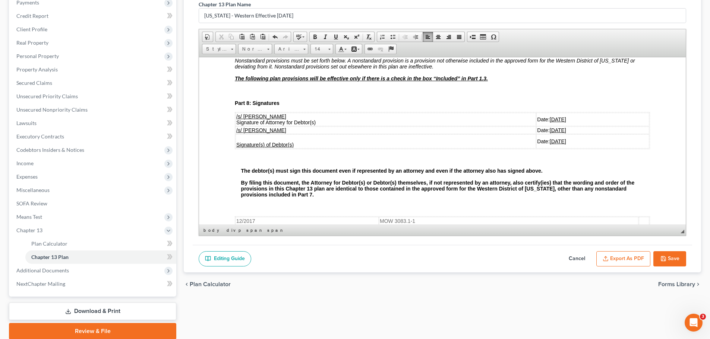
click at [675, 254] on button "Save" at bounding box center [669, 259] width 33 height 16
select select "0"
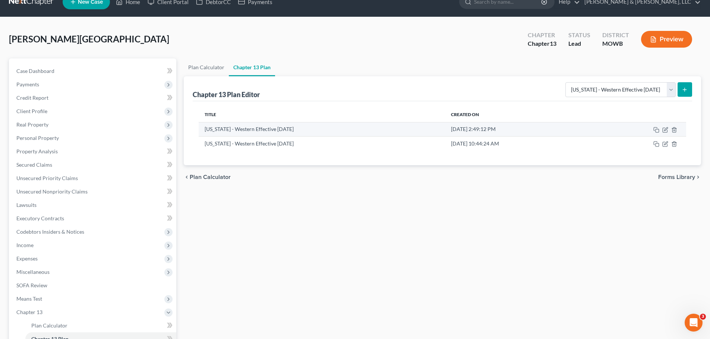
scroll to position [0, 0]
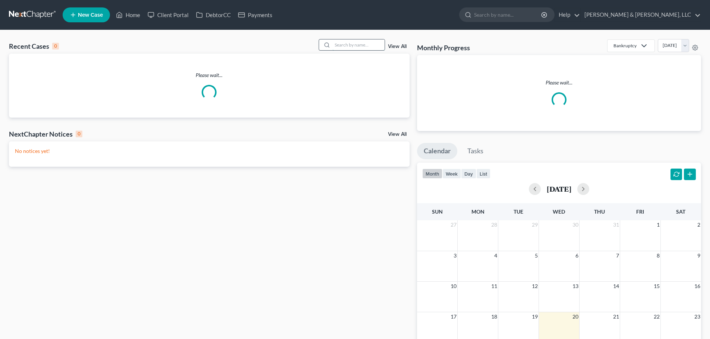
click at [349, 45] on input "search" at bounding box center [358, 44] width 52 height 11
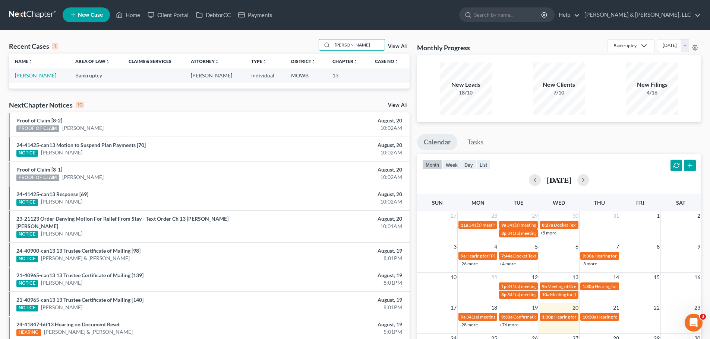
type input "shadduck"
click at [51, 75] on td "Shadduck, Anna" at bounding box center [39, 76] width 60 height 14
click at [50, 75] on link "Shadduck, Anna" at bounding box center [35, 75] width 41 height 6
select select "8"
select select "2"
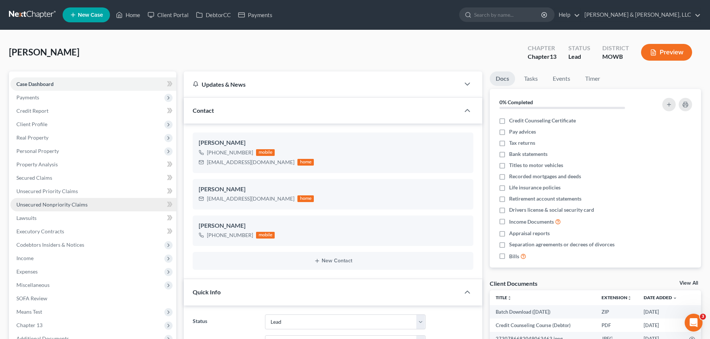
click at [85, 203] on span "Unsecured Nonpriority Claims" at bounding box center [51, 205] width 71 height 6
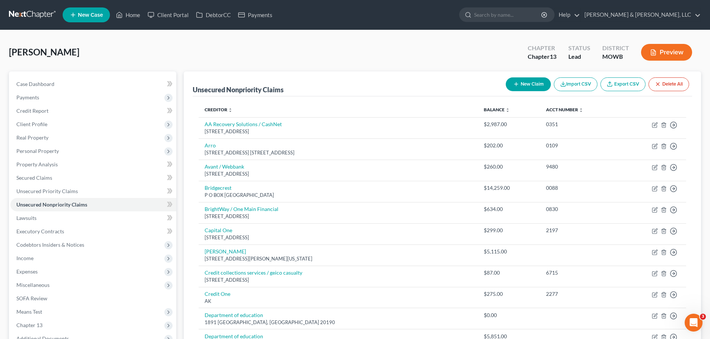
click at [525, 81] on button "New Claim" at bounding box center [528, 84] width 45 height 14
select select "0"
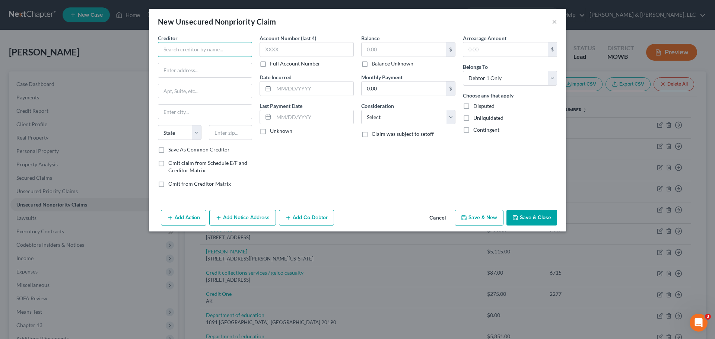
click at [224, 52] on input "text" at bounding box center [205, 49] width 94 height 15
type input "Tempoe LLC"
type input "7755 Montgomery Rd"
type input "Ste 400"
type input "Cincinnati"
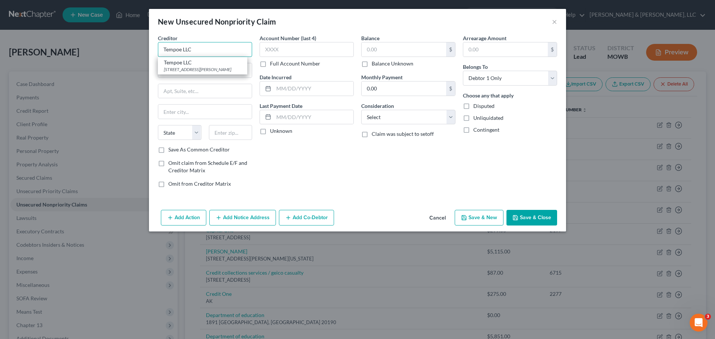
select select "36"
type input "45236"
type input "Tempoe LLC"
click at [382, 55] on input "text" at bounding box center [404, 49] width 85 height 14
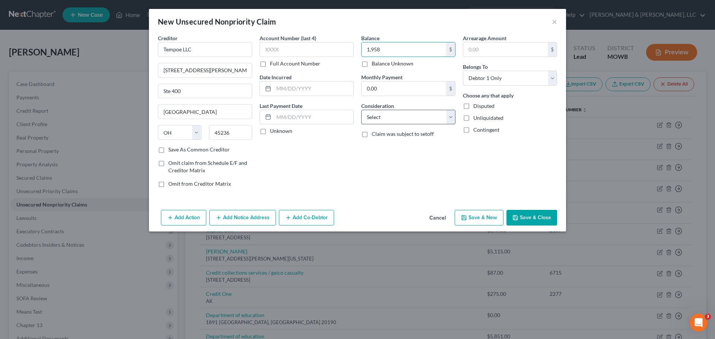
type input "1,958"
click at [387, 119] on select "Select Cable / Satellite Services Collection Agency Credit Card Debt Debt Couns…" at bounding box center [408, 117] width 94 height 15
select select "14"
click at [361, 110] on select "Select Cable / Satellite Services Collection Agency Credit Card Debt Debt Couns…" at bounding box center [408, 117] width 94 height 15
click at [536, 216] on button "Save & Close" at bounding box center [532, 218] width 51 height 16
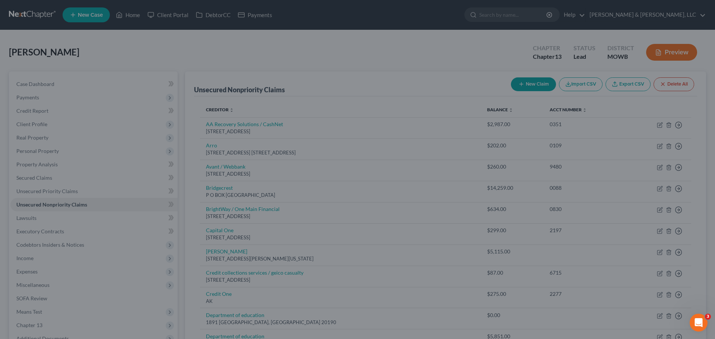
type input "1,958.00"
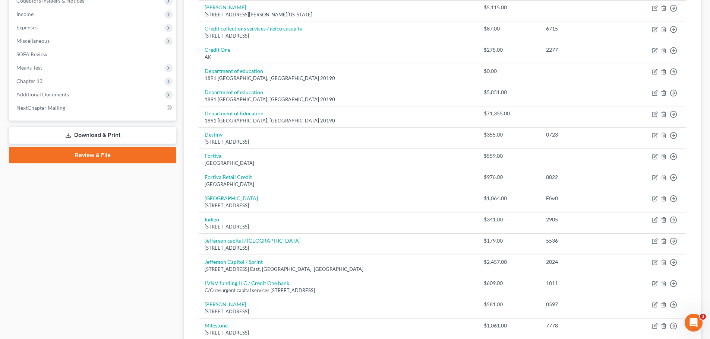
scroll to position [233, 0]
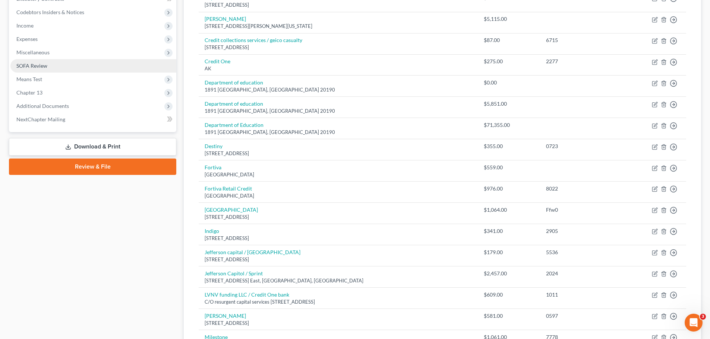
click at [38, 69] on link "SOFA Review" at bounding box center [93, 65] width 166 height 13
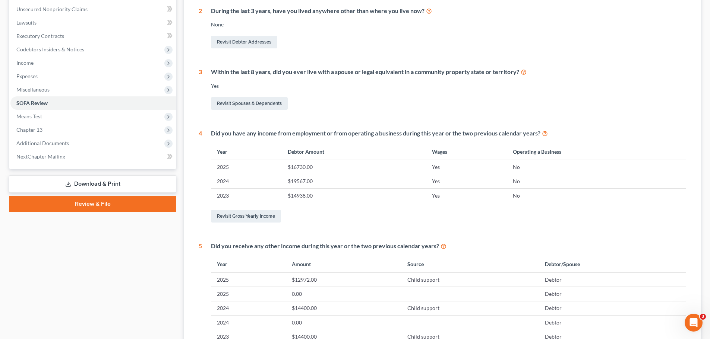
scroll to position [205, 0]
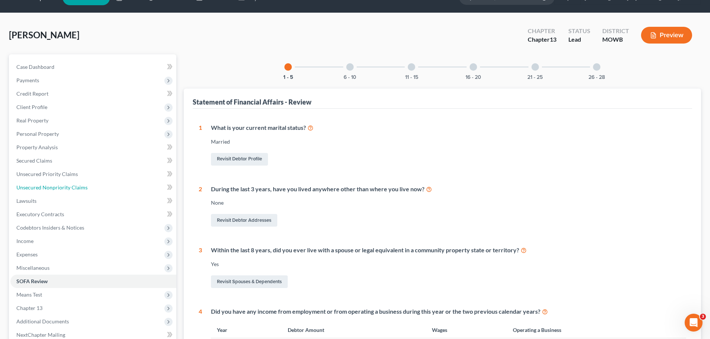
click at [75, 186] on span "Unsecured Nonpriority Claims" at bounding box center [51, 187] width 71 height 6
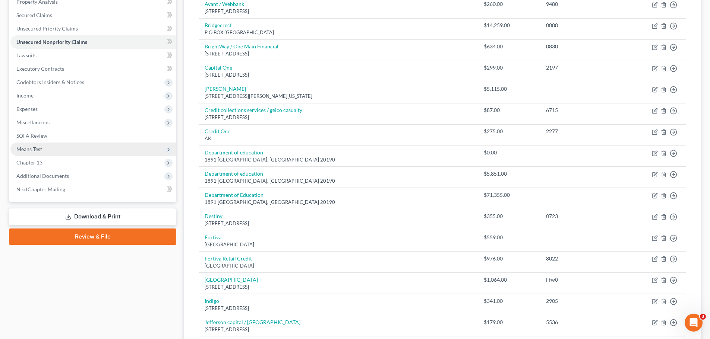
scroll to position [158, 0]
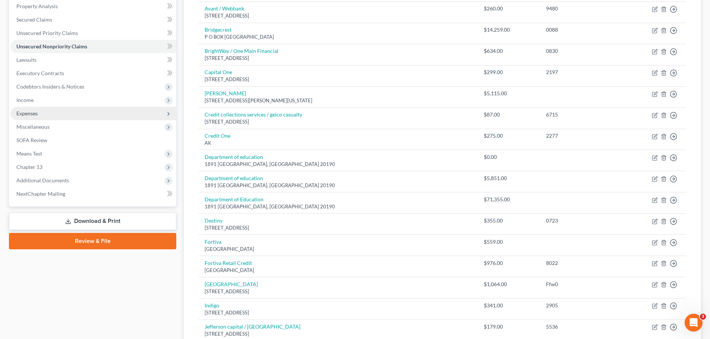
click at [24, 111] on span "Expenses" at bounding box center [26, 113] width 21 height 6
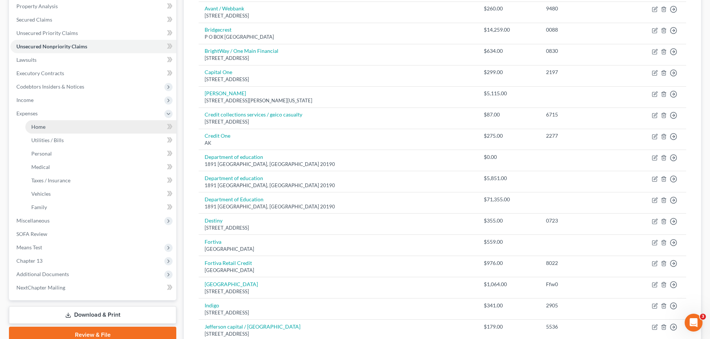
click at [38, 124] on span "Home" at bounding box center [38, 127] width 14 height 6
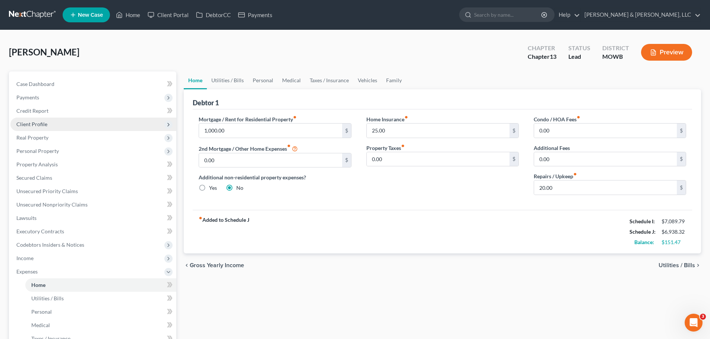
click at [65, 126] on span "Client Profile" at bounding box center [93, 124] width 166 height 13
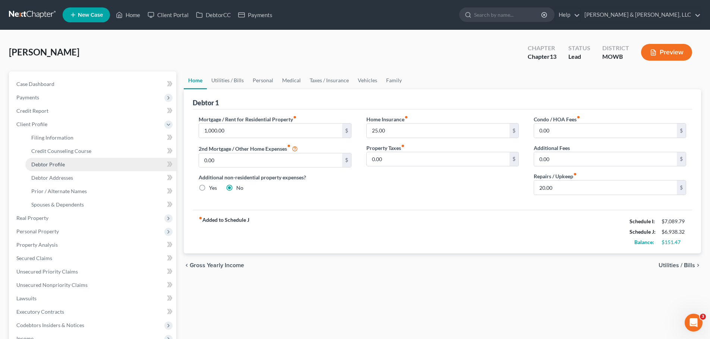
click at [63, 160] on link "Debtor Profile" at bounding box center [100, 164] width 151 height 13
select select "1"
select select "5"
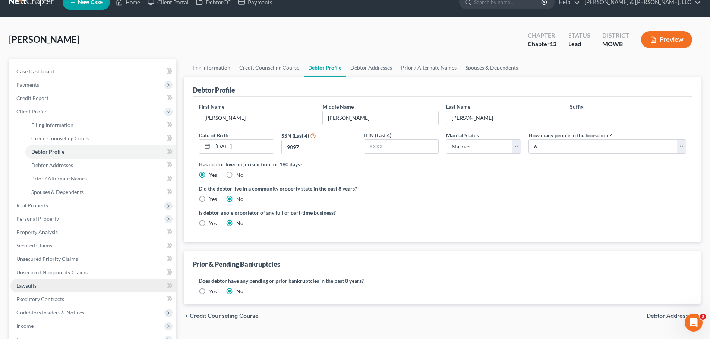
scroll to position [84, 0]
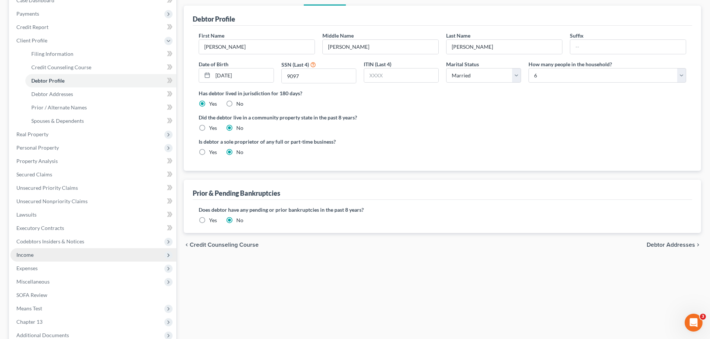
click at [49, 251] on span "Income" at bounding box center [93, 255] width 166 height 13
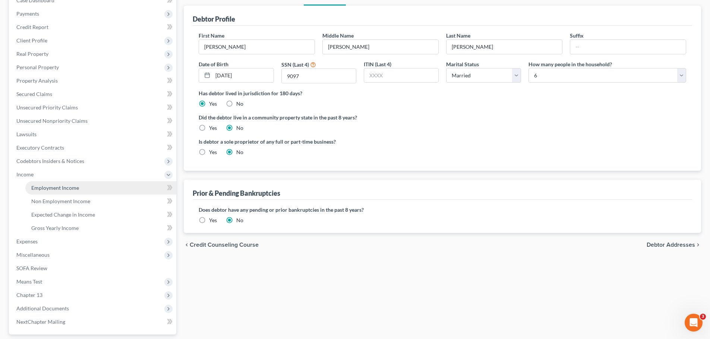
click at [56, 191] on link "Employment Income" at bounding box center [100, 187] width 151 height 13
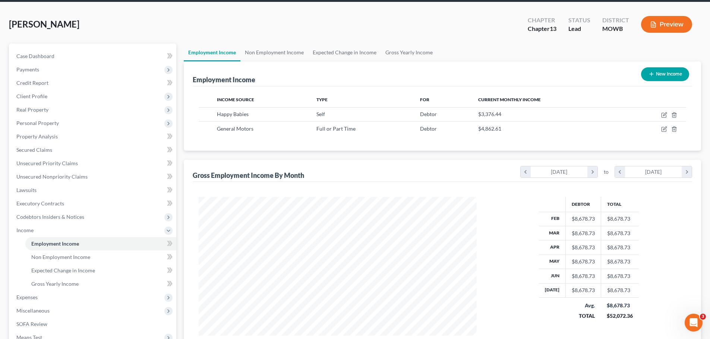
scroll to position [47, 0]
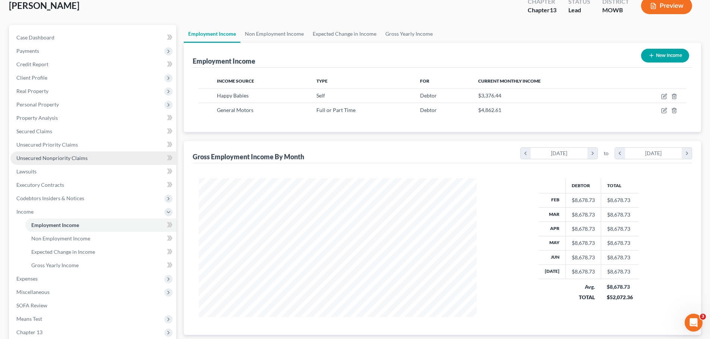
click at [89, 160] on link "Unsecured Nonpriority Claims" at bounding box center [93, 158] width 166 height 13
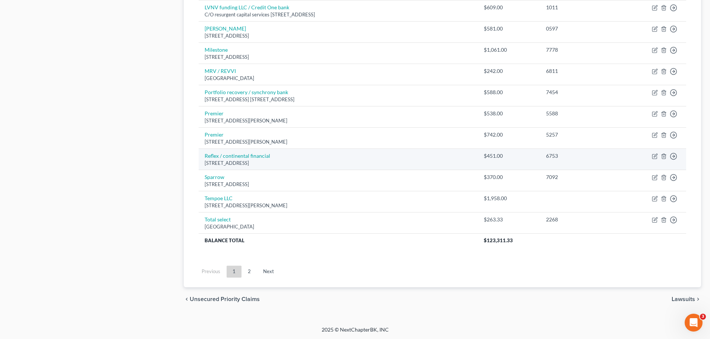
scroll to position [521, 0]
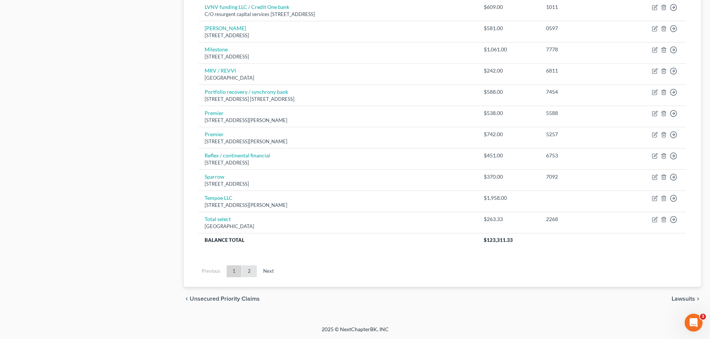
click at [251, 272] on link "2" at bounding box center [249, 272] width 15 height 12
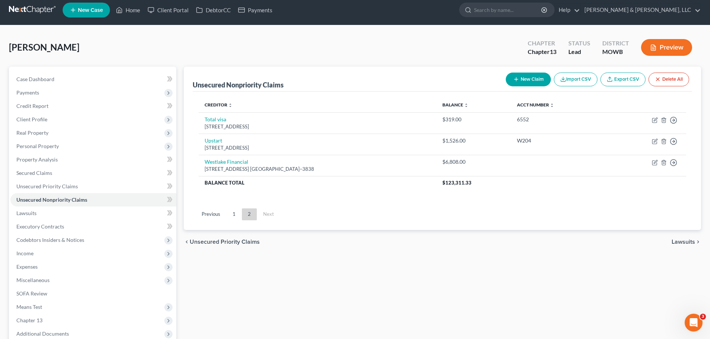
scroll to position [4, 0]
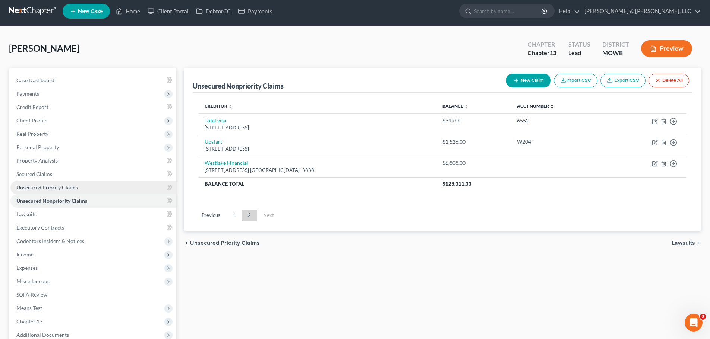
click at [123, 188] on link "Unsecured Priority Claims" at bounding box center [93, 187] width 166 height 13
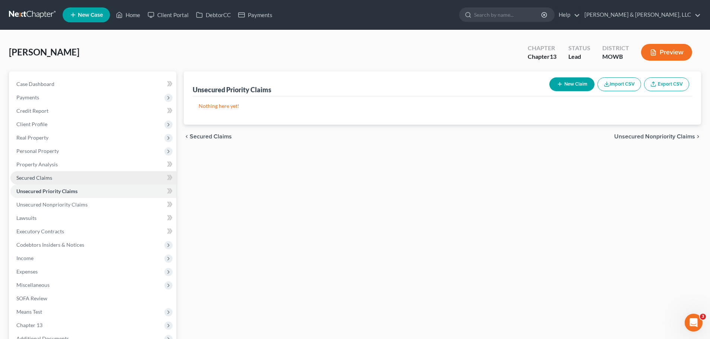
click at [70, 177] on link "Secured Claims" at bounding box center [93, 177] width 166 height 13
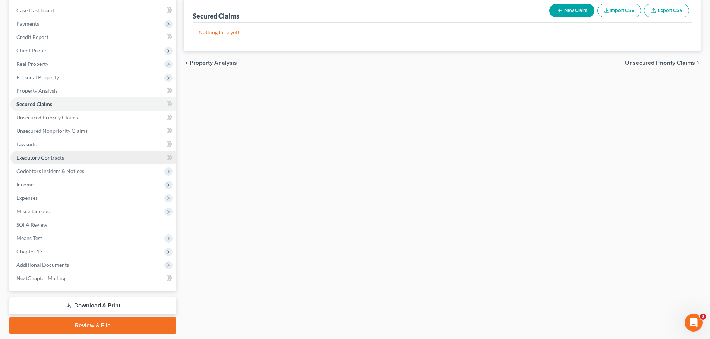
scroll to position [75, 0]
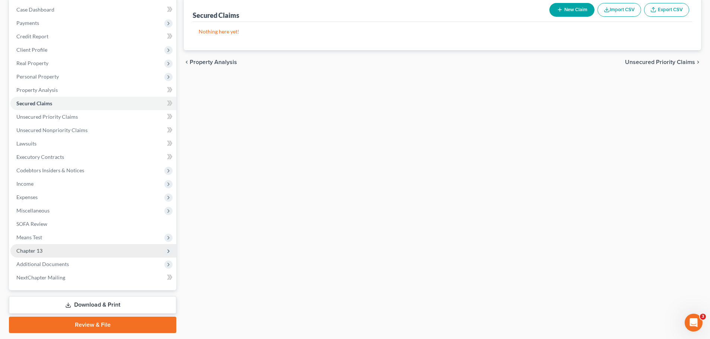
click at [40, 250] on span "Chapter 13" at bounding box center [29, 251] width 26 height 6
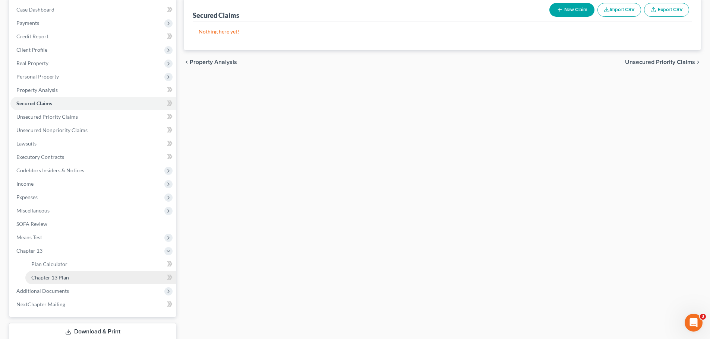
click at [54, 282] on link "Chapter 13 Plan" at bounding box center [100, 277] width 151 height 13
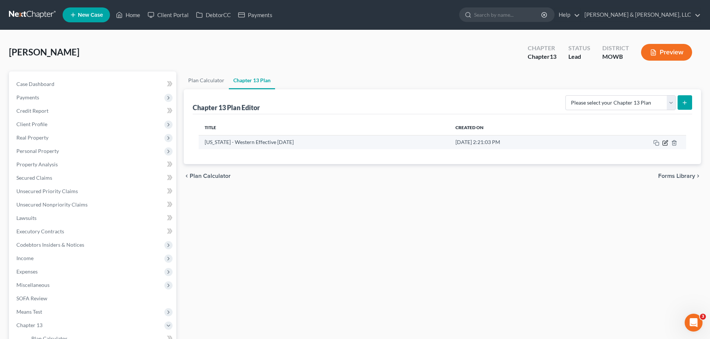
click at [667, 145] on icon "button" at bounding box center [665, 143] width 6 height 6
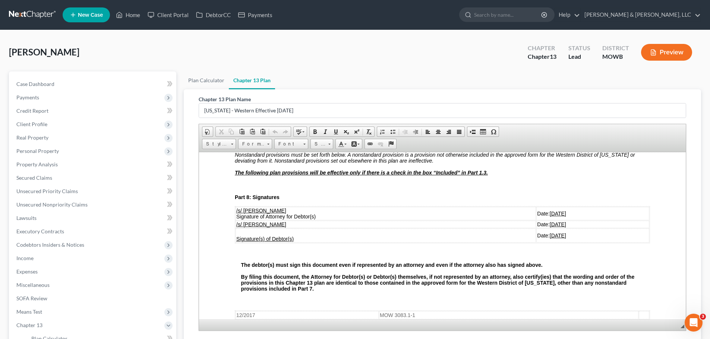
scroll to position [1611, 0]
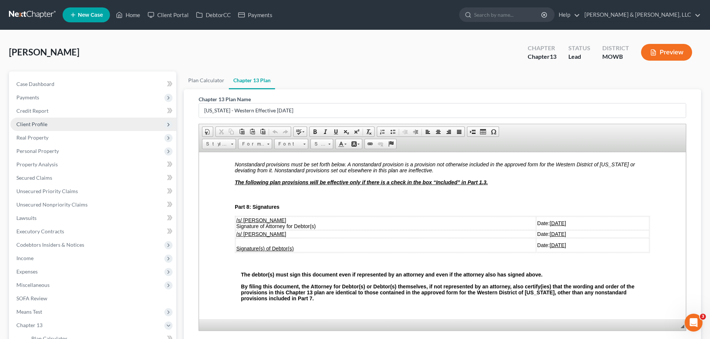
click at [71, 121] on span "Client Profile" at bounding box center [93, 124] width 166 height 13
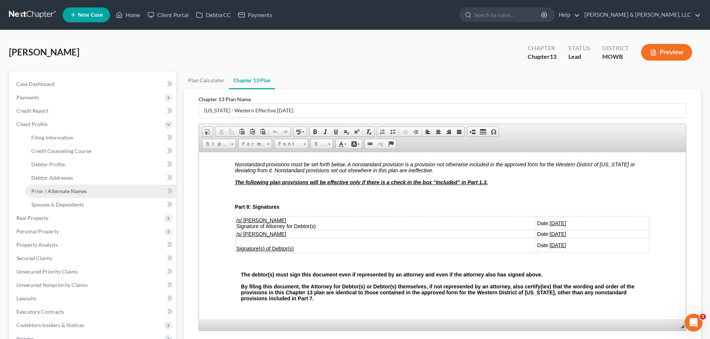
click at [67, 188] on span "Prior / Alternate Names" at bounding box center [59, 191] width 56 height 6
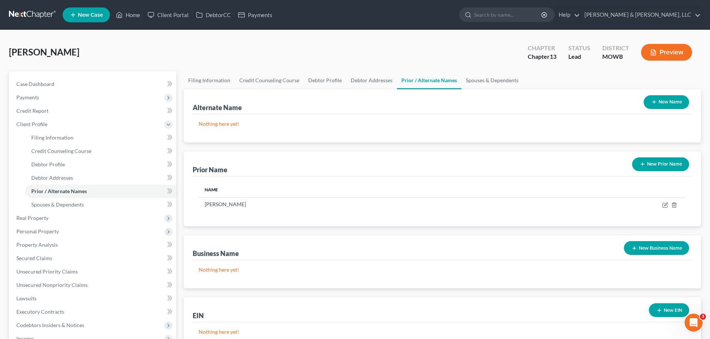
click at [654, 167] on button "New Prior Name" at bounding box center [660, 165] width 57 height 14
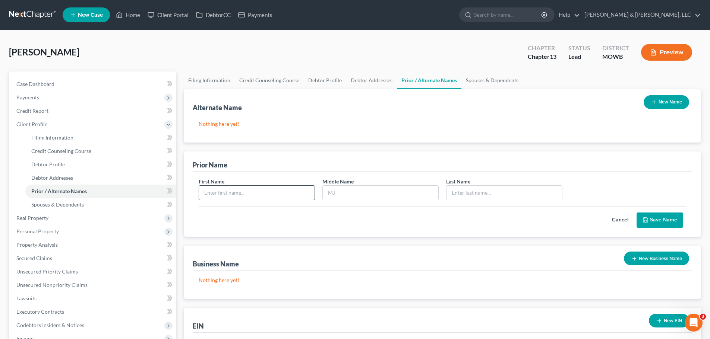
click at [265, 188] on input "text" at bounding box center [257, 193] width 116 height 14
type input "Anna"
type input "G"
type input "Flannery"
click at [650, 216] on button "Save Name" at bounding box center [659, 221] width 47 height 16
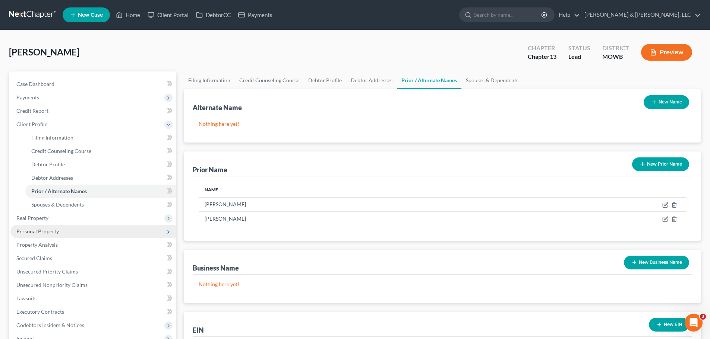
click at [82, 231] on span "Personal Property" at bounding box center [93, 231] width 166 height 13
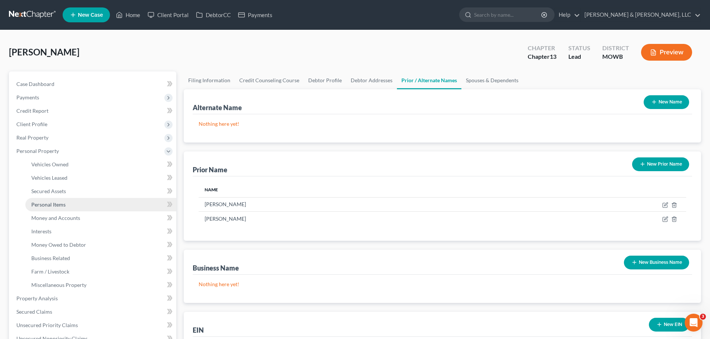
click at [61, 203] on span "Personal Items" at bounding box center [48, 205] width 34 height 6
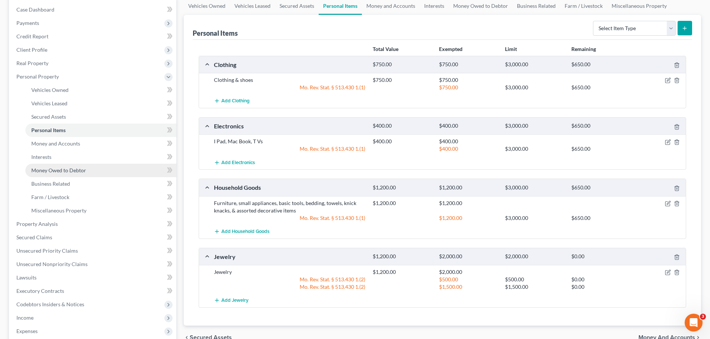
click at [82, 169] on span "Money Owed to Debtor" at bounding box center [58, 170] width 55 height 6
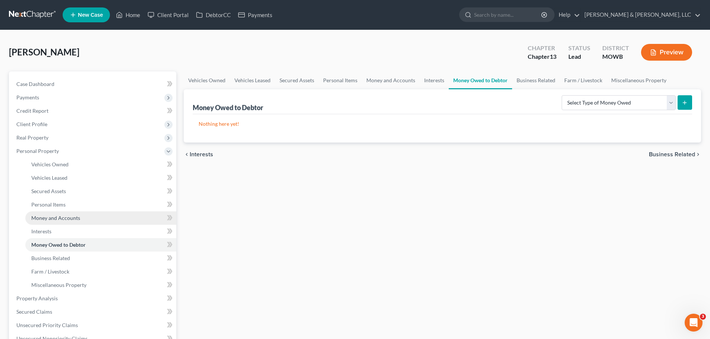
click at [68, 216] on span "Money and Accounts" at bounding box center [55, 218] width 49 height 6
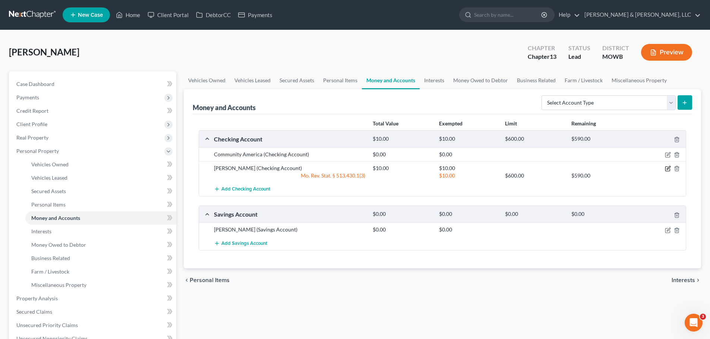
click at [667, 170] on icon "button" at bounding box center [668, 168] width 3 height 3
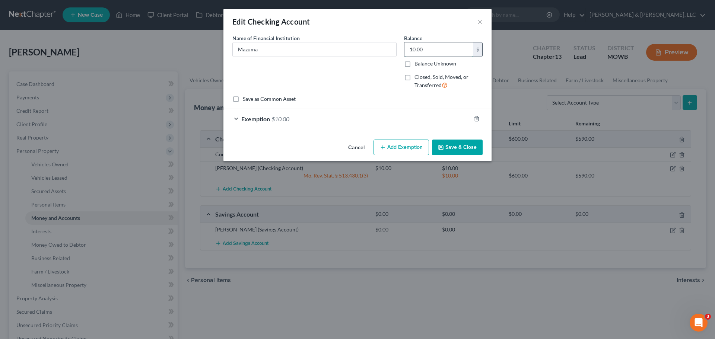
click at [437, 47] on input "10.00" at bounding box center [439, 49] width 69 height 14
type input "51"
click at [285, 118] on span "$10.00" at bounding box center [281, 119] width 18 height 7
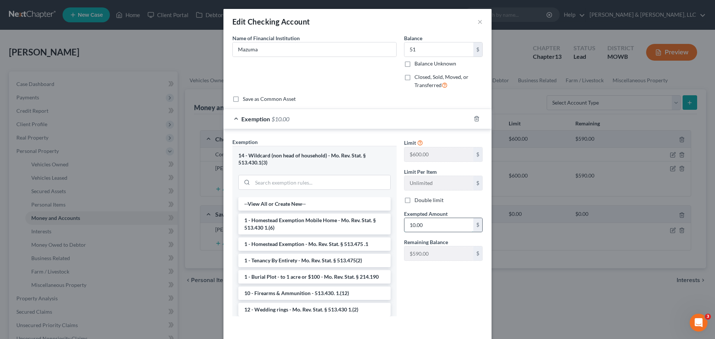
click at [424, 227] on input "10.00" at bounding box center [439, 225] width 69 height 14
type input "51"
click at [409, 276] on div "Limit $600.00 $ Limit Per Item Unlimited $ Double limit Exempted Amount * 51 $ …" at bounding box center [444, 230] width 86 height 184
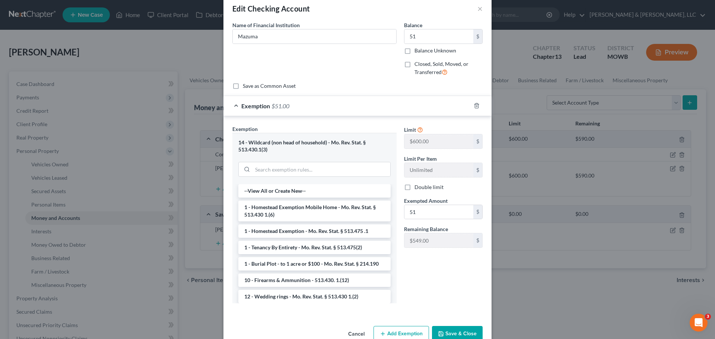
scroll to position [31, 0]
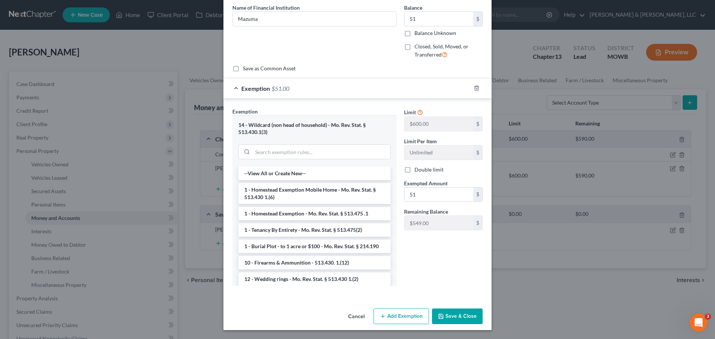
click at [452, 318] on button "Save & Close" at bounding box center [457, 317] width 51 height 16
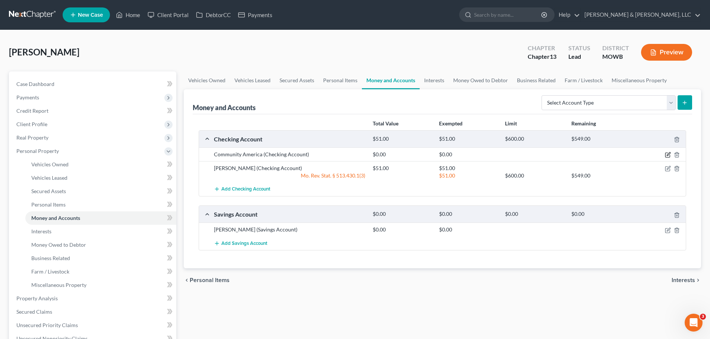
click at [669, 152] on icon "button" at bounding box center [668, 155] width 6 height 6
select select "26"
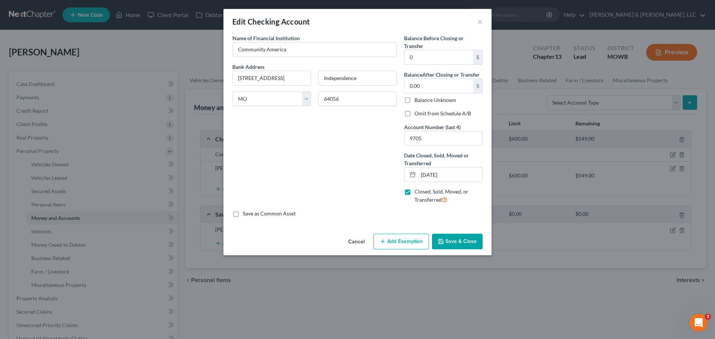
click at [415, 193] on label "Closed, Sold, Moved, or Transferred" at bounding box center [449, 196] width 68 height 16
click at [418, 193] on input "Closed, Sold, Moved, or Transferred" at bounding box center [420, 190] width 5 height 5
checkbox input "false"
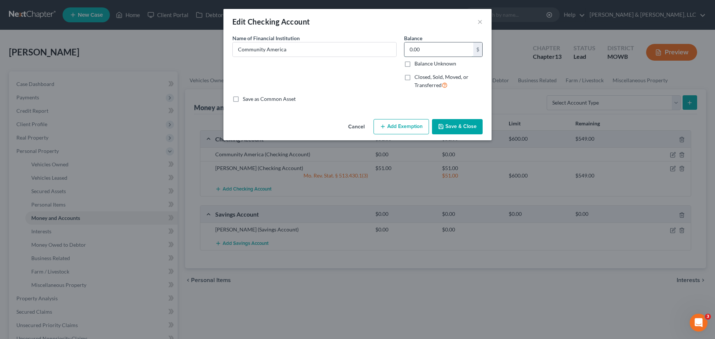
click at [430, 55] on input "0.00" at bounding box center [439, 49] width 69 height 14
type input "4"
click at [415, 125] on button "Add Exemption" at bounding box center [402, 127] width 56 height 16
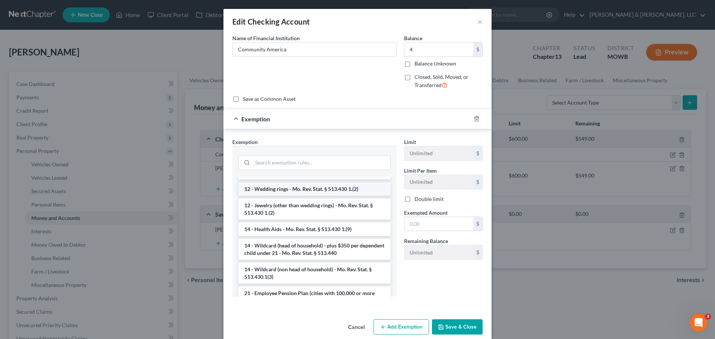
scroll to position [102, 0]
click at [342, 269] on li "14 - Wildcard (non head of household) - Mo. Rev. Stat. § 513.430.1(3)" at bounding box center [314, 272] width 152 height 21
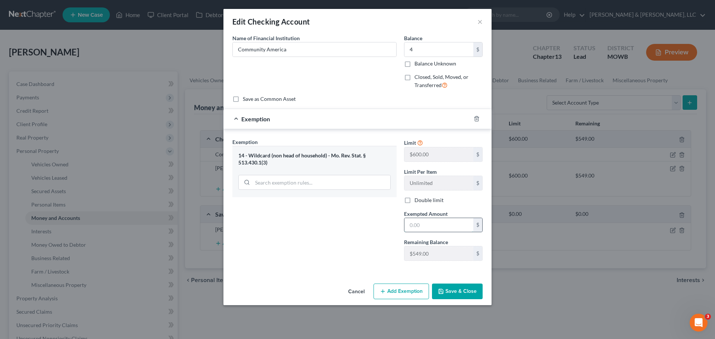
click at [429, 228] on input "text" at bounding box center [439, 225] width 69 height 14
type input "4"
drag, startPoint x: 355, startPoint y: 235, endPoint x: 375, endPoint y: 238, distance: 20.0
click at [355, 235] on div "Exemption Set must be selected for CA. Exemption * 14 - Wildcard (non head of h…" at bounding box center [315, 202] width 172 height 129
click at [468, 298] on button "Save & Close" at bounding box center [457, 292] width 51 height 16
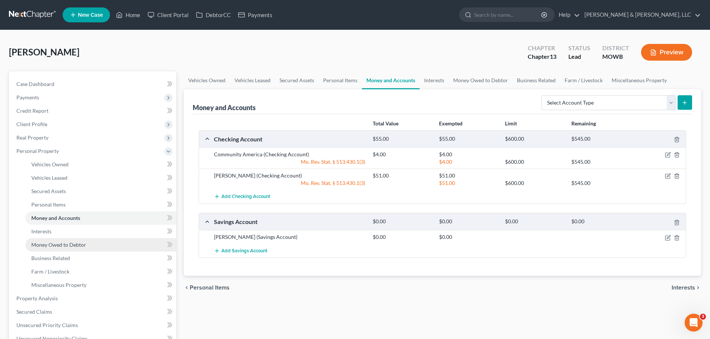
click at [80, 245] on span "Money Owed to Debtor" at bounding box center [58, 245] width 55 height 6
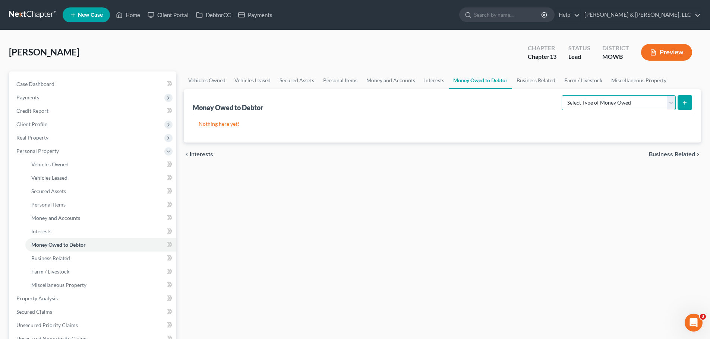
click at [604, 104] on select "Select Type of Money Owed Accounts Receivable Alimony Child Support Claims Agai…" at bounding box center [618, 102] width 114 height 15
select select "expected_tax_refund"
click at [563, 95] on select "Select Type of Money Owed Accounts Receivable Alimony Child Support Claims Agai…" at bounding box center [618, 102] width 114 height 15
click at [687, 97] on button "submit" at bounding box center [684, 102] width 15 height 15
select select "0"
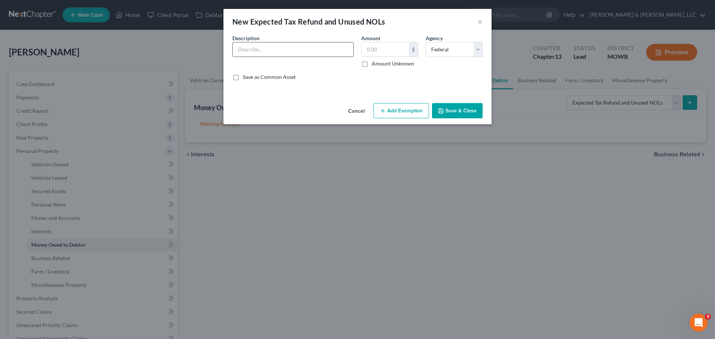
click at [336, 51] on input "text" at bounding box center [293, 49] width 121 height 14
type input "2025 Tax Refund"
click at [372, 65] on label "Amount Unknown" at bounding box center [393, 63] width 42 height 7
click at [375, 65] on input "Amount Unknown" at bounding box center [377, 62] width 5 height 5
checkbox input "true"
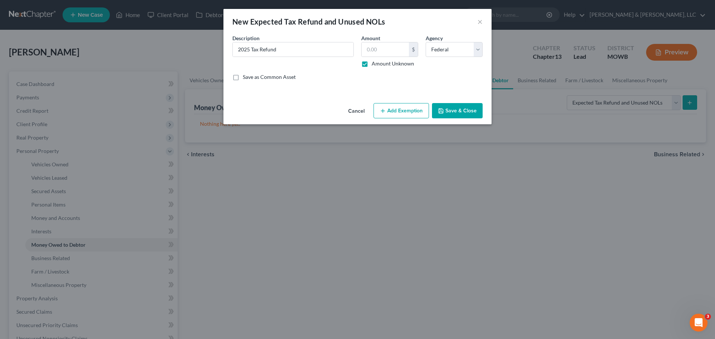
type input "0.00"
click at [404, 118] on button "Add Exemption" at bounding box center [402, 111] width 56 height 16
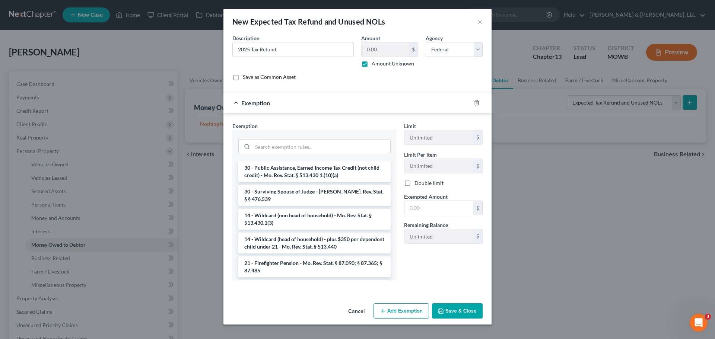
scroll to position [661, 0]
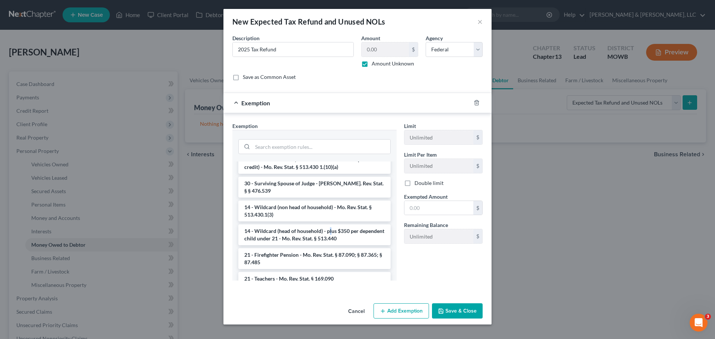
click at [330, 241] on li "14 - Wildcard (head of household) - plus $350 per dependent child under 21 - Mo…" at bounding box center [314, 235] width 152 height 21
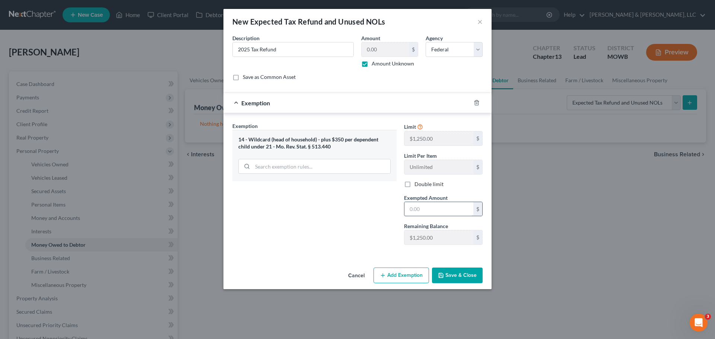
click at [440, 211] on input "text" at bounding box center [439, 209] width 69 height 14
type input "2,600"
click at [417, 276] on button "Add Exemption" at bounding box center [402, 276] width 56 height 16
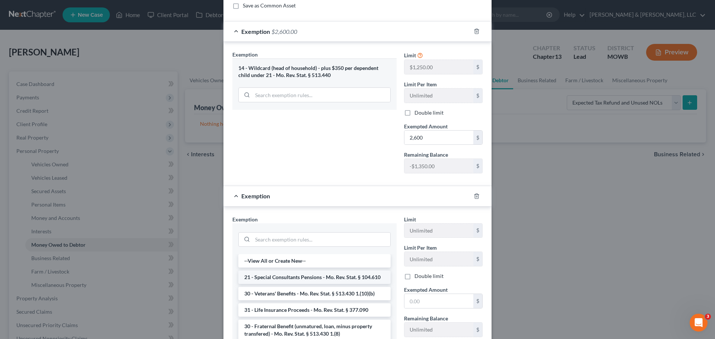
scroll to position [75, 0]
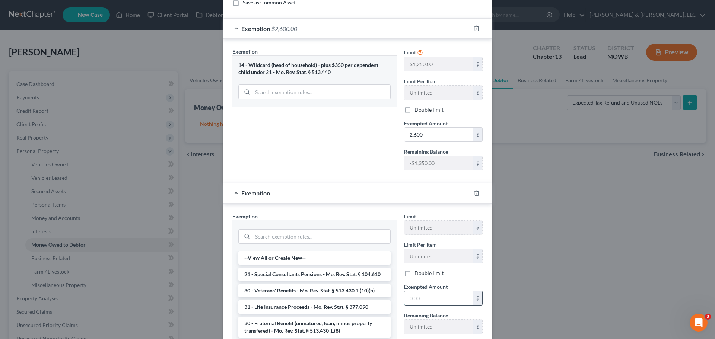
click at [422, 297] on input "text" at bounding box center [439, 298] width 69 height 14
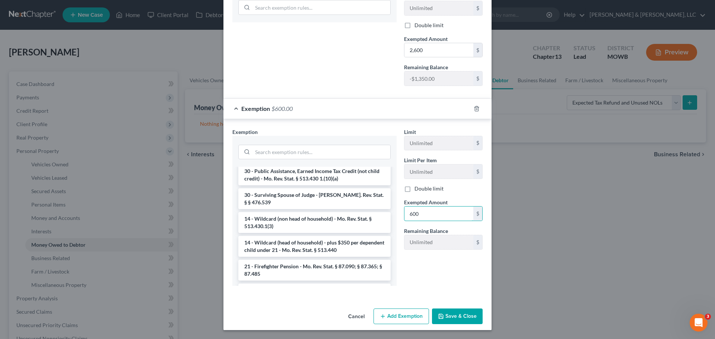
scroll to position [661, 0]
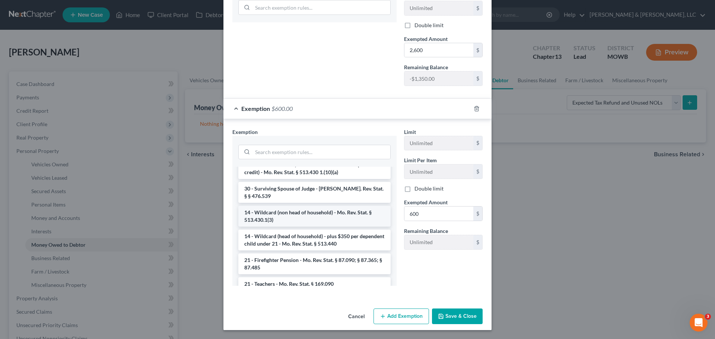
click at [309, 227] on li "14 - Wildcard (non head of household) - Mo. Rev. Stat. § 513.430.1(3)" at bounding box center [314, 216] width 152 height 21
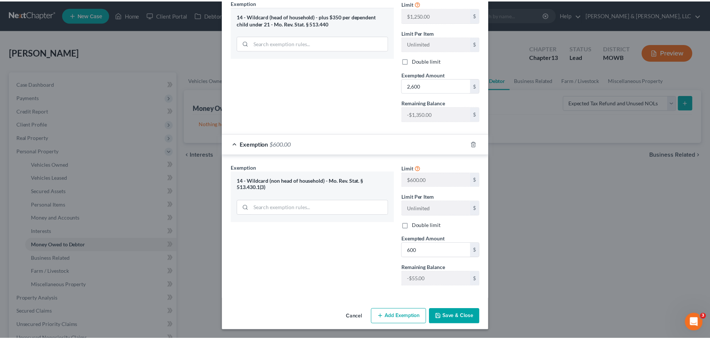
scroll to position [124, 0]
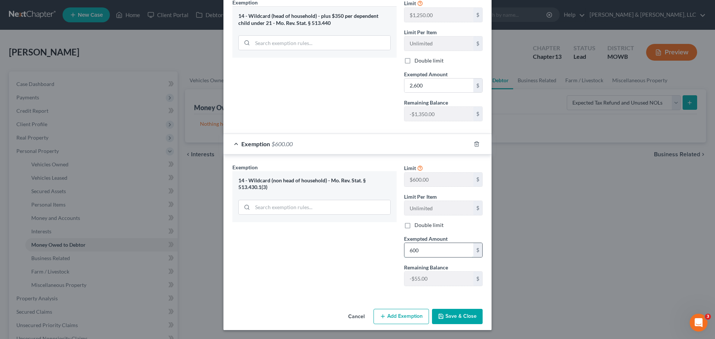
click at [433, 249] on input "600" at bounding box center [439, 250] width 69 height 14
type input "545"
click at [376, 264] on div "Exemption Set must be selected for CA. Exemption * 14 - Wildcard (non head of h…" at bounding box center [315, 228] width 172 height 129
click at [452, 318] on button "Save & Close" at bounding box center [457, 317] width 51 height 16
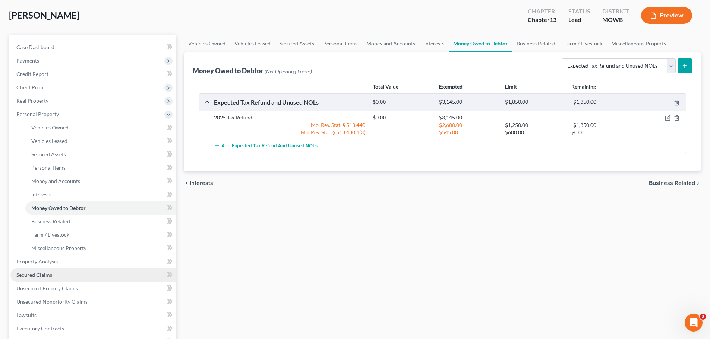
scroll to position [37, 0]
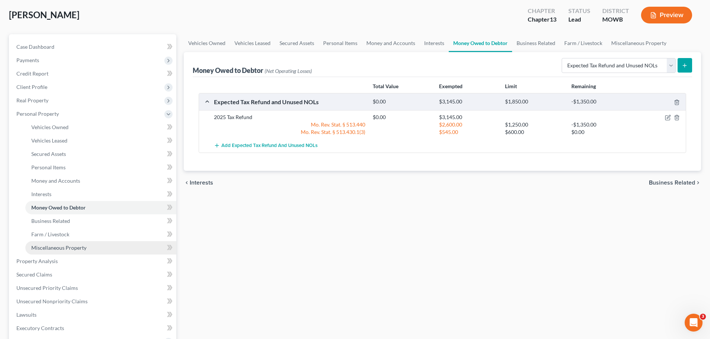
click at [56, 249] on span "Miscellaneous Property" at bounding box center [58, 248] width 55 height 6
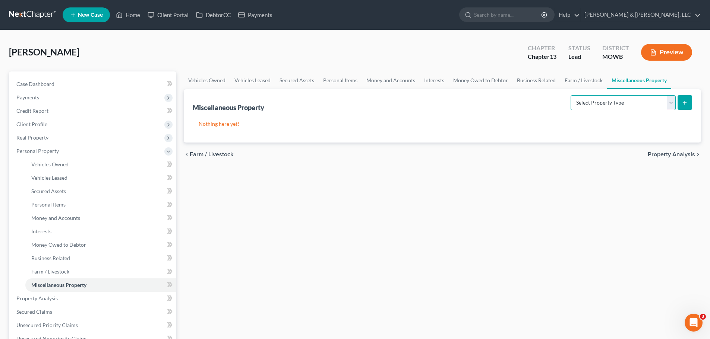
click at [571, 107] on select "Select Property Type Assigned for Creditor Benefit Within 1 Year Holding for An…" at bounding box center [622, 102] width 105 height 15
click at [53, 256] on span "Business Related" at bounding box center [50, 258] width 39 height 6
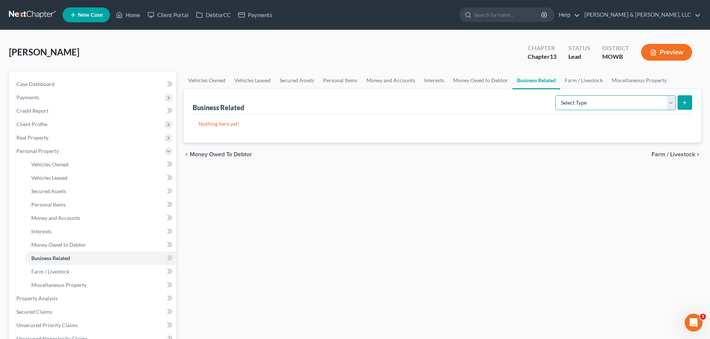
click at [567, 103] on select "Select Type Customer Lists Franchises Inventory Licenses Machinery Office Equip…" at bounding box center [615, 102] width 120 height 15
drag, startPoint x: 401, startPoint y: 231, endPoint x: 387, endPoint y: 220, distance: 17.3
click at [401, 231] on div "Vehicles Owned Vehicles Leased Secured Assets Personal Items Money and Accounts…" at bounding box center [442, 307] width 525 height 471
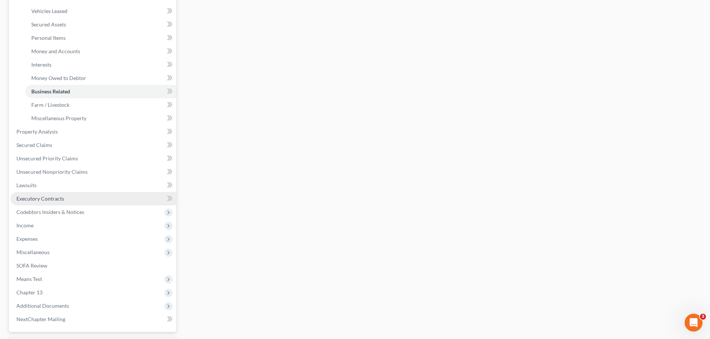
scroll to position [186, 0]
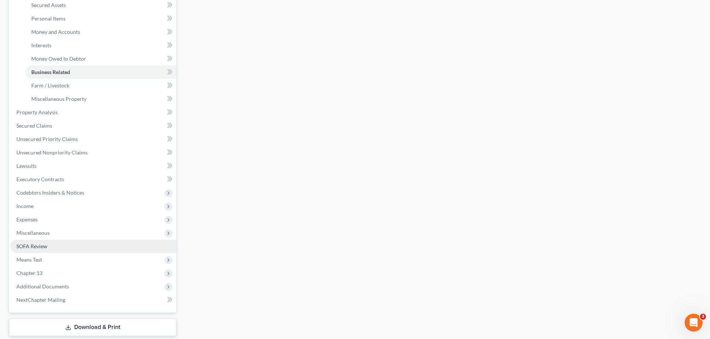
click at [53, 244] on link "SOFA Review" at bounding box center [93, 246] width 166 height 13
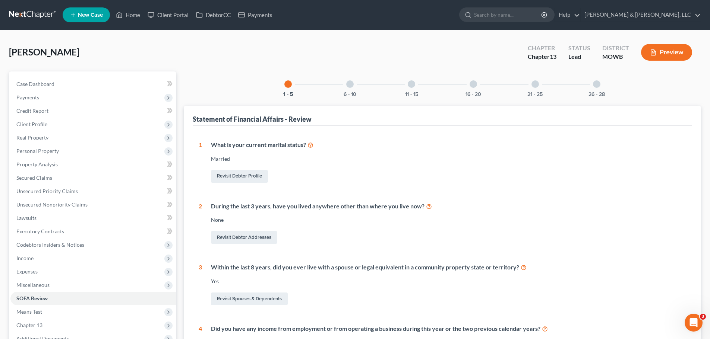
click at [598, 85] on div at bounding box center [596, 83] width 7 height 7
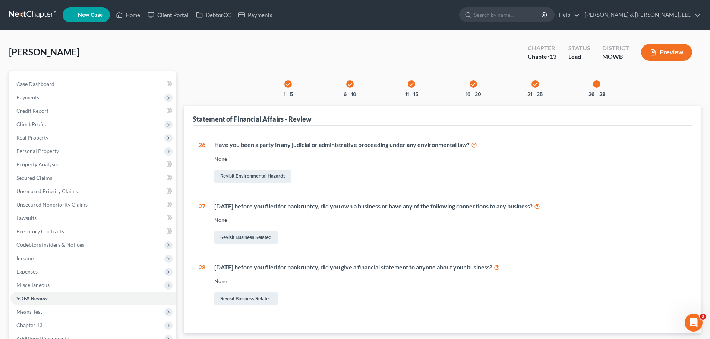
click at [539, 84] on div "check 21 - 25" at bounding box center [534, 84] width 25 height 25
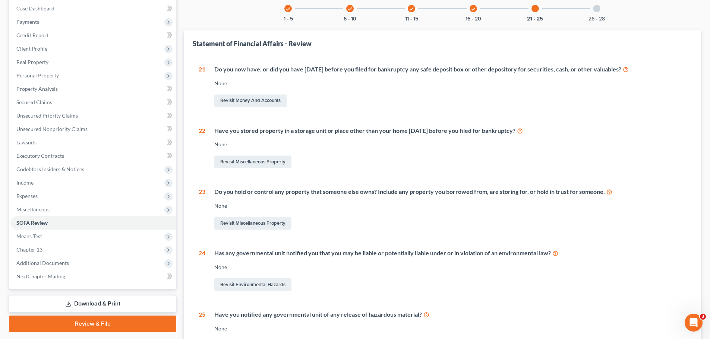
scroll to position [75, 0]
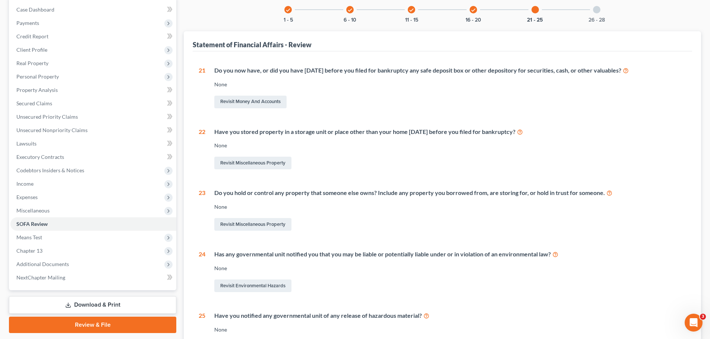
click at [594, 8] on div at bounding box center [596, 9] width 7 height 7
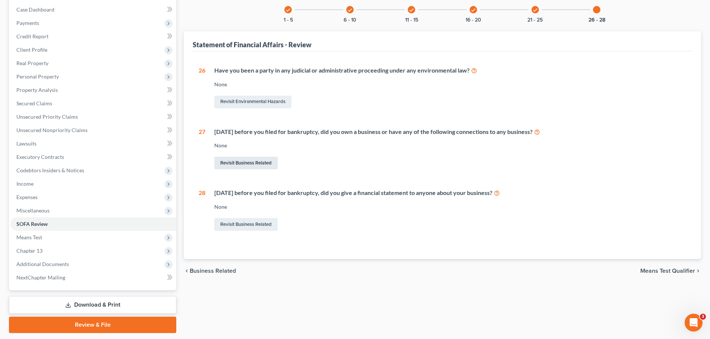
click at [273, 162] on link "Revisit Business Related" at bounding box center [245, 163] width 63 height 13
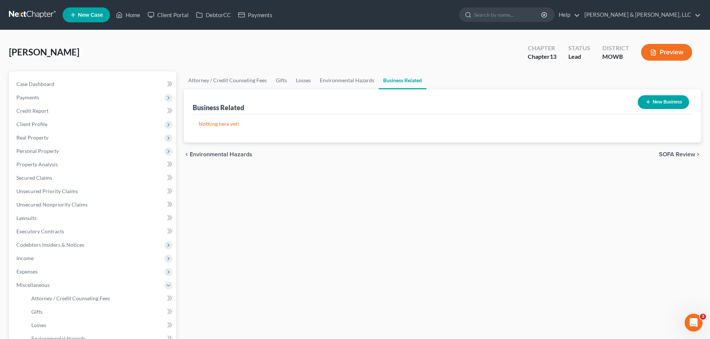
click at [662, 98] on button "New Business" at bounding box center [663, 102] width 51 height 14
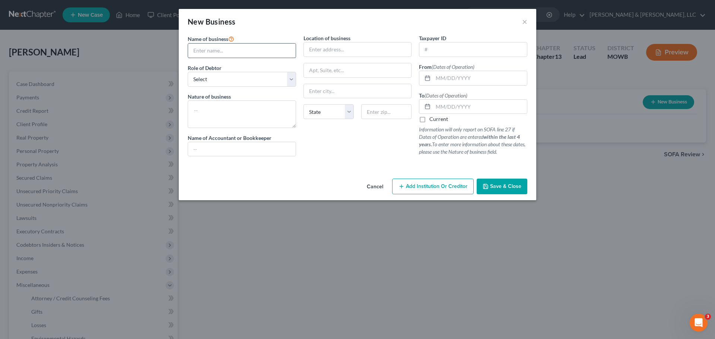
click at [238, 53] on input "text" at bounding box center [242, 51] width 108 height 14
type input "Happy Baby's Daycare"
click at [251, 79] on select "Select A member of a limited liability company (LLC) or limited liability partn…" at bounding box center [242, 79] width 108 height 15
select select "sole_proprietor"
click at [188, 72] on select "Select A member of a limited liability company (LLC) or limited liability partn…" at bounding box center [242, 79] width 108 height 15
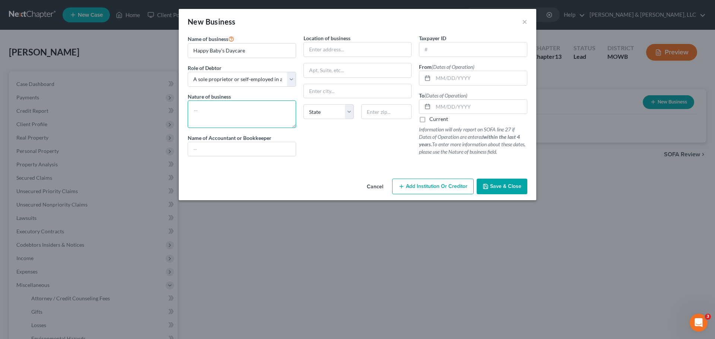
click at [235, 107] on textarea at bounding box center [242, 115] width 108 height 28
type textarea "A"
type textarea "Daycare"
click at [445, 77] on input "text" at bounding box center [480, 78] width 94 height 14
type input "08/01/2018"
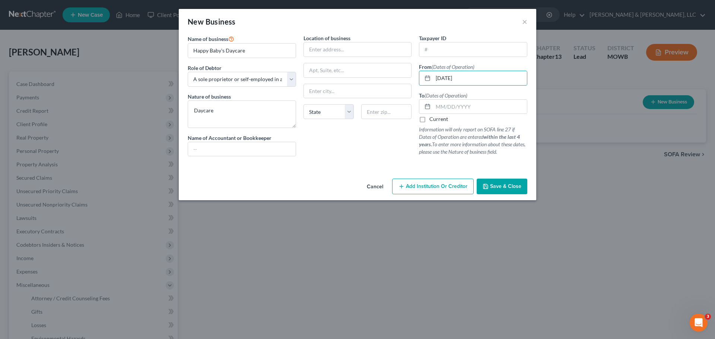
click at [430, 120] on label "Current" at bounding box center [439, 119] width 19 height 7
click at [433, 120] on input "Current" at bounding box center [435, 118] width 5 height 5
checkbox input "true"
click at [497, 189] on span "Save & Close" at bounding box center [505, 186] width 31 height 6
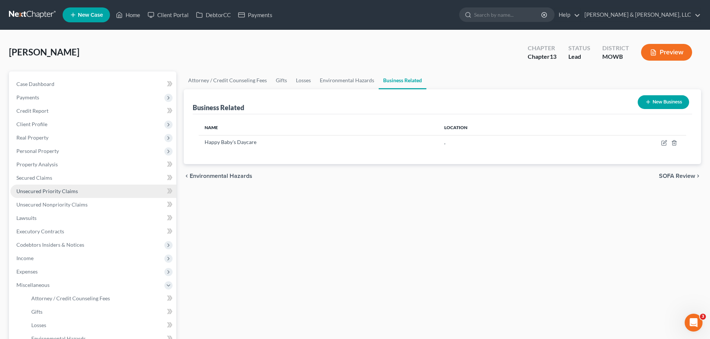
click at [56, 190] on span "Unsecured Priority Claims" at bounding box center [46, 191] width 61 height 6
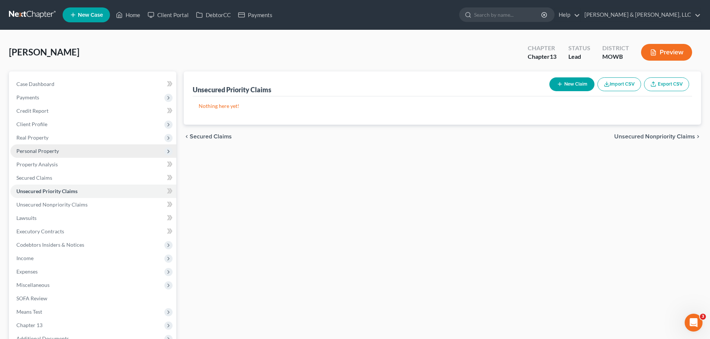
click at [47, 149] on span "Personal Property" at bounding box center [37, 151] width 42 height 6
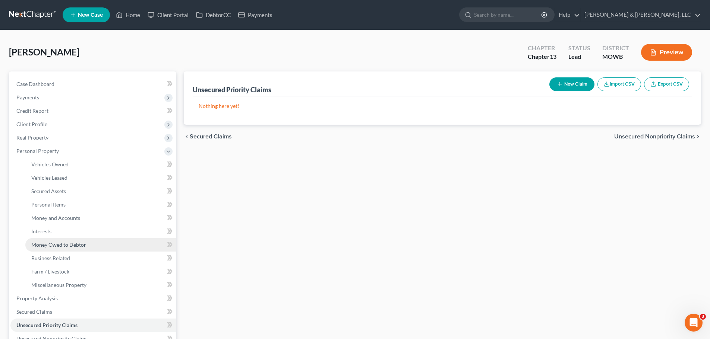
click at [72, 244] on span "Money Owed to Debtor" at bounding box center [58, 245] width 55 height 6
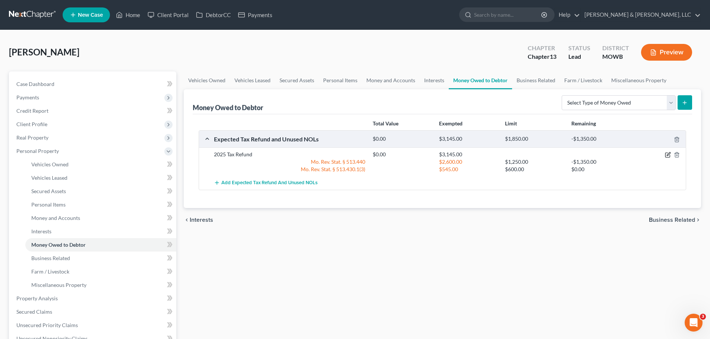
click at [666, 156] on icon "button" at bounding box center [668, 155] width 6 height 6
select select "0"
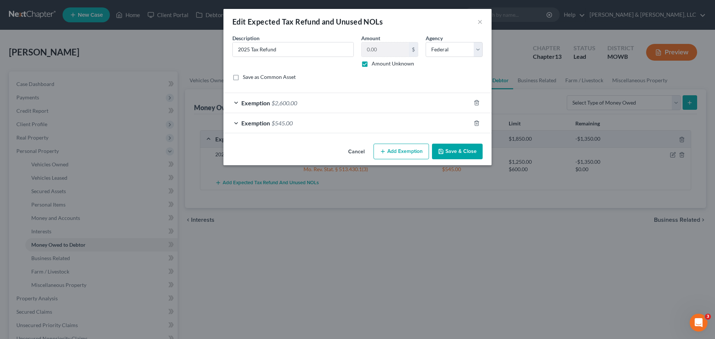
click at [298, 101] on div "Exemption $2,600.00" at bounding box center [347, 103] width 247 height 20
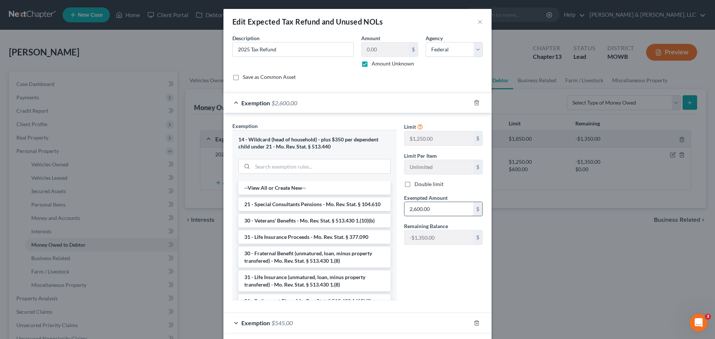
click at [417, 210] on input "2,600.00" at bounding box center [439, 209] width 69 height 14
click at [416, 211] on input "2,600.00" at bounding box center [439, 209] width 69 height 14
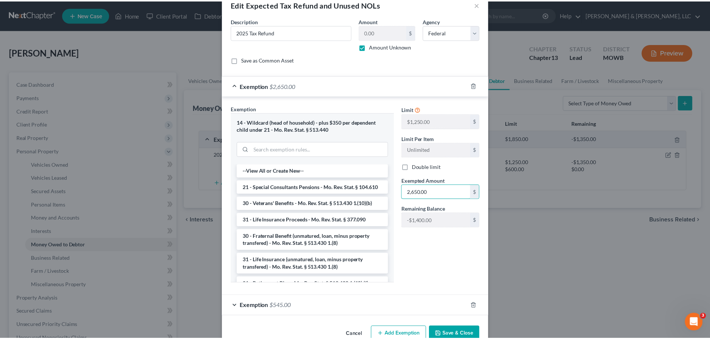
scroll to position [35, 0]
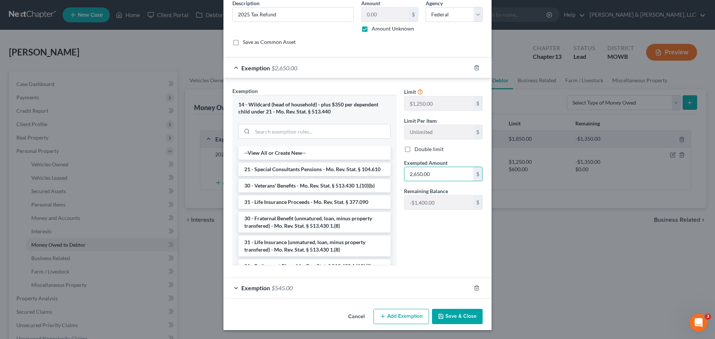
type input "2,650.00"
click at [454, 317] on button "Save & Close" at bounding box center [457, 317] width 51 height 16
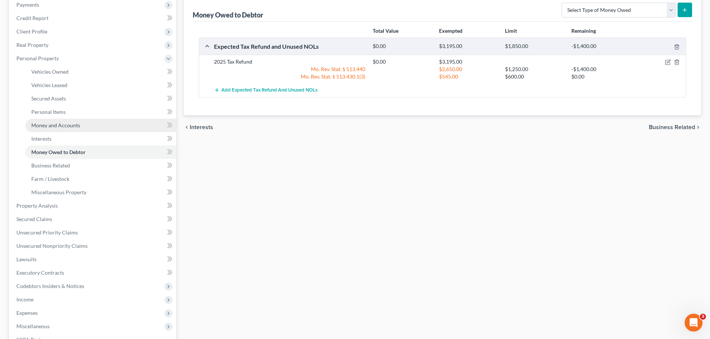
scroll to position [93, 0]
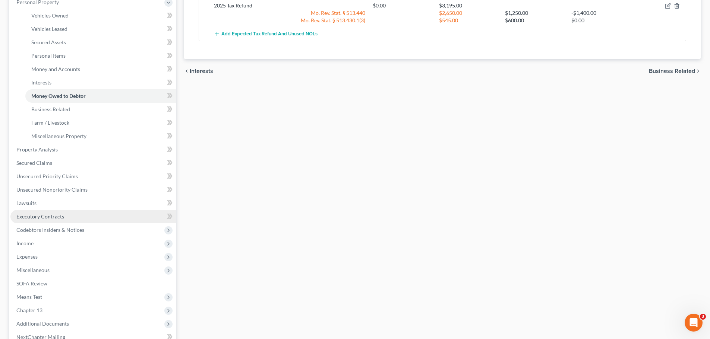
drag, startPoint x: 53, startPoint y: 221, endPoint x: 156, endPoint y: 217, distance: 103.7
click at [53, 221] on link "Executory Contracts" at bounding box center [93, 216] width 166 height 13
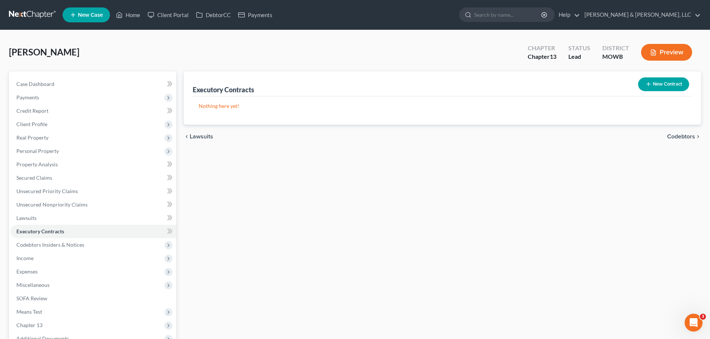
click at [650, 82] on icon "button" at bounding box center [648, 84] width 6 height 6
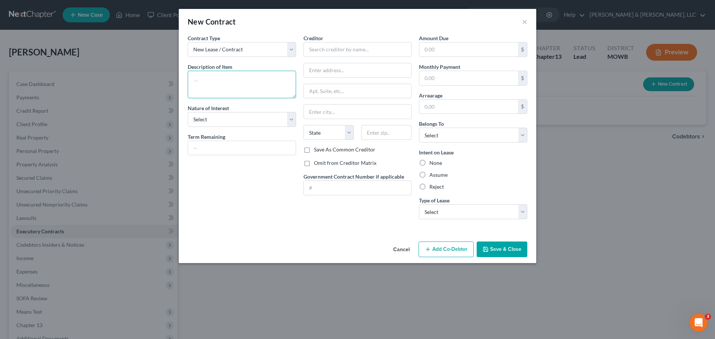
click at [251, 75] on textarea at bounding box center [242, 85] width 108 height 28
type textarea "Lease House"
click at [215, 119] on select "Select Purchaser Agent Lessor Lessee" at bounding box center [242, 119] width 108 height 15
select select "3"
click at [188, 112] on select "Select Purchaser Agent Lessor Lessee" at bounding box center [242, 119] width 108 height 15
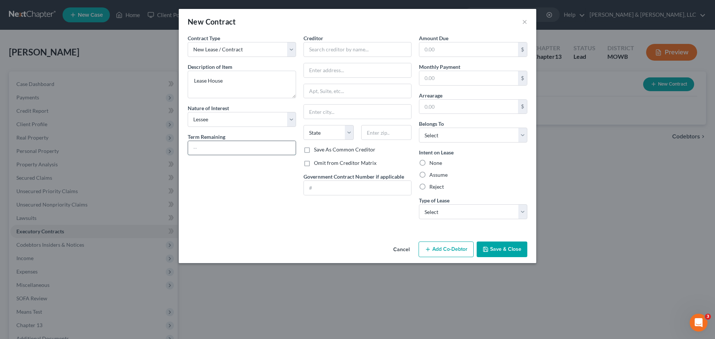
click at [229, 151] on input "text" at bounding box center [242, 148] width 108 height 14
type input "12 Months"
click at [376, 49] on input "text" at bounding box center [358, 49] width 108 height 15
type input "Mcbee Properties"
click at [456, 80] on input "text" at bounding box center [469, 78] width 99 height 14
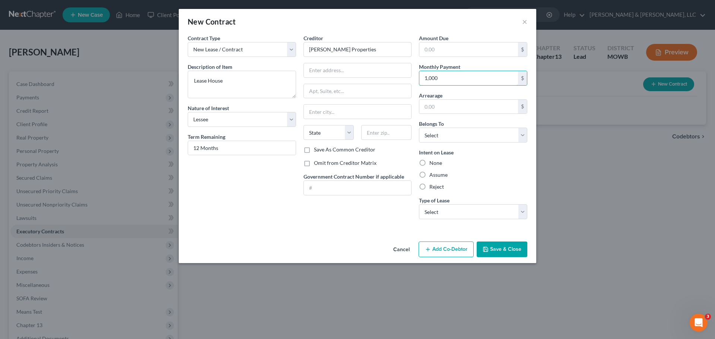
type input "1,000"
click at [430, 175] on label "Assume" at bounding box center [439, 174] width 18 height 7
click at [433, 175] on input "Assume" at bounding box center [435, 173] width 5 height 5
radio input "true"
drag, startPoint x: 437, startPoint y: 215, endPoint x: 448, endPoint y: 215, distance: 10.4
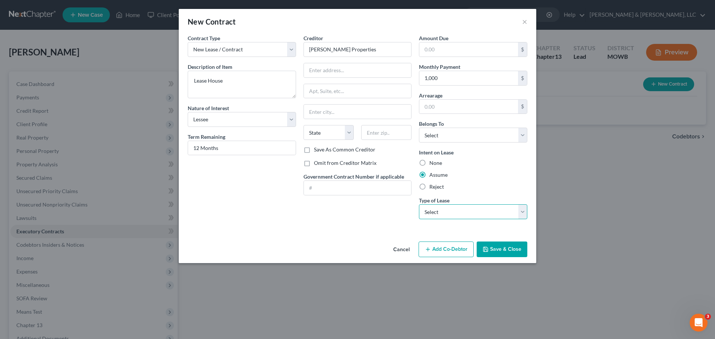
click at [437, 215] on select "Select Real Estate Car Other" at bounding box center [473, 212] width 108 height 15
select select "0"
click at [419, 205] on select "Select Real Estate Car Other" at bounding box center [473, 212] width 108 height 15
drag, startPoint x: 357, startPoint y: 49, endPoint x: 313, endPoint y: 49, distance: 44.3
click at [313, 49] on input "Mcbee Properties" at bounding box center [358, 49] width 108 height 15
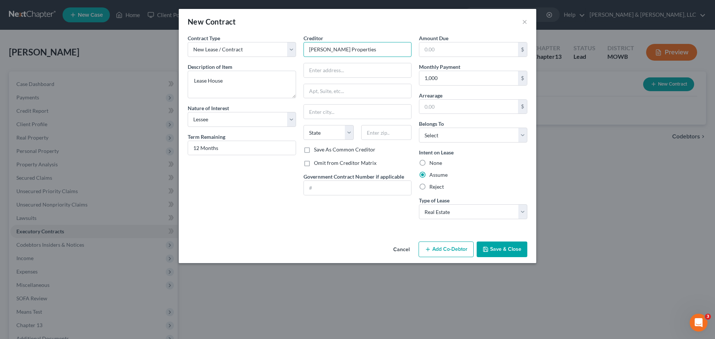
drag, startPoint x: 310, startPoint y: 48, endPoint x: 351, endPoint y: 51, distance: 41.1
click at [351, 51] on input "Mcbee Properties" at bounding box center [358, 49] width 108 height 15
click at [330, 69] on input "text" at bounding box center [358, 70] width 108 height 14
type input "1203 E US Highway 24"
type input "3"
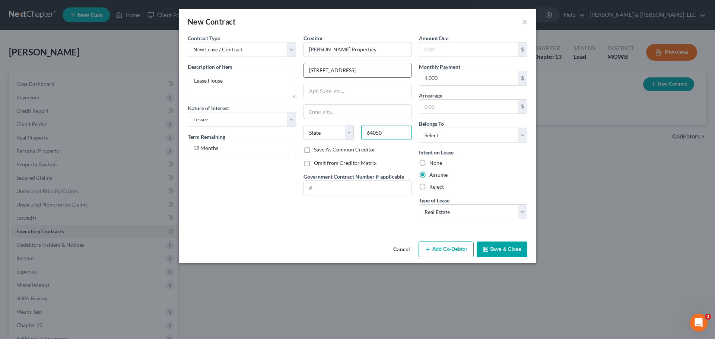
type input "64050"
type input "Independence"
select select "26"
click at [454, 133] on select "Select Debtor 1 Only Debtor 2 Only Debtor 1 And Debtor 2 Only At Least One Of T…" at bounding box center [473, 135] width 108 height 15
select select "0"
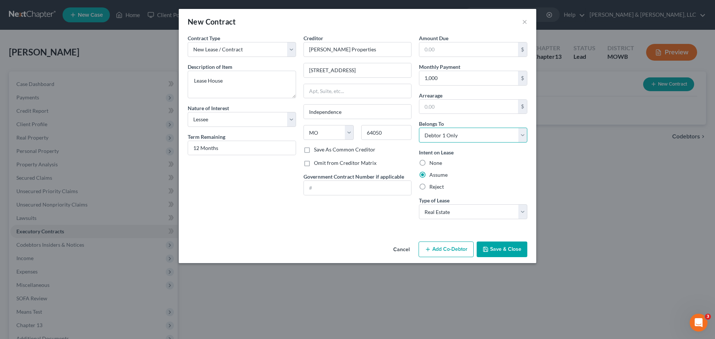
click at [419, 128] on select "Select Debtor 1 Only Debtor 2 Only Debtor 1 And Debtor 2 Only At Least One Of T…" at bounding box center [473, 135] width 108 height 15
drag, startPoint x: 497, startPoint y: 247, endPoint x: 496, endPoint y: 251, distance: 4.5
click at [497, 250] on button "Save & Close" at bounding box center [502, 250] width 51 height 16
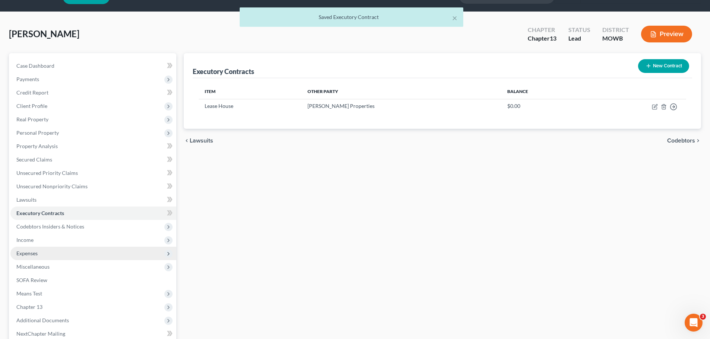
scroll to position [19, 0]
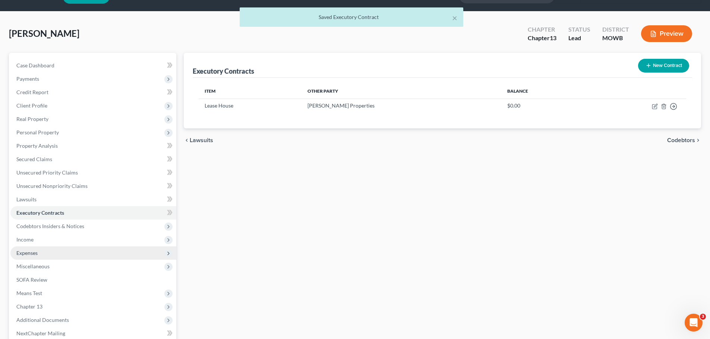
click at [42, 253] on span "Expenses" at bounding box center [93, 253] width 166 height 13
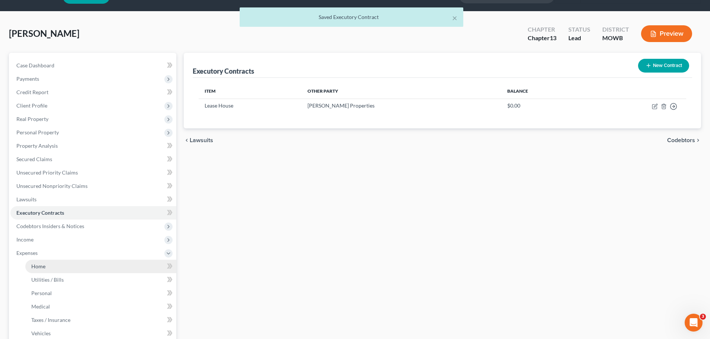
click at [49, 267] on link "Home" at bounding box center [100, 266] width 151 height 13
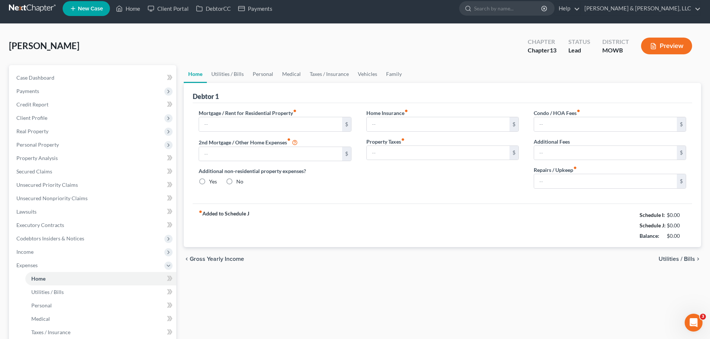
type input "1,000.00"
type input "0.00"
radio input "true"
type input "25.00"
type input "0.00"
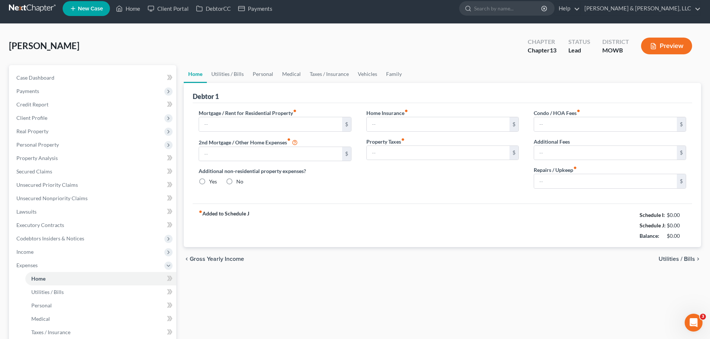
type input "0.00"
type input "20.00"
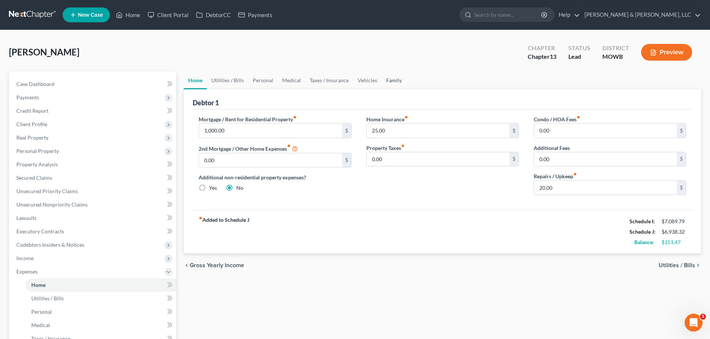
click at [390, 80] on link "Family" at bounding box center [394, 81] width 25 height 18
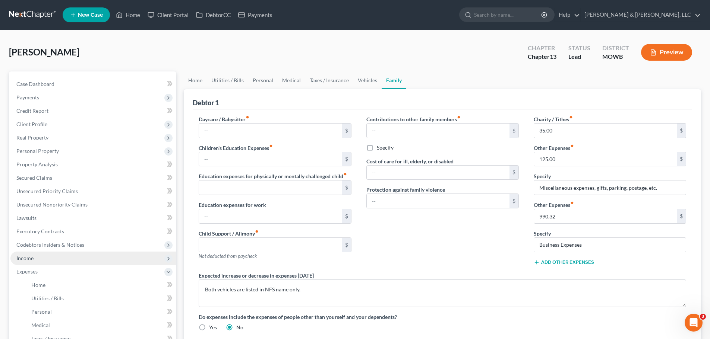
click at [58, 254] on span "Income" at bounding box center [93, 258] width 166 height 13
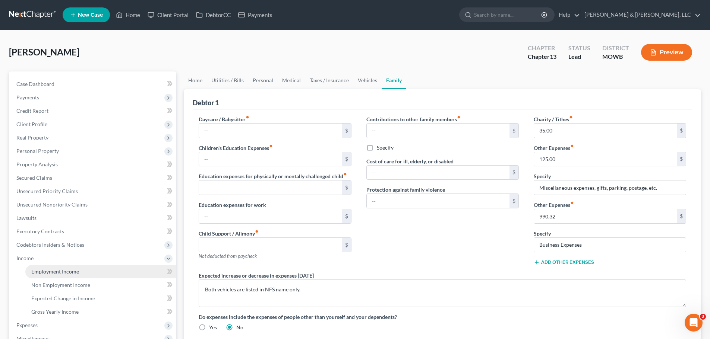
click at [54, 271] on span "Employment Income" at bounding box center [55, 272] width 48 height 6
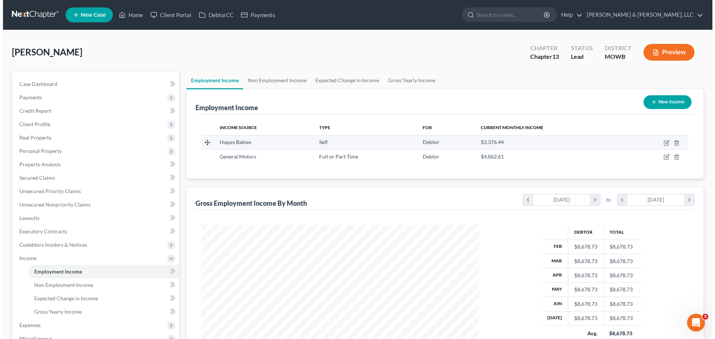
scroll to position [139, 293]
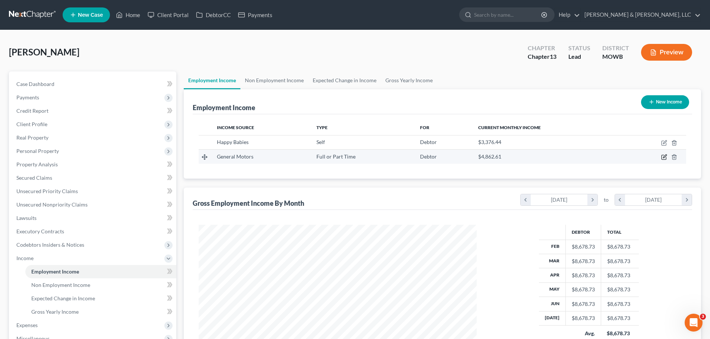
click at [662, 158] on icon "button" at bounding box center [664, 157] width 6 height 6
select select "0"
select select "1"
select select "3"
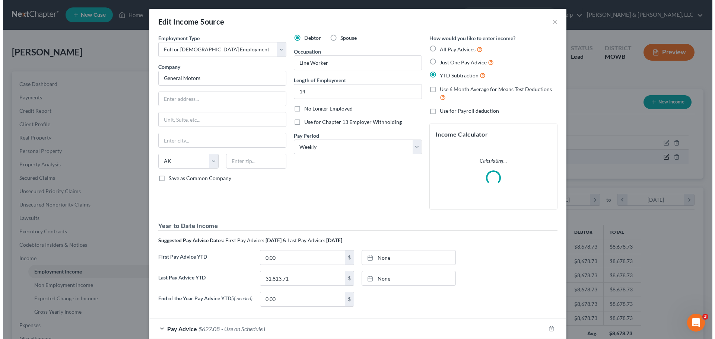
scroll to position [140, 295]
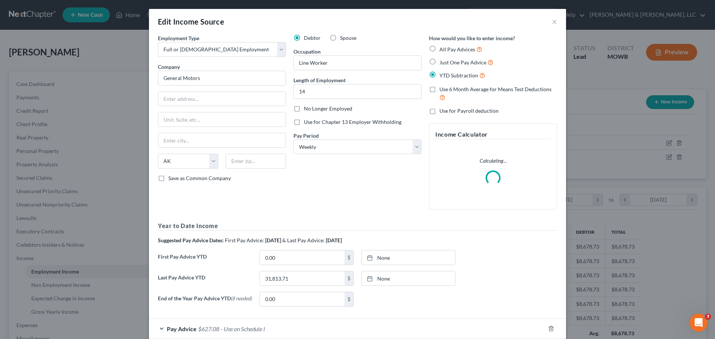
click at [347, 37] on span "Spouse" at bounding box center [348, 38] width 16 height 6
click at [347, 37] on input "Spouse" at bounding box center [345, 36] width 5 height 5
radio input "true"
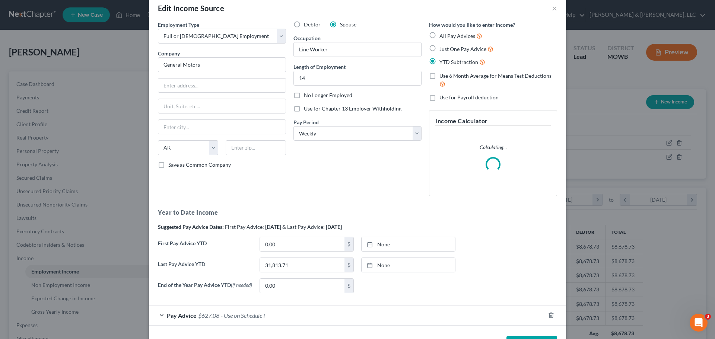
scroll to position [28, 0]
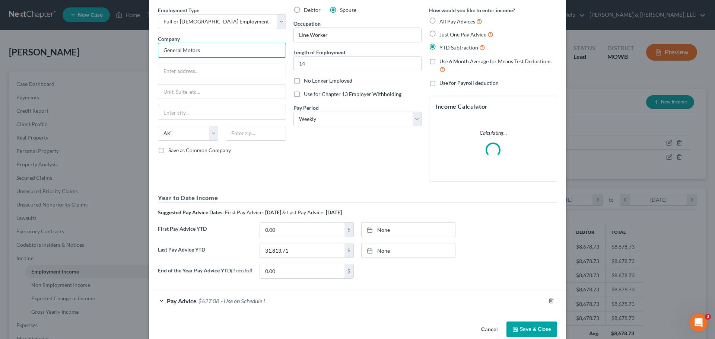
click at [220, 54] on input "General Motors" at bounding box center [222, 50] width 128 height 15
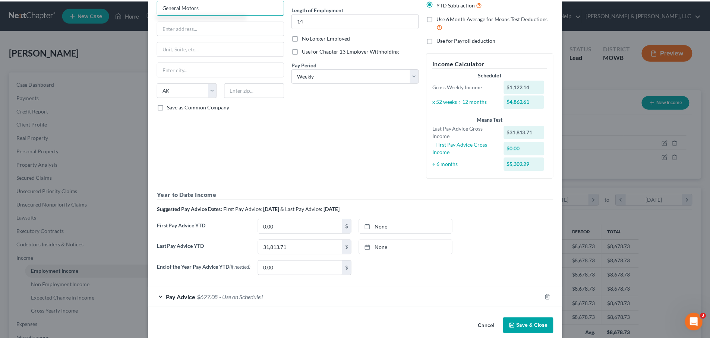
scroll to position [83, 0]
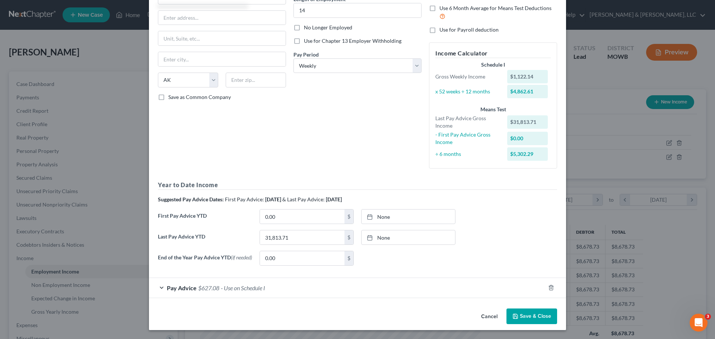
click at [531, 313] on button "Save & Close" at bounding box center [532, 317] width 51 height 16
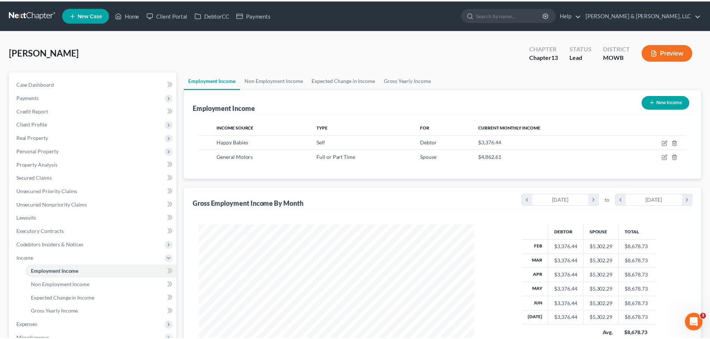
scroll to position [372451, 372297]
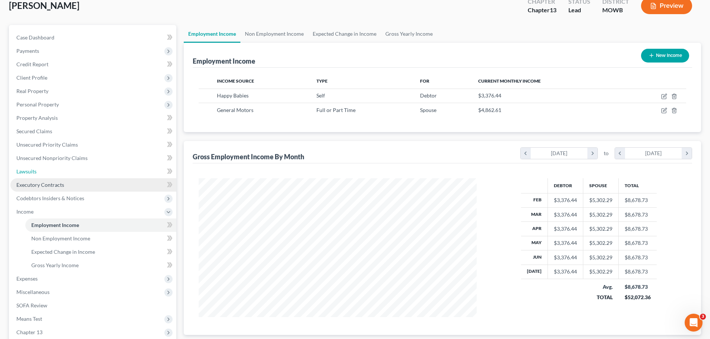
drag, startPoint x: 39, startPoint y: 171, endPoint x: 120, endPoint y: 178, distance: 81.2
click at [39, 171] on link "Lawsuits" at bounding box center [93, 171] width 166 height 13
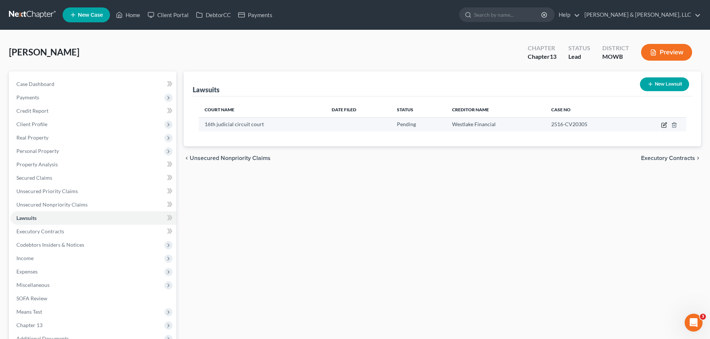
click at [662, 125] on icon "button" at bounding box center [664, 125] width 6 height 6
select select "26"
select select "0"
select select "1"
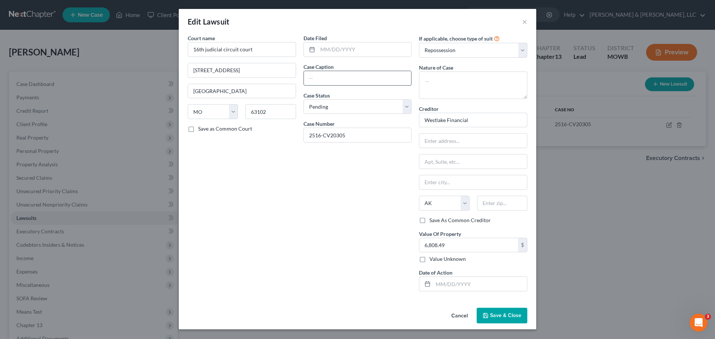
click at [346, 81] on input "text" at bounding box center [358, 78] width 108 height 14
type input "Westlake Financial"
click at [441, 78] on textarea at bounding box center [473, 86] width 108 height 28
type textarea "Civil"
drag, startPoint x: 479, startPoint y: 126, endPoint x: 423, endPoint y: 124, distance: 56.3
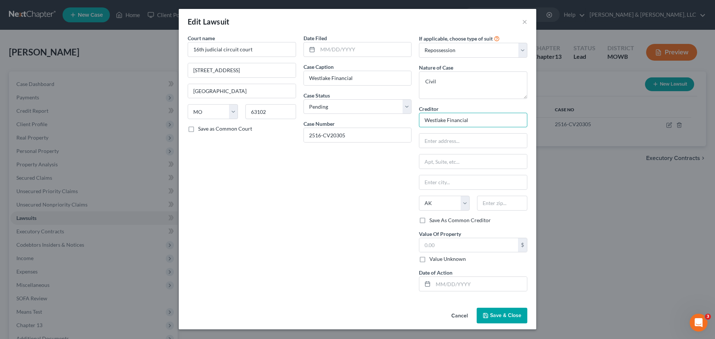
click at [423, 124] on input "Westlake Financial" at bounding box center [473, 120] width 108 height 15
click at [444, 48] on select "Select Repossession Garnishment Foreclosure Attached, Seized, Or Levied Other" at bounding box center [473, 50] width 108 height 15
select select
click at [419, 43] on select "Select Repossession Garnishment Foreclosure Attached, Seized, Or Levied Other" at bounding box center [473, 50] width 108 height 15
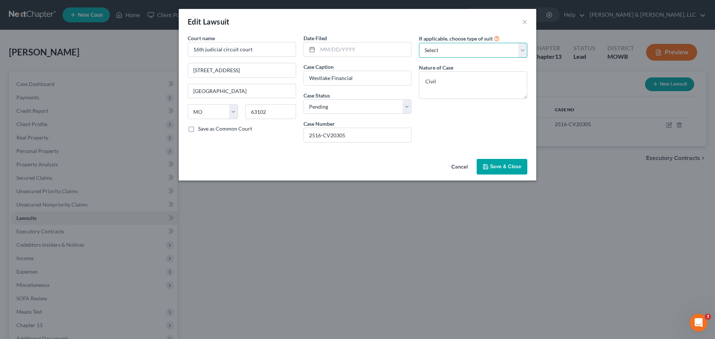
click at [450, 48] on select "Select Repossession Garnishment Foreclosure Attached, Seized, Or Levied Other" at bounding box center [473, 50] width 108 height 15
click at [451, 137] on div "If applicable, choose type of suit Select Repossession Garnishment Foreclosure …" at bounding box center [473, 91] width 116 height 114
click at [495, 167] on span "Save & Close" at bounding box center [505, 167] width 31 height 6
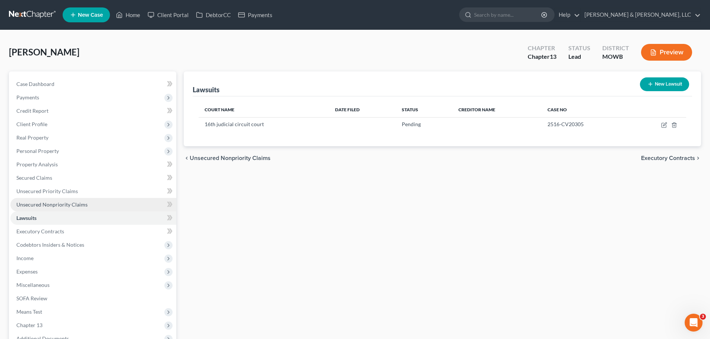
drag, startPoint x: 90, startPoint y: 201, endPoint x: 156, endPoint y: 201, distance: 66.7
click at [90, 201] on link "Unsecured Nonpriority Claims" at bounding box center [93, 204] width 166 height 13
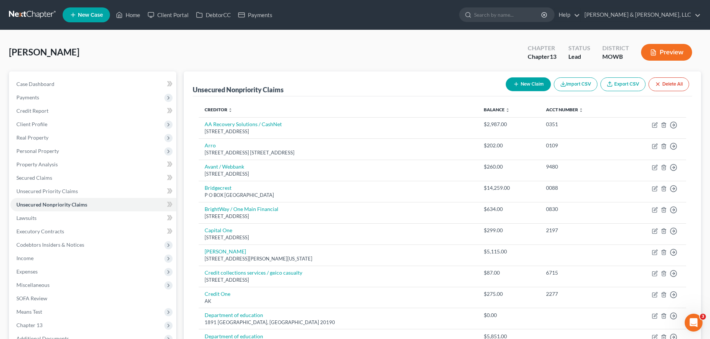
click at [524, 82] on button "New Claim" at bounding box center [528, 84] width 45 height 14
select select "0"
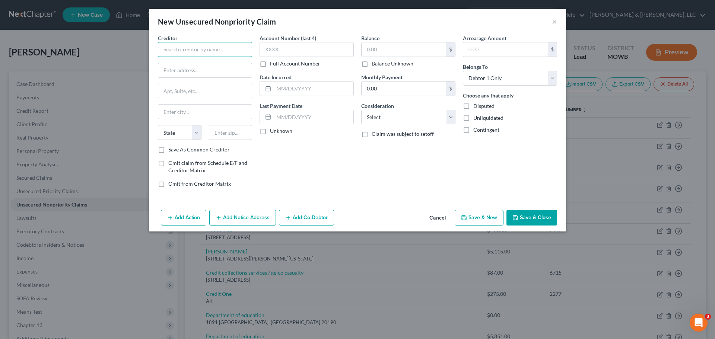
click at [235, 50] on input "text" at bounding box center [205, 49] width 94 height 15
type input "Blue Ridge Bank"
click at [377, 52] on input "text" at bounding box center [404, 49] width 85 height 14
type input "5,000"
drag, startPoint x: 399, startPoint y: 124, endPoint x: 414, endPoint y: 109, distance: 21.1
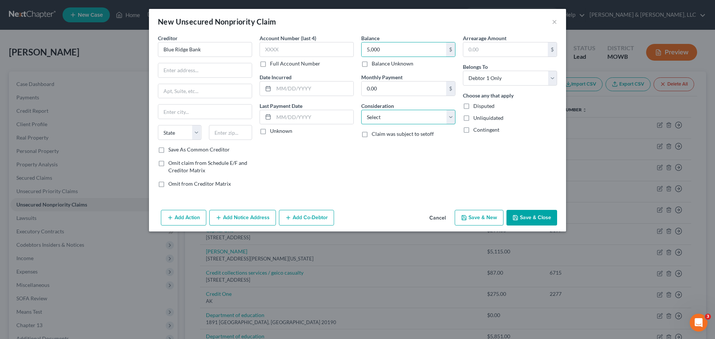
click at [399, 124] on select "Select Cable / Satellite Services Collection Agency Credit Card Debt Debt Couns…" at bounding box center [408, 117] width 94 height 15
select select "14"
click at [361, 110] on select "Select Cable / Satellite Services Collection Agency Credit Card Debt Debt Couns…" at bounding box center [408, 117] width 94 height 15
click at [526, 220] on button "Save & Close" at bounding box center [532, 218] width 51 height 16
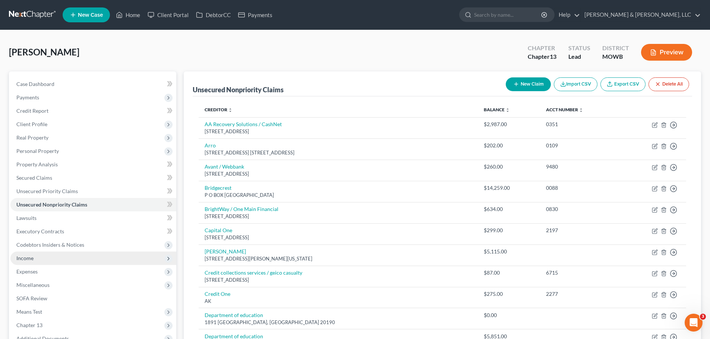
click at [41, 257] on span "Income" at bounding box center [93, 258] width 166 height 13
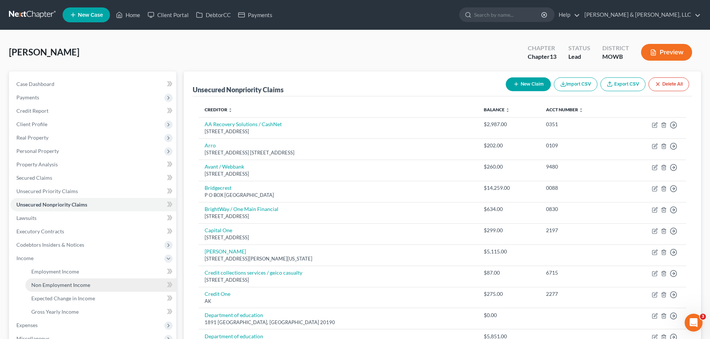
click at [73, 287] on span "Non Employment Income" at bounding box center [60, 285] width 59 height 6
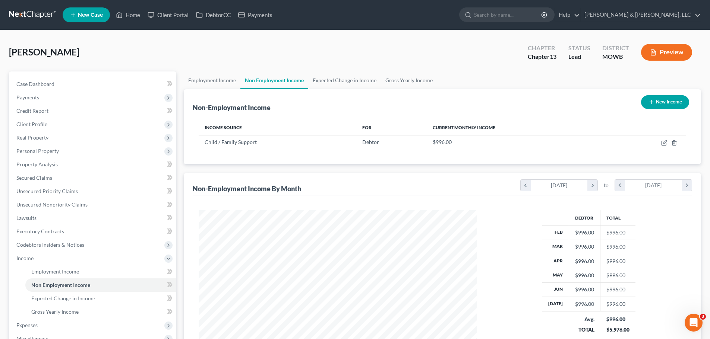
scroll to position [139, 293]
click at [229, 82] on link "Employment Income" at bounding box center [212, 81] width 57 height 18
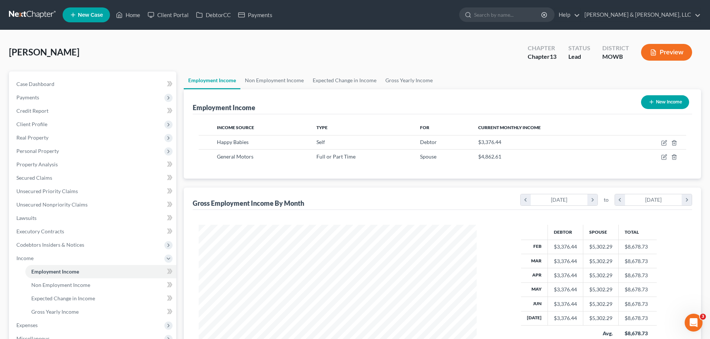
scroll to position [139, 293]
click at [258, 80] on link "Non Employment Income" at bounding box center [274, 81] width 68 height 18
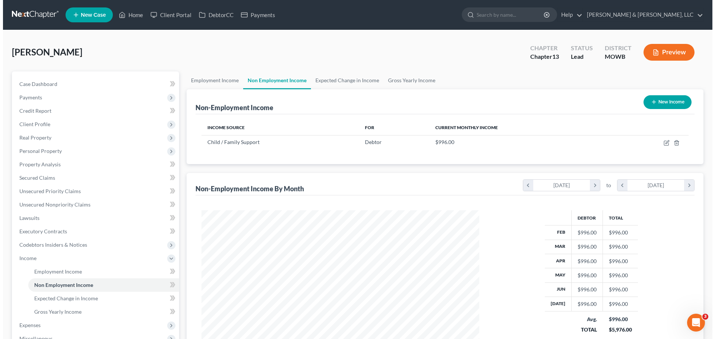
scroll to position [139, 293]
click at [665, 97] on button "New Income" at bounding box center [665, 102] width 48 height 14
select select "0"
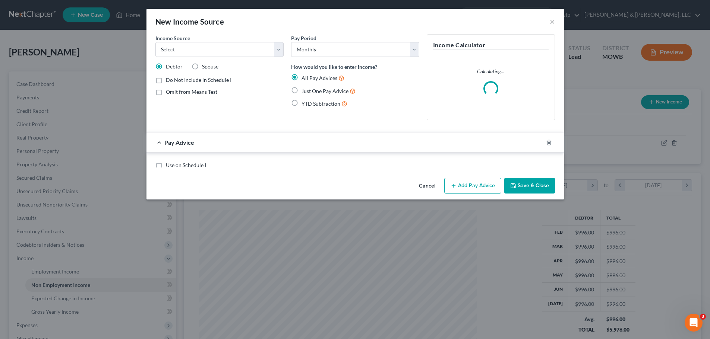
scroll to position [140, 295]
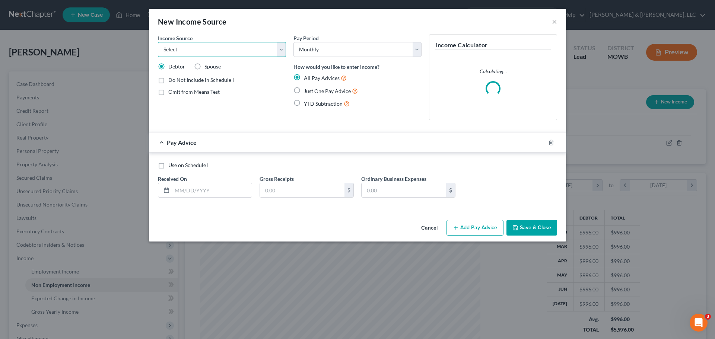
click at [234, 55] on select "Select Unemployment Disability (from employer) Pension Retirement Social Securi…" at bounding box center [222, 49] width 128 height 15
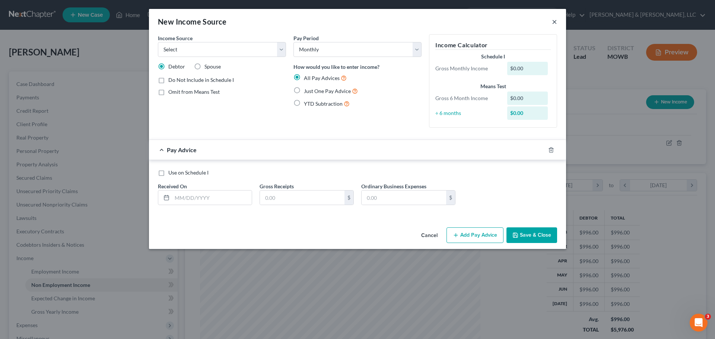
drag, startPoint x: 555, startPoint y: 23, endPoint x: 373, endPoint y: 31, distance: 182.4
click at [553, 22] on button "×" at bounding box center [554, 21] width 5 height 9
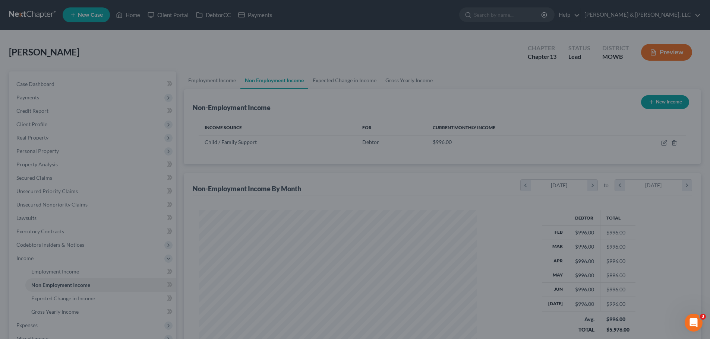
scroll to position [372451, 372297]
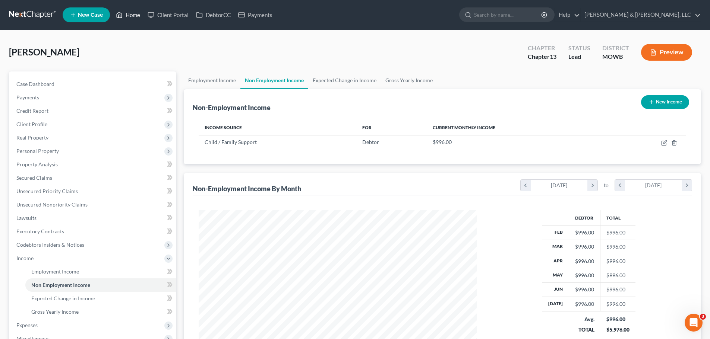
click at [135, 16] on link "Home" at bounding box center [128, 14] width 32 height 13
